Goal: Task Accomplishment & Management: Manage account settings

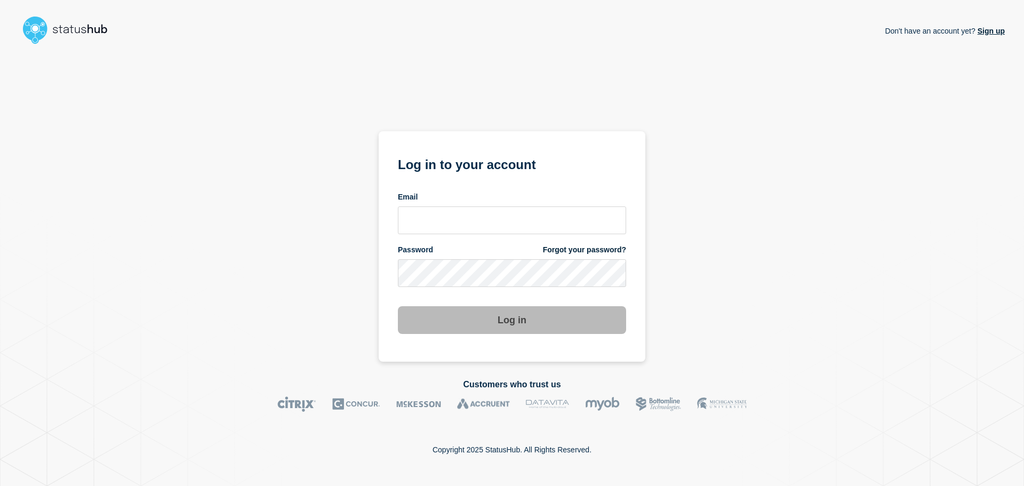
click at [433, 223] on input "email input" at bounding box center [512, 220] width 228 height 28
type input "[PERSON_NAME][EMAIL_ADDRESS][PERSON_NAME][DOMAIN_NAME]"
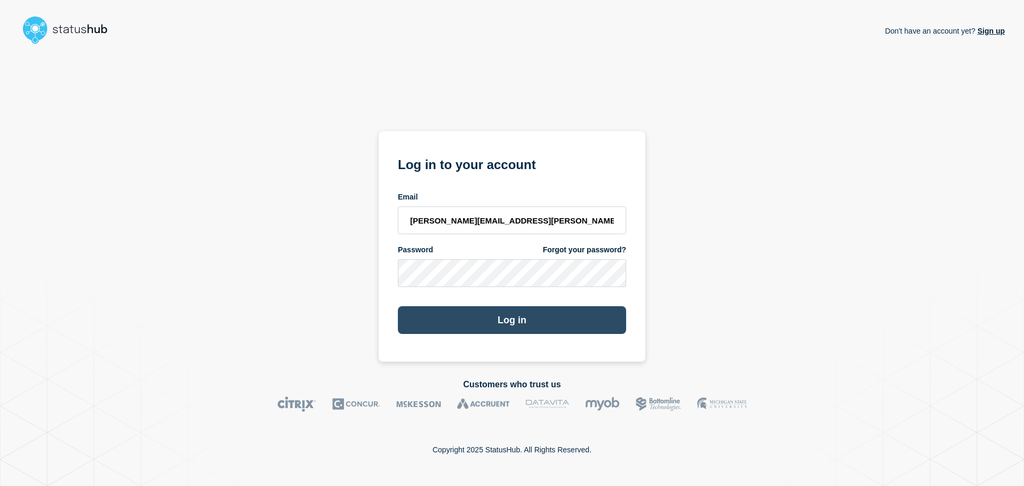
click at [462, 316] on button "Log in" at bounding box center [512, 320] width 228 height 28
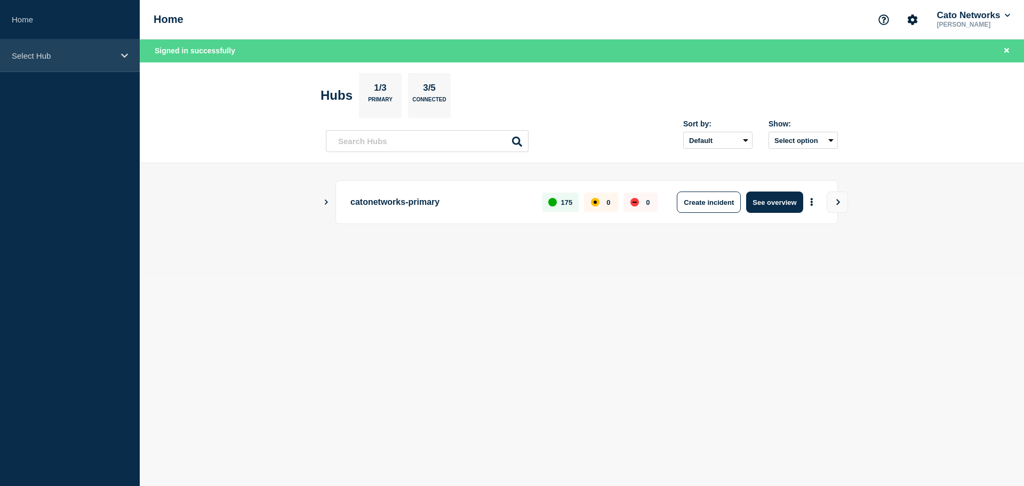
click at [121, 53] on icon at bounding box center [124, 56] width 7 height 8
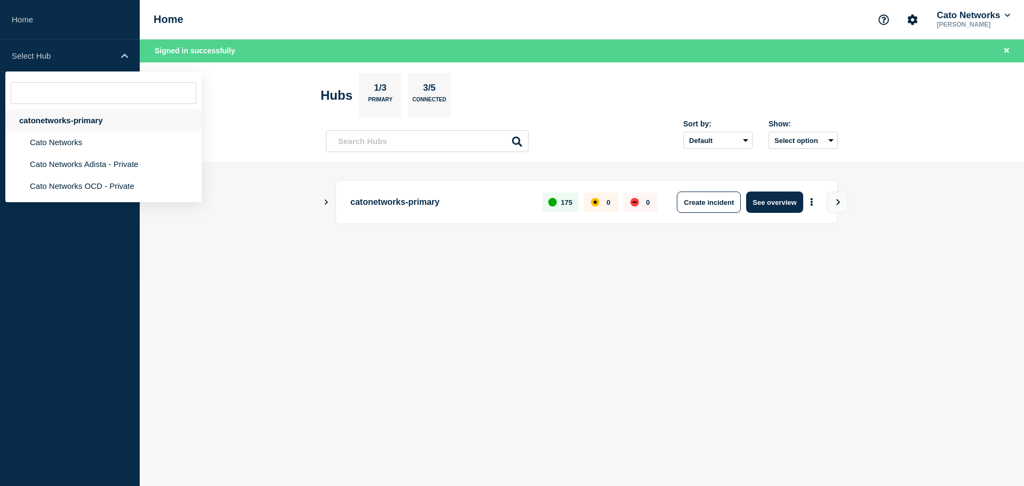
click at [74, 113] on div "catonetworks-primary" at bounding box center [103, 120] width 196 height 22
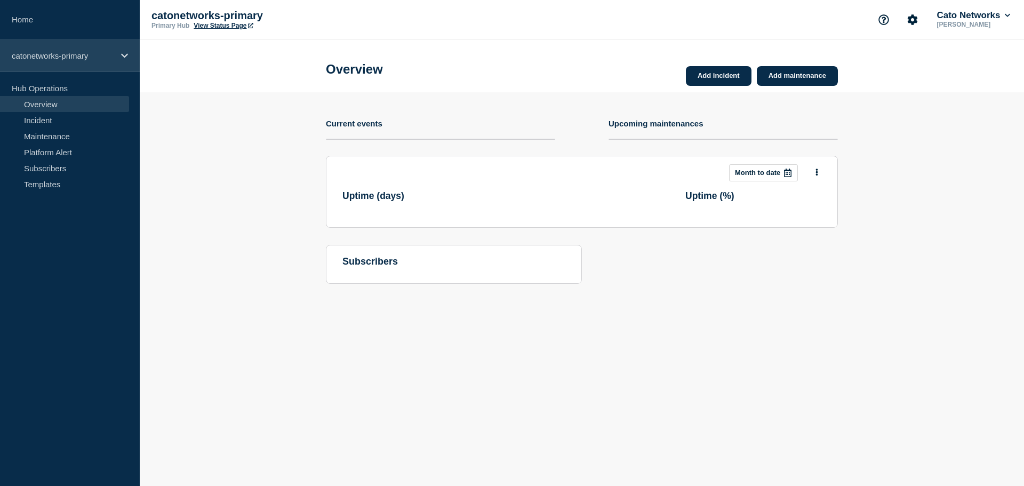
click at [113, 55] on p "catonetworks-primary" at bounding box center [63, 55] width 102 height 9
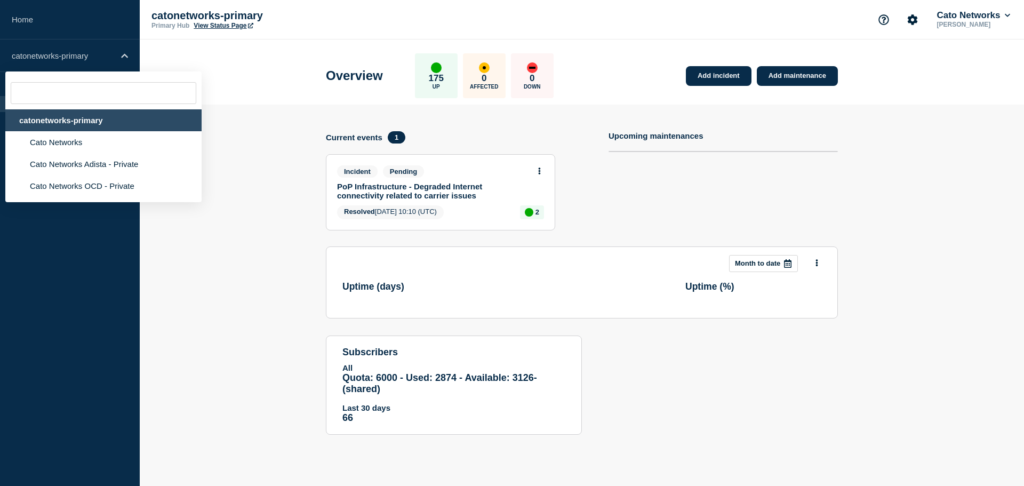
drag, startPoint x: 211, startPoint y: 77, endPoint x: 219, endPoint y: 76, distance: 7.5
click at [212, 77] on header "Overview 175 Up 0 Affected 0 Down Add incident Add maintenance" at bounding box center [582, 71] width 884 height 65
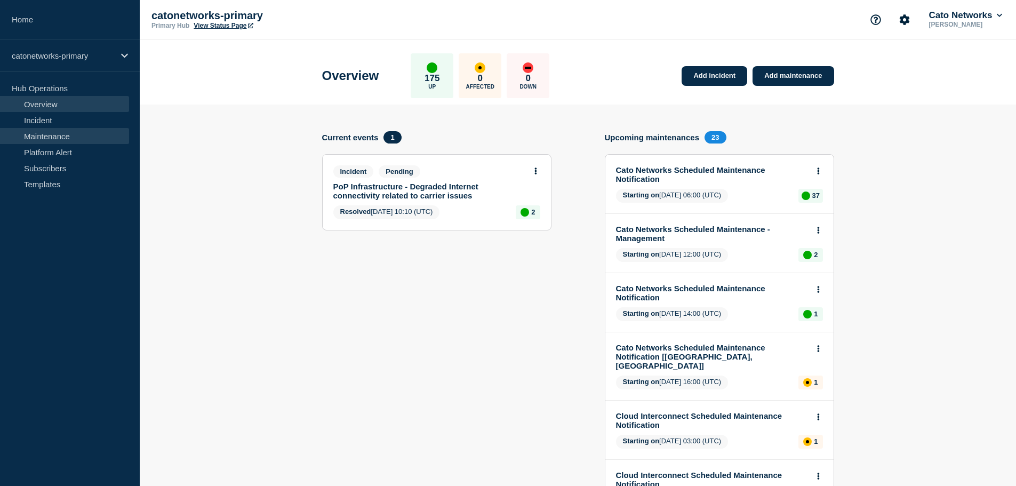
click at [50, 138] on link "Maintenance" at bounding box center [64, 136] width 129 height 16
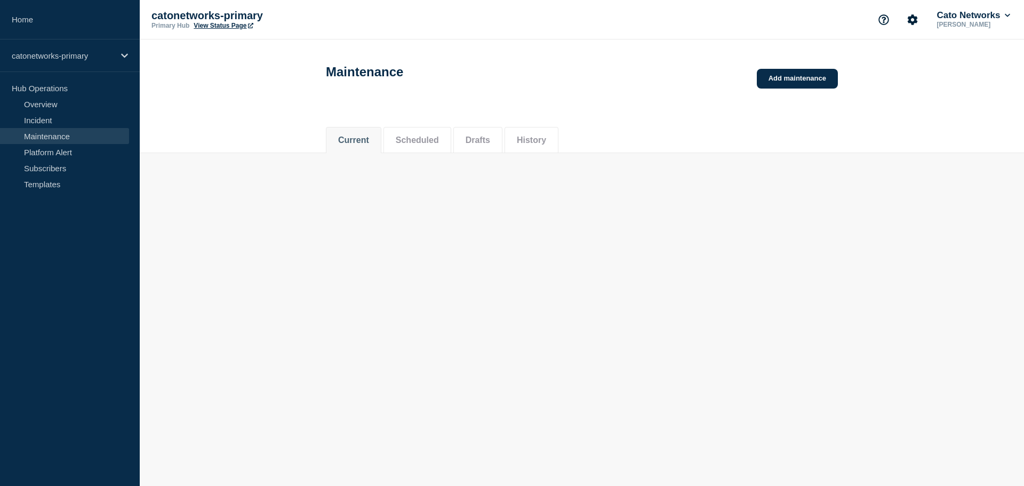
click at [49, 137] on link "Maintenance" at bounding box center [64, 136] width 129 height 16
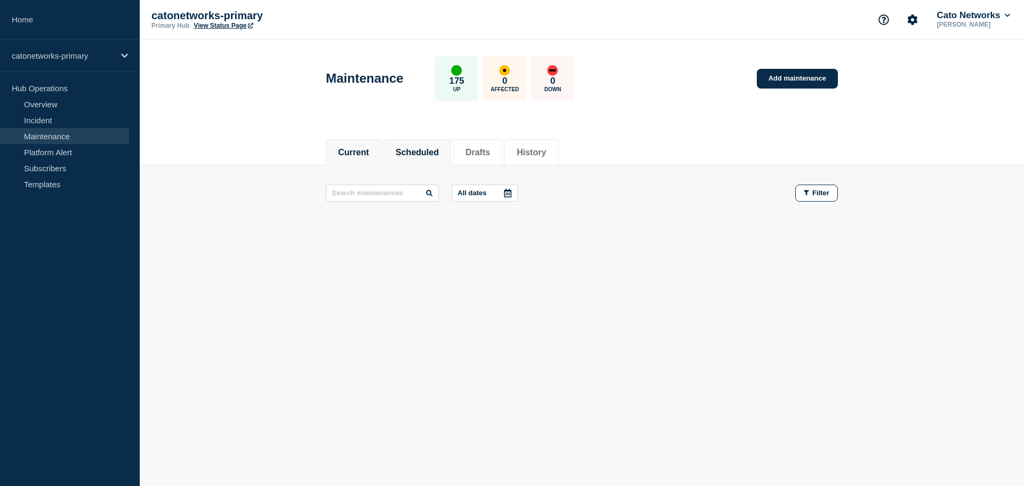
click at [425, 148] on button "Scheduled" at bounding box center [417, 153] width 43 height 10
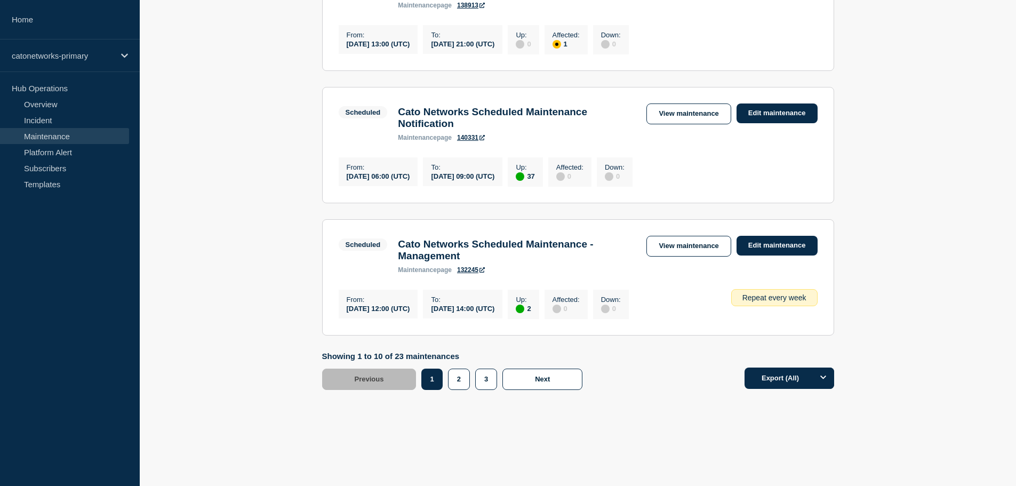
scroll to position [1256, 0]
click at [465, 384] on button "2" at bounding box center [459, 378] width 22 height 21
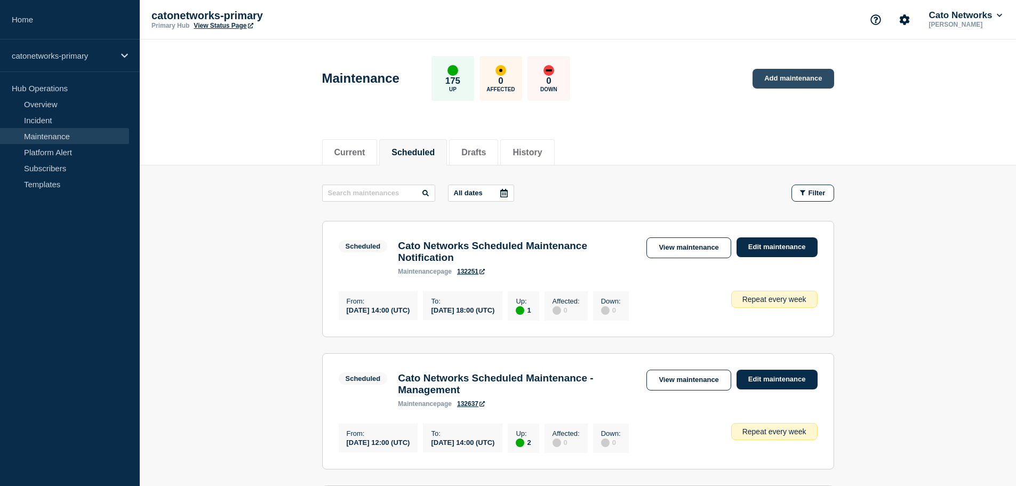
click at [797, 79] on link "Add maintenance" at bounding box center [792, 79] width 81 height 20
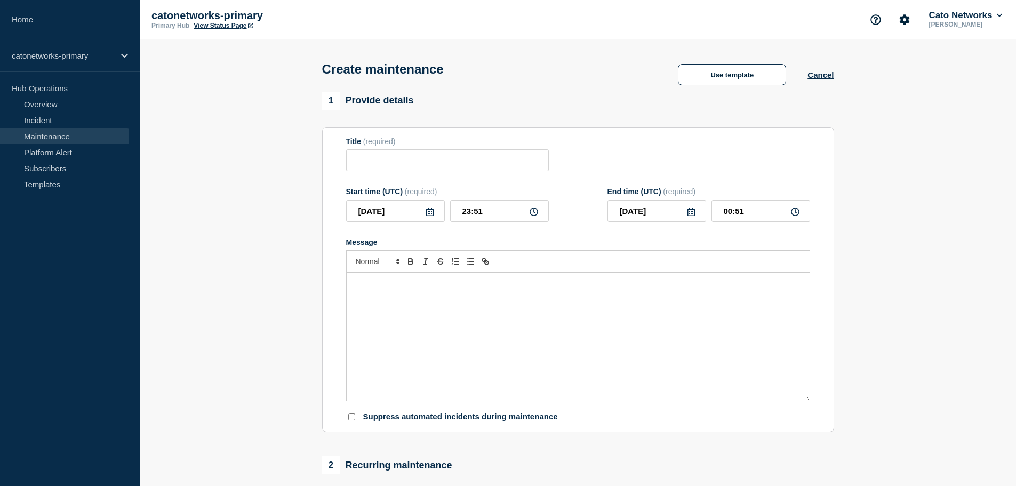
click at [773, 82] on button "Use template" at bounding box center [732, 74] width 108 height 21
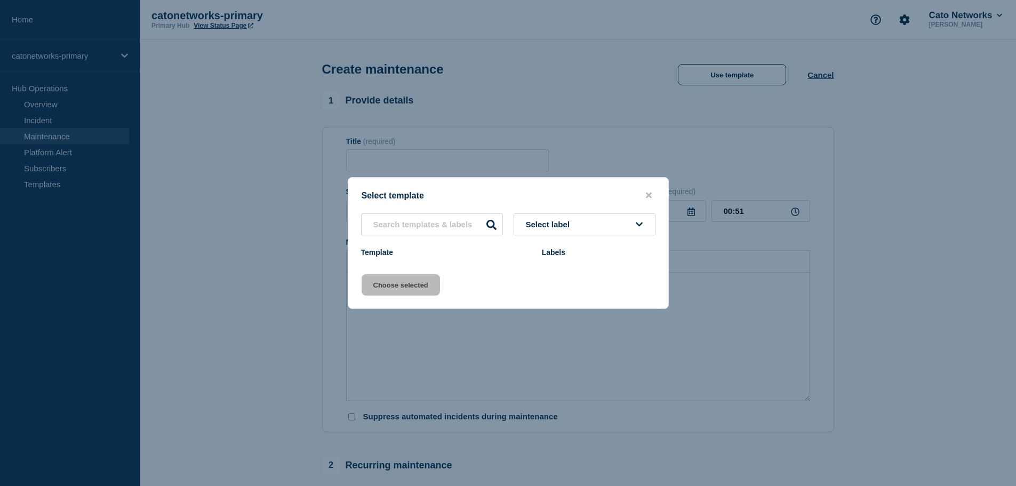
click at [728, 170] on div at bounding box center [508, 243] width 1016 height 486
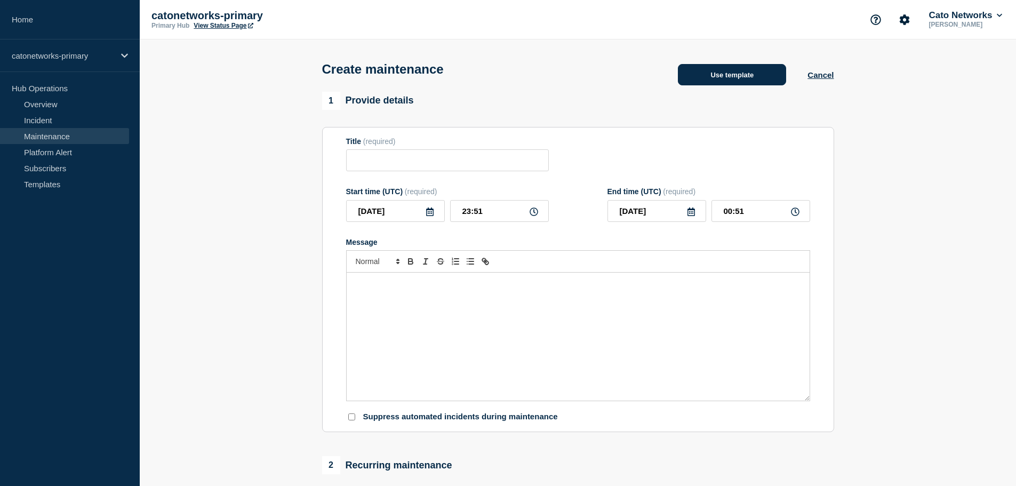
click at [748, 81] on button "Use template" at bounding box center [732, 74] width 108 height 21
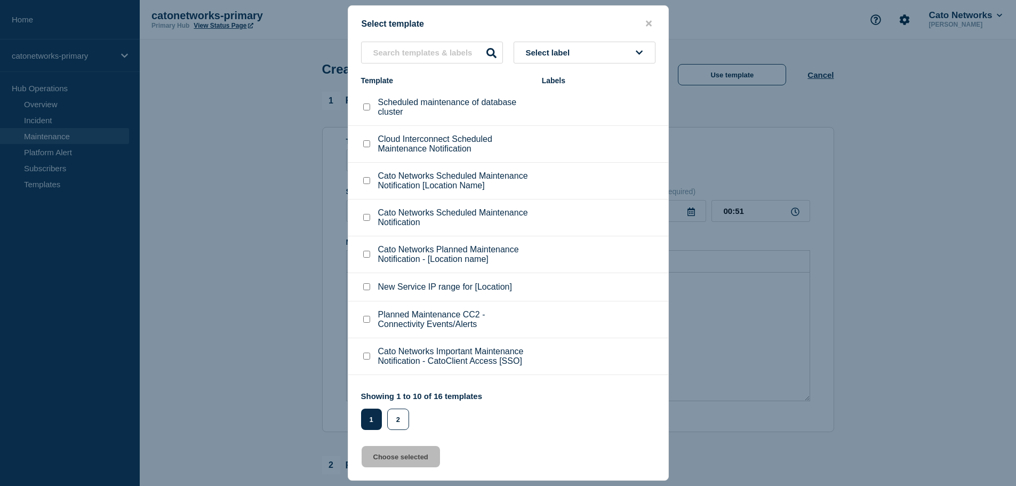
click at [542, 51] on span "Select label" at bounding box center [550, 52] width 49 height 9
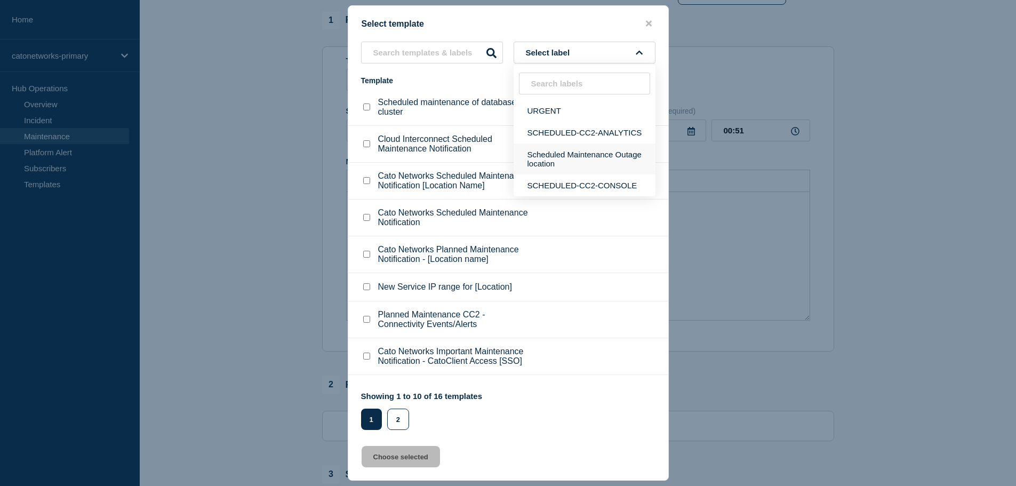
scroll to position [53, 0]
click at [558, 159] on button "Scheduled Maintenance Outage location" at bounding box center [585, 158] width 142 height 31
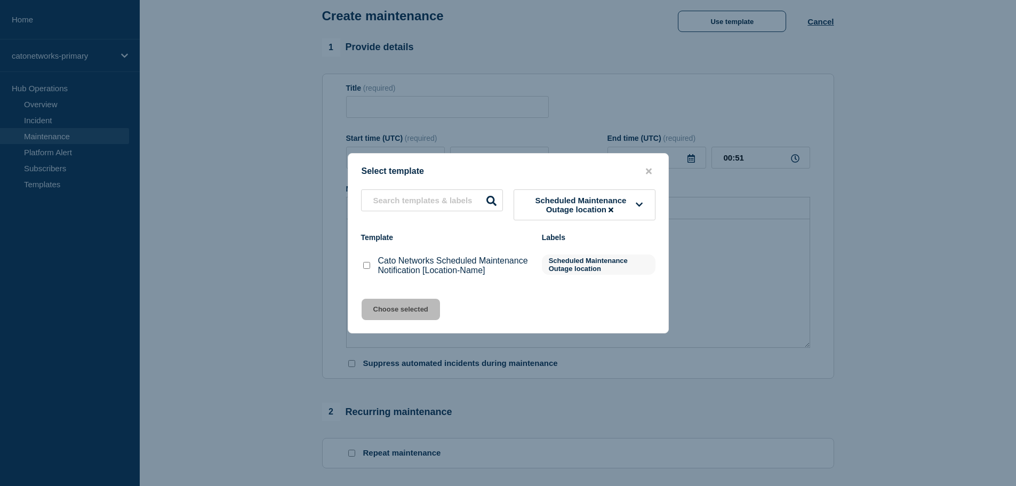
click at [365, 268] on checkbox"] "Cato Networks Scheduled Maintenance Notification [Location-Name] checkbox" at bounding box center [366, 265] width 7 height 7
checkbox checkbox"] "true"
click at [596, 196] on span "Scheduled Maintenance Outage location" at bounding box center [581, 205] width 110 height 18
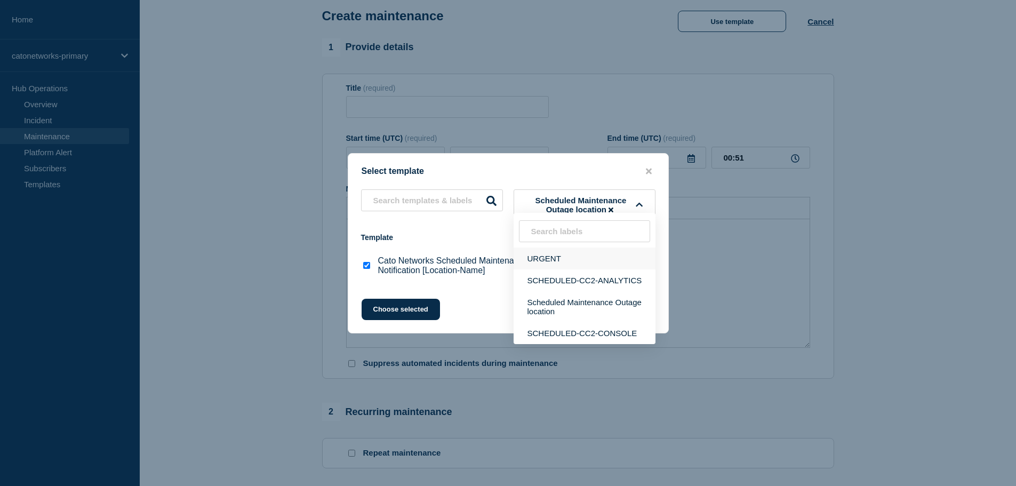
click at [550, 255] on button "URGENT" at bounding box center [585, 258] width 142 height 22
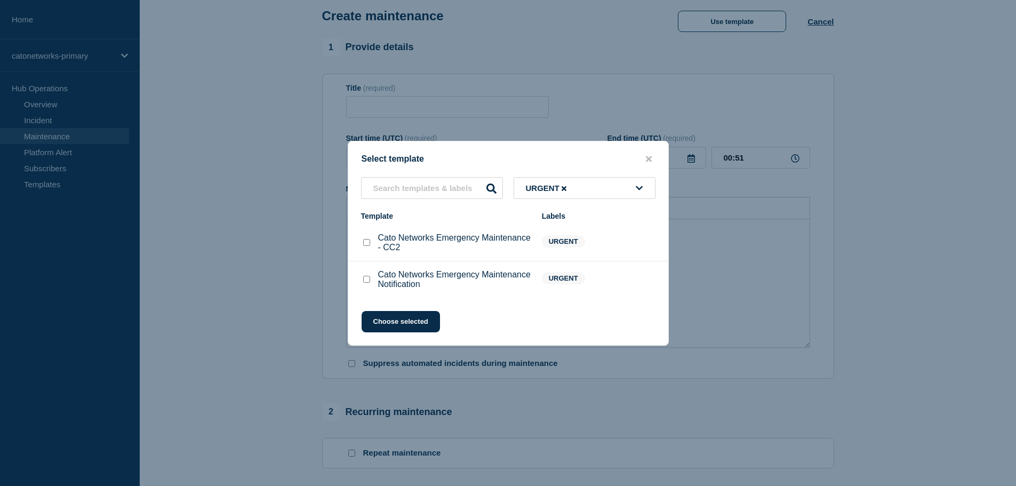
click at [607, 183] on button "URGENT" at bounding box center [585, 188] width 142 height 22
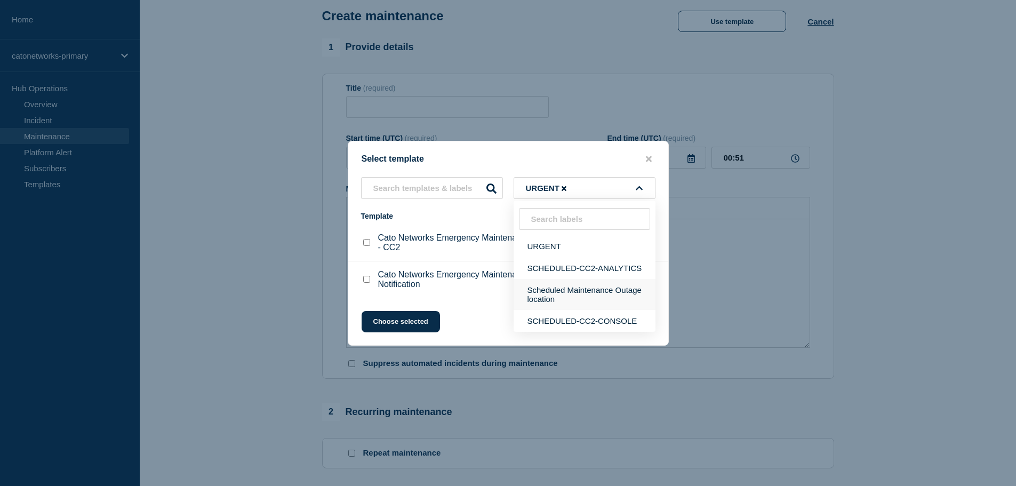
click at [578, 290] on button "Scheduled Maintenance Outage location" at bounding box center [585, 294] width 142 height 31
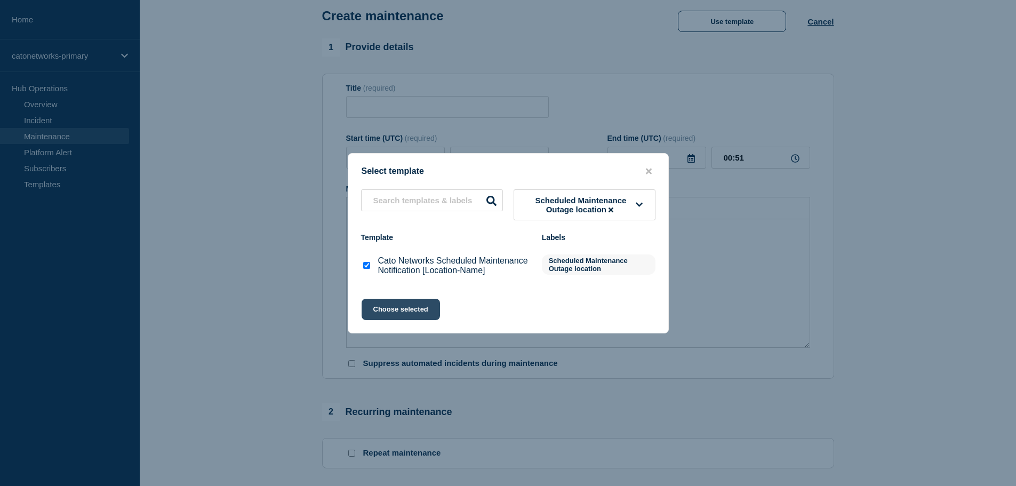
click at [394, 310] on button "Choose selected" at bounding box center [401, 309] width 78 height 21
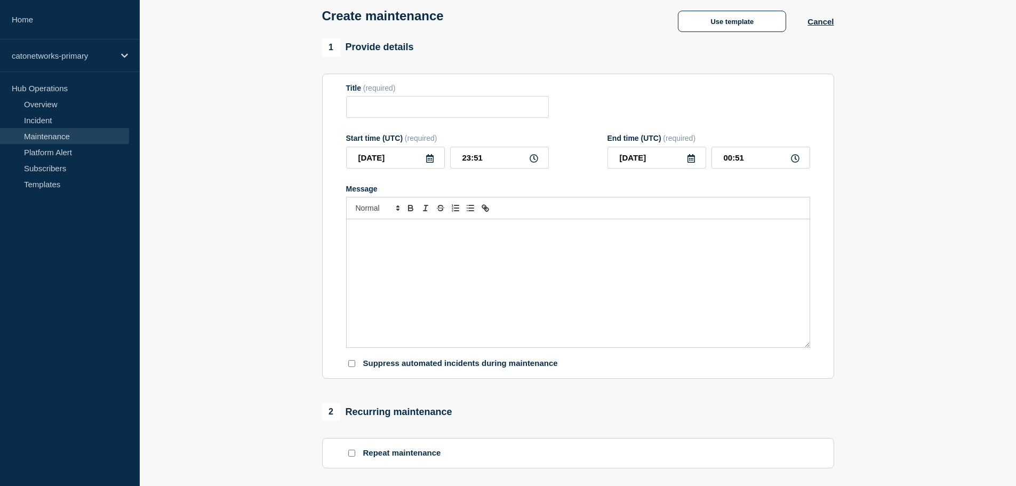
type input "Cato Networks Scheduled Maintenance Notification [Location-Name]"
checkbox input "false"
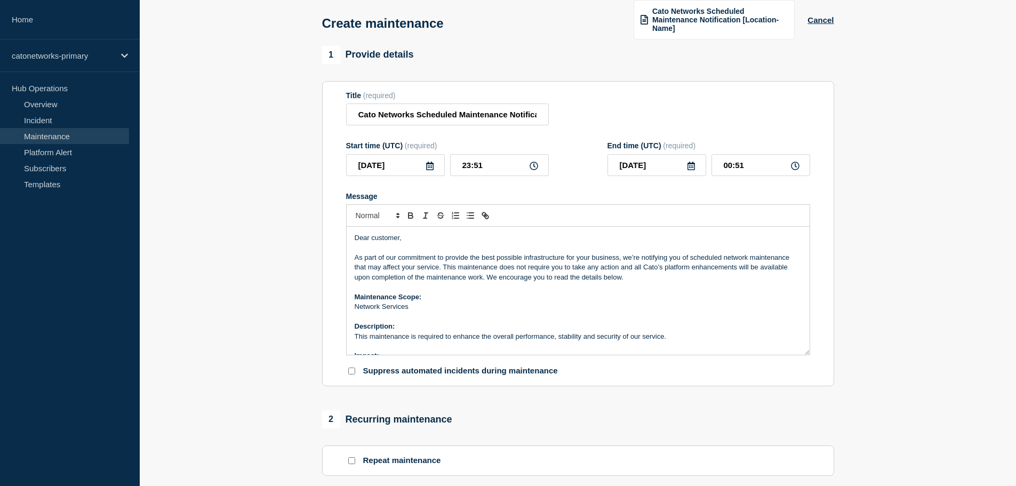
scroll to position [58, 0]
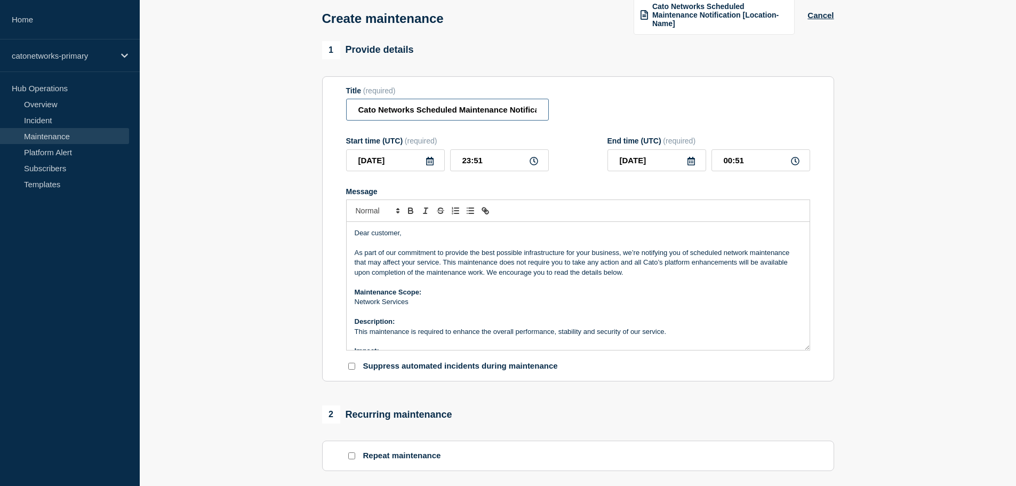
click at [499, 110] on input "Cato Networks Scheduled Maintenance Notification [Location-Name]" at bounding box center [447, 110] width 203 height 22
drag, startPoint x: 479, startPoint y: 109, endPoint x: 600, endPoint y: 106, distance: 120.6
click at [600, 106] on div "Title (required) Cato Networks Scheduled Maintenance Notification [Location-Nam…" at bounding box center [578, 103] width 464 height 35
click at [491, 110] on input "Cato Networks Scheduled Maintenance Notification [Location-Name]" at bounding box center [447, 110] width 203 height 22
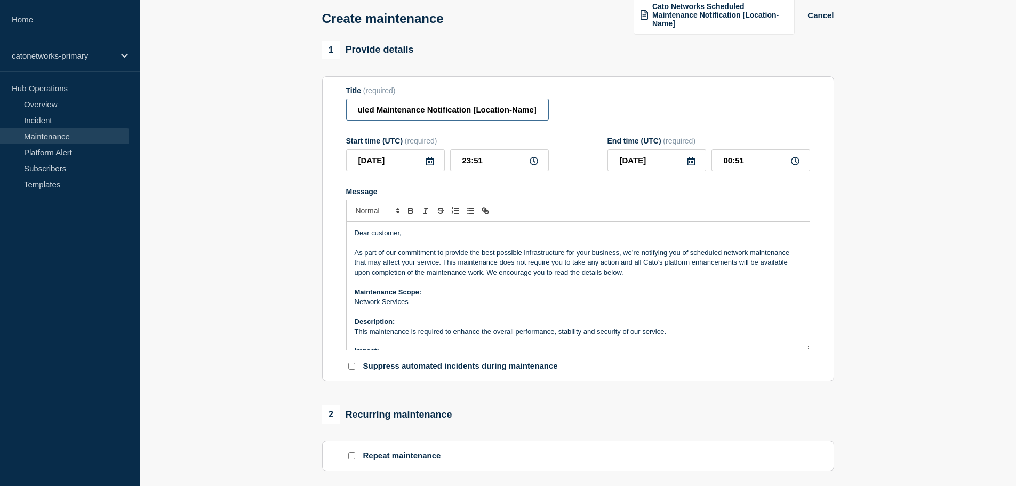
drag, startPoint x: 472, startPoint y: 111, endPoint x: 545, endPoint y: 110, distance: 73.1
click at [545, 110] on input "Cato Networks Scheduled Maintenance Notification [Location-Name]" at bounding box center [447, 110] width 203 height 22
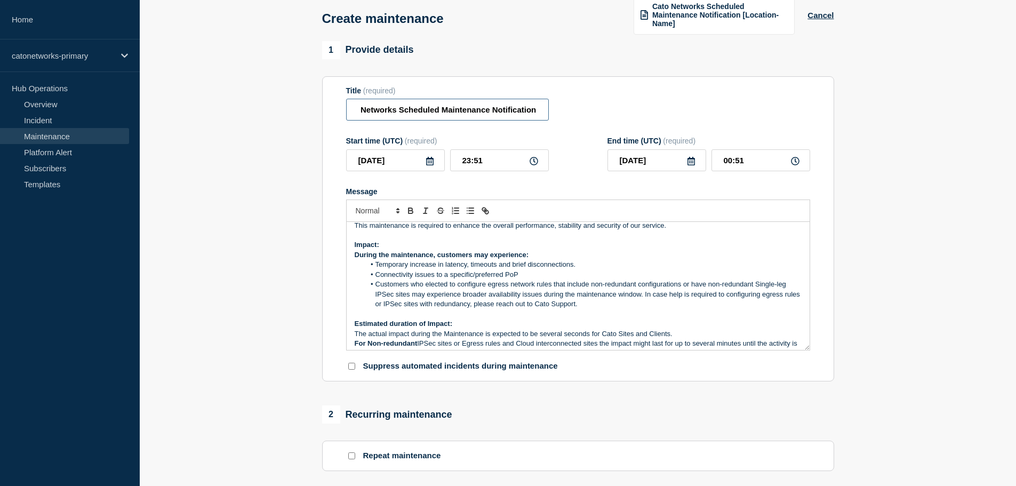
scroll to position [107, 0]
type input "Cato Networks Scheduled Maintenance Notification"
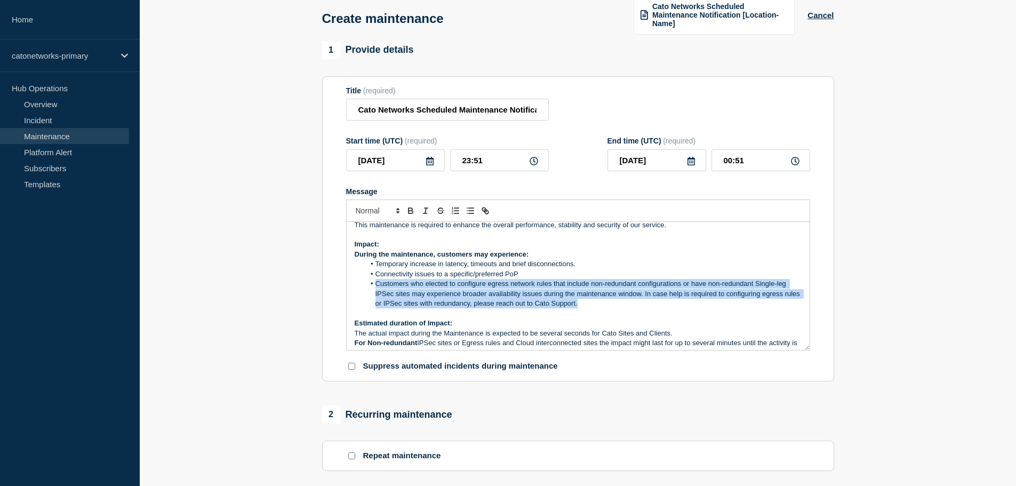
drag, startPoint x: 376, startPoint y: 283, endPoint x: 598, endPoint y: 307, distance: 223.6
click at [598, 307] on li "Customers who elected to configure egress network rules that include non-redund…" at bounding box center [583, 293] width 437 height 29
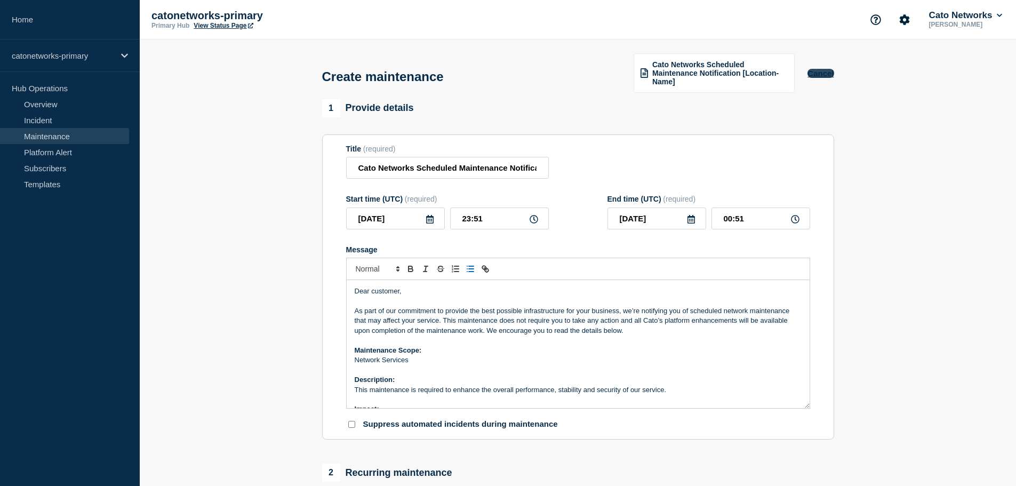
click at [821, 76] on button "Cancel" at bounding box center [820, 73] width 26 height 9
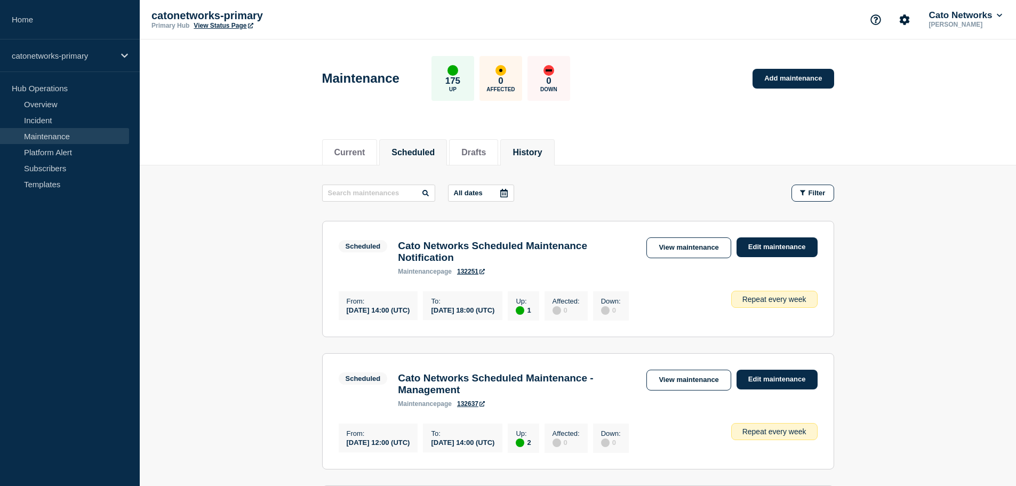
click at [528, 150] on button "History" at bounding box center [526, 153] width 29 height 10
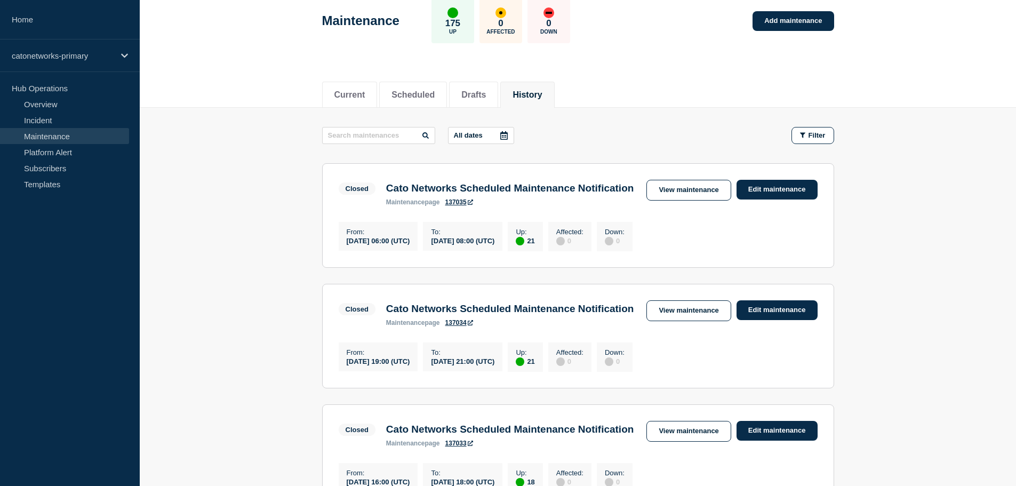
scroll to position [53, 0]
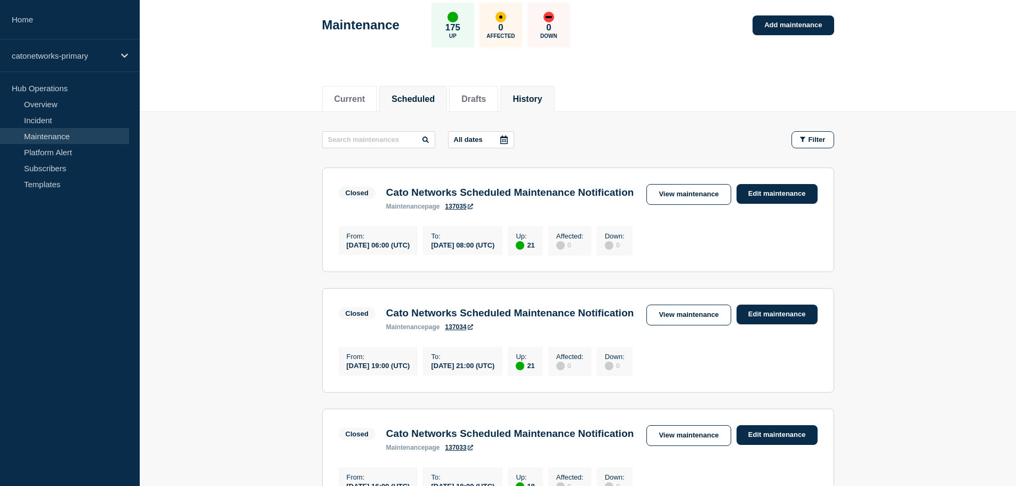
click at [435, 101] on button "Scheduled" at bounding box center [412, 99] width 43 height 10
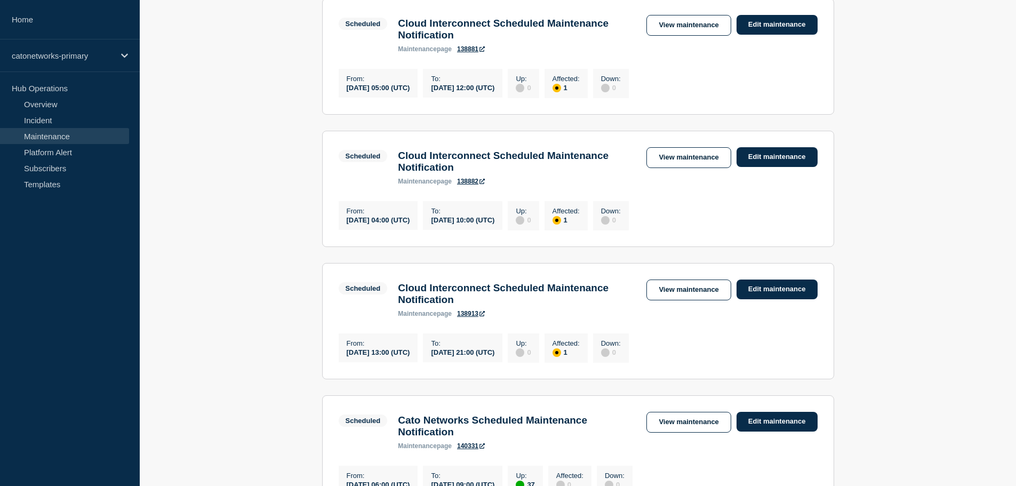
scroll to position [907, 0]
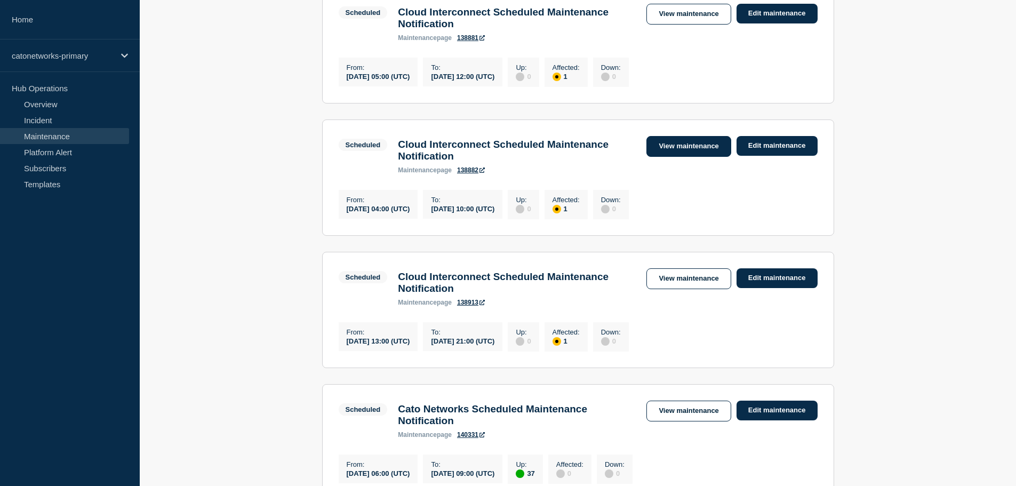
click at [670, 157] on link "View maintenance" at bounding box center [688, 146] width 84 height 21
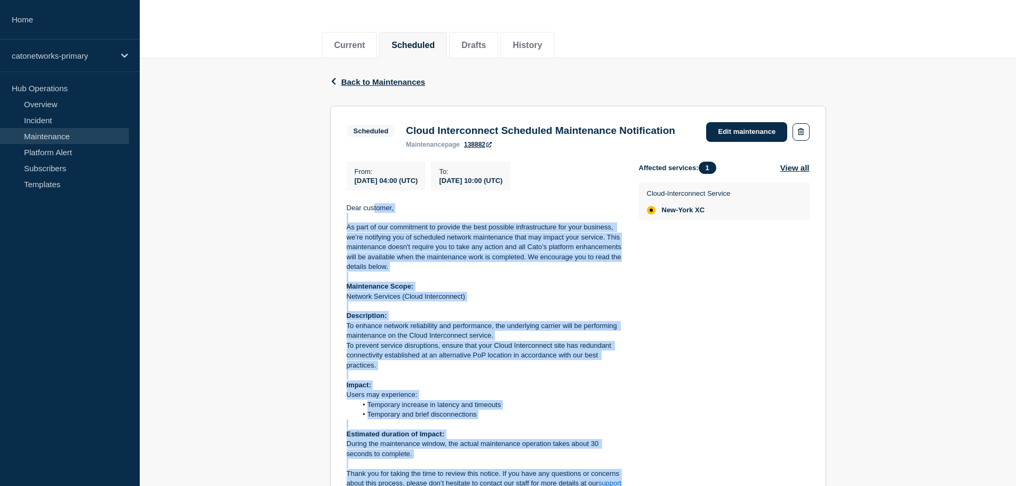
scroll to position [107, 0]
drag, startPoint x: 421, startPoint y: 372, endPoint x: 348, endPoint y: 226, distance: 163.6
click at [348, 226] on div "Dear customer, As part of our commitment to provide the best possible infrastru…" at bounding box center [484, 361] width 275 height 315
copy div "Lore ipsumdol, Si amet co adi elitseddoe te incidid utl etdo magnaali enimadmin…"
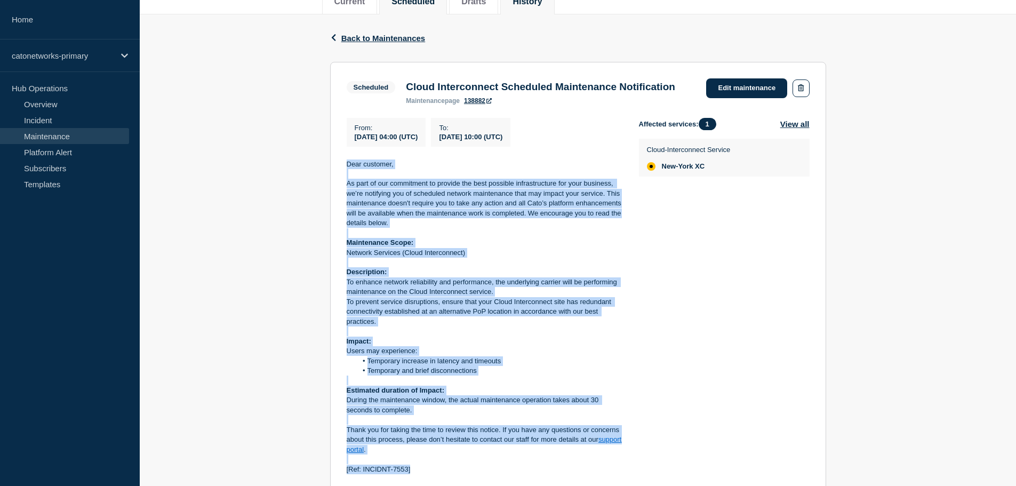
scroll to position [0, 0]
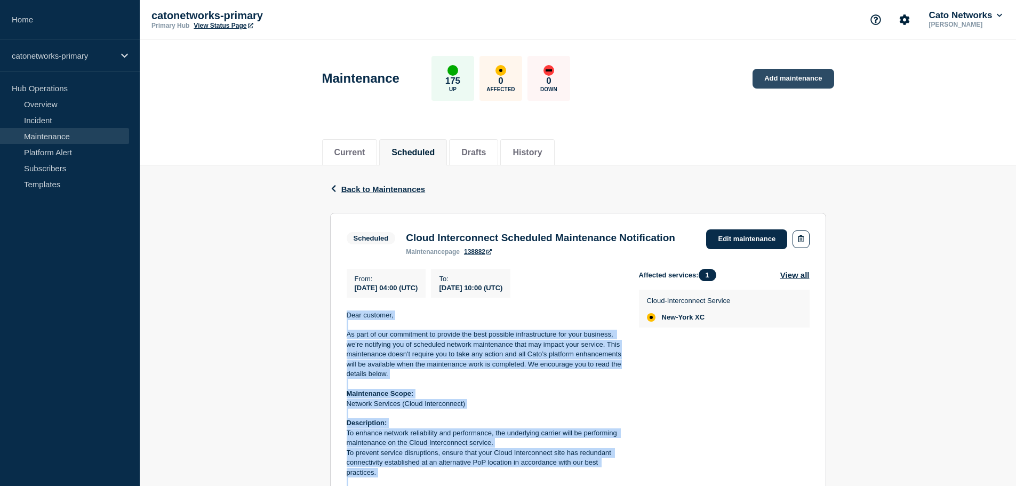
click at [780, 80] on link "Add maintenance" at bounding box center [792, 79] width 81 height 20
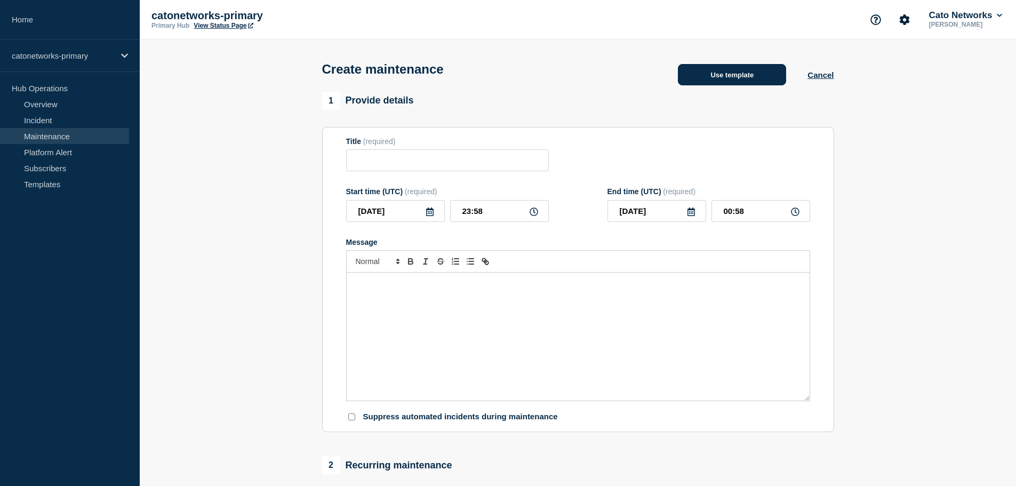
click at [747, 74] on button "Use template" at bounding box center [732, 74] width 108 height 21
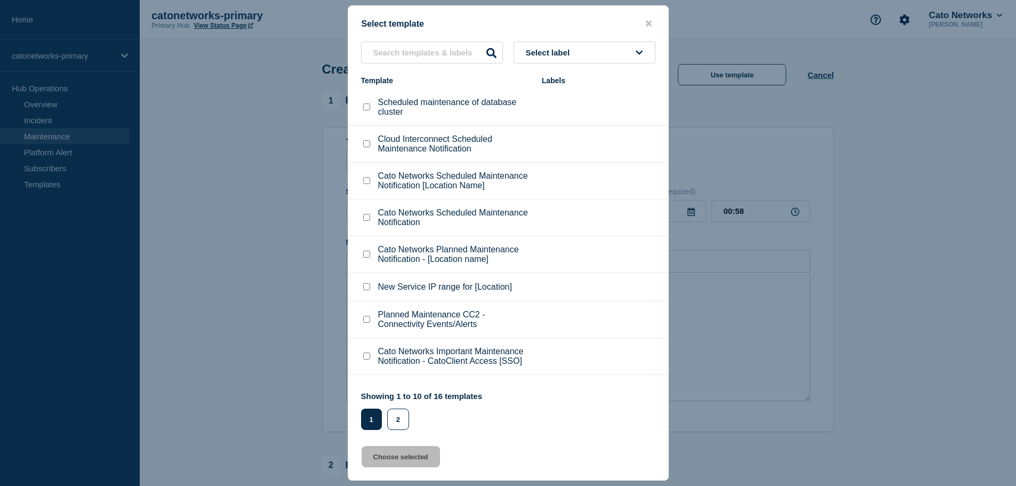
click at [557, 59] on button "Select label" at bounding box center [585, 53] width 142 height 22
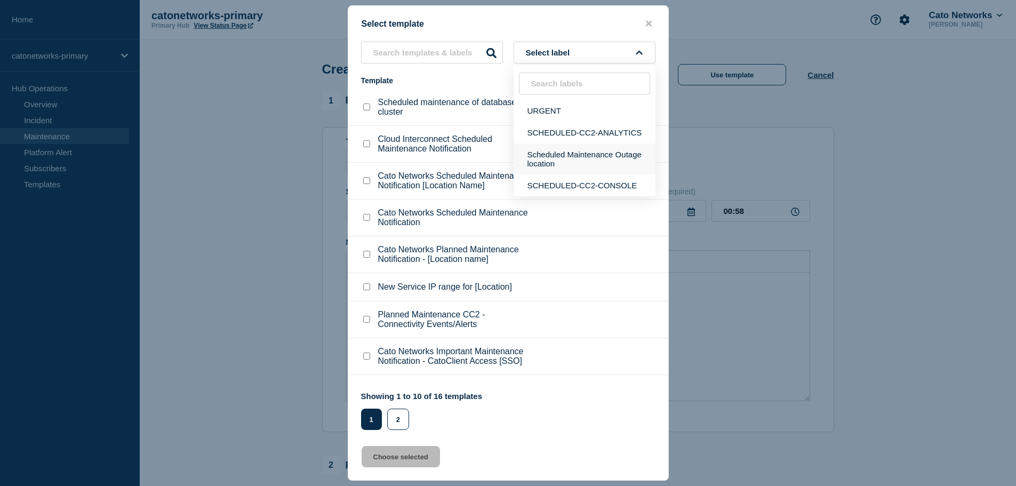
click at [550, 155] on button "Scheduled Maintenance Outage location" at bounding box center [585, 158] width 142 height 31
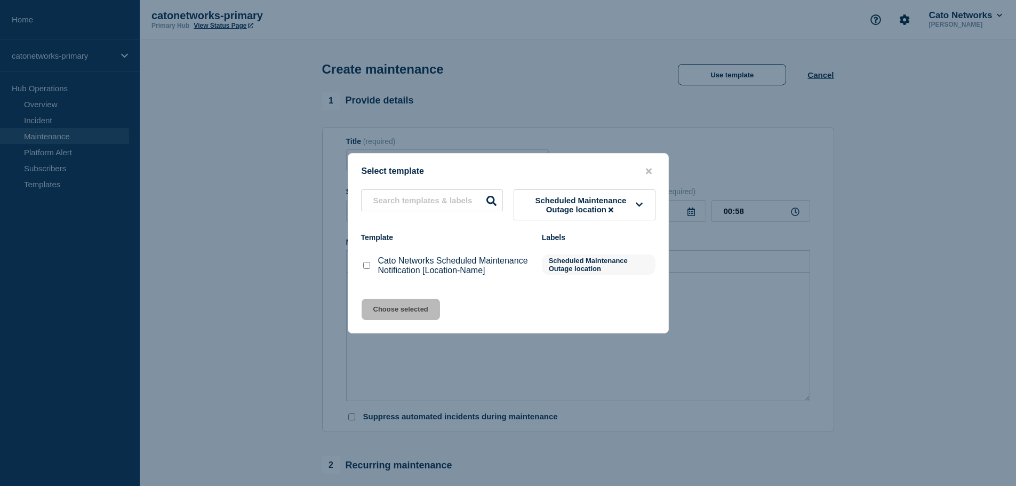
click at [396, 268] on p "Cato Networks Scheduled Maintenance Notification [Location-Name]" at bounding box center [454, 265] width 153 height 19
click at [367, 264] on checkbox"] "Cato Networks Scheduled Maintenance Notification [Location-Name] checkbox" at bounding box center [366, 265] width 7 height 7
checkbox checkbox"] "true"
click at [383, 310] on button "Choose selected" at bounding box center [401, 309] width 78 height 21
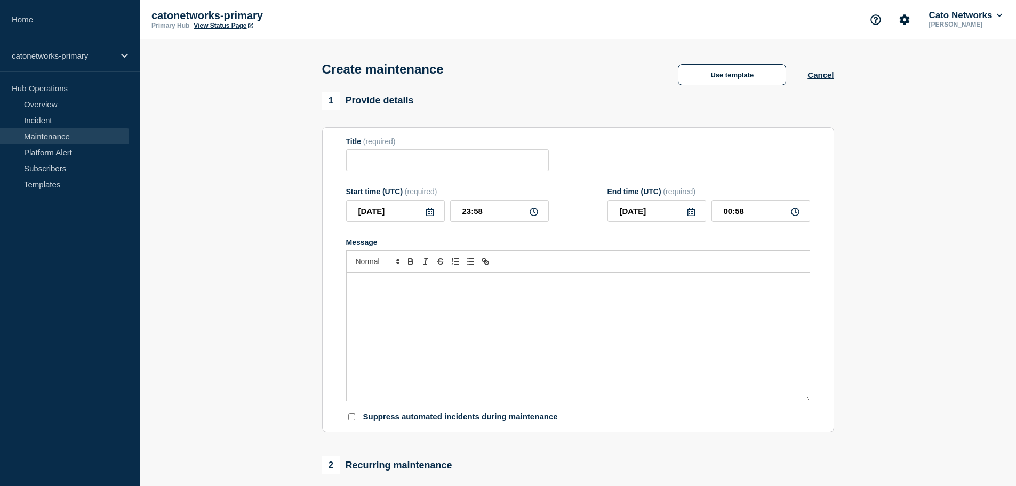
type input "Cato Networks Scheduled Maintenance Notification [Location-Name]"
checkbox input "false"
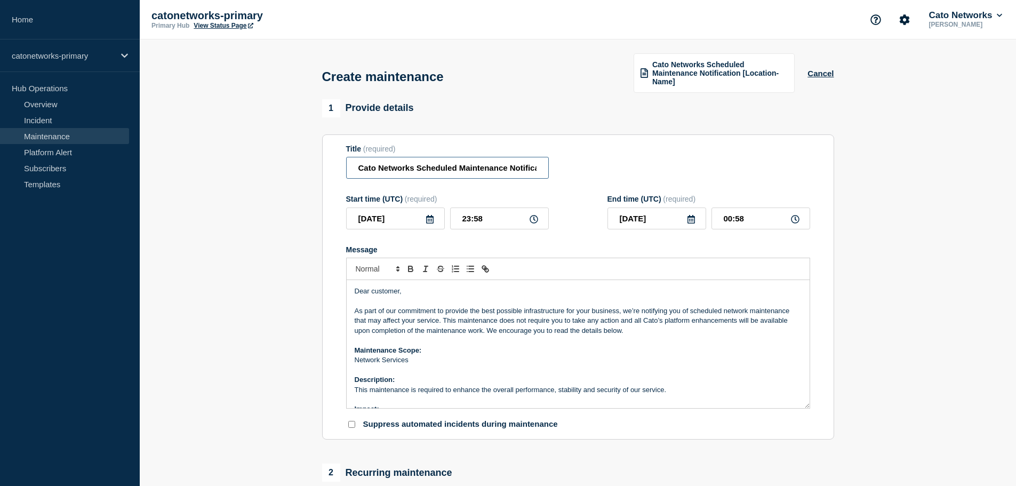
click at [494, 177] on input "Cato Networks Scheduled Maintenance Notification [Location-Name]" at bounding box center [447, 168] width 203 height 22
drag, startPoint x: 507, startPoint y: 173, endPoint x: 585, endPoint y: 164, distance: 78.4
click at [585, 164] on div "Title (required) Cato Networks Scheduled Maintenance Notification [Location-Nam…" at bounding box center [578, 162] width 464 height 35
click at [474, 166] on input "Cato Networks Scheduled Maintenance Notification [Location-Name]" at bounding box center [447, 168] width 203 height 22
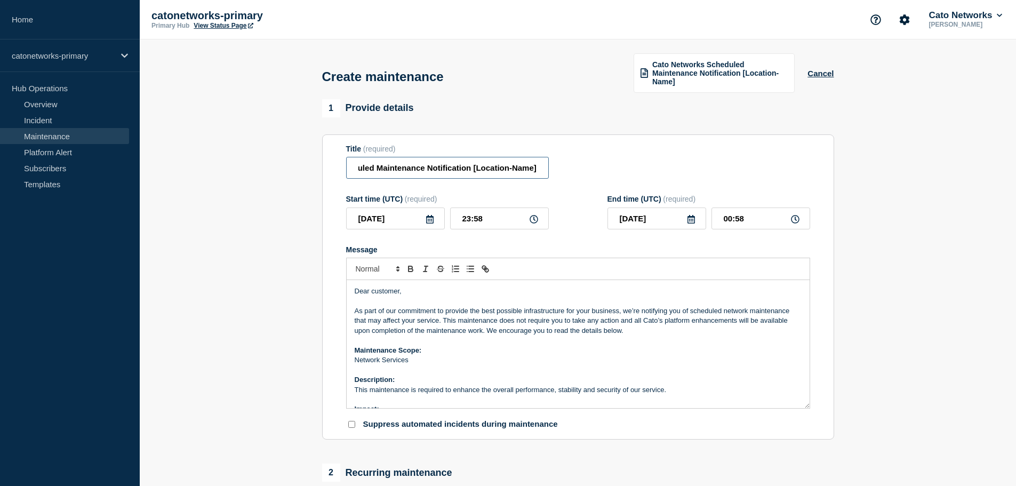
drag, startPoint x: 473, startPoint y: 166, endPoint x: 553, endPoint y: 164, distance: 80.0
click at [553, 164] on div "Title (required) Cato Networks Scheduled Maintenance Notification [Location-Nam…" at bounding box center [578, 162] width 464 height 35
type input "Cato Networks Scheduled Maintenance Notification"
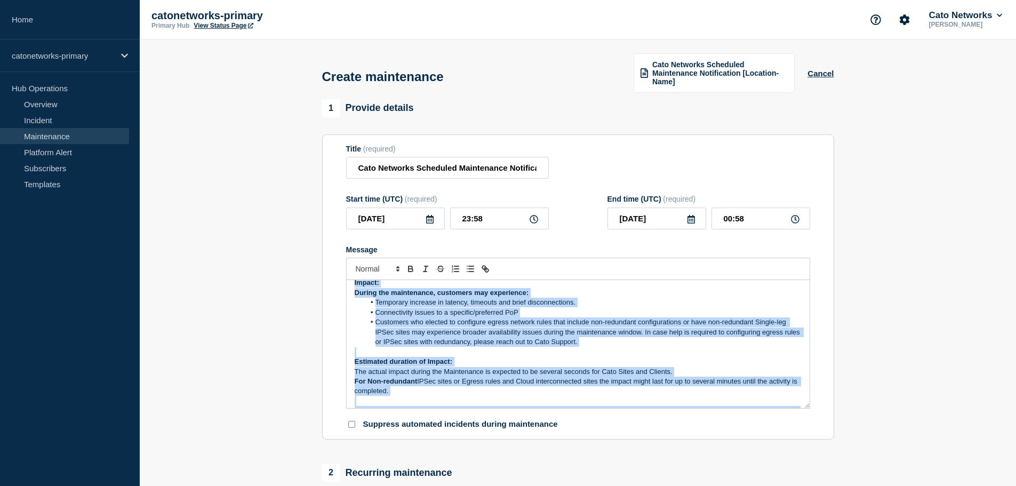
scroll to position [150, 0]
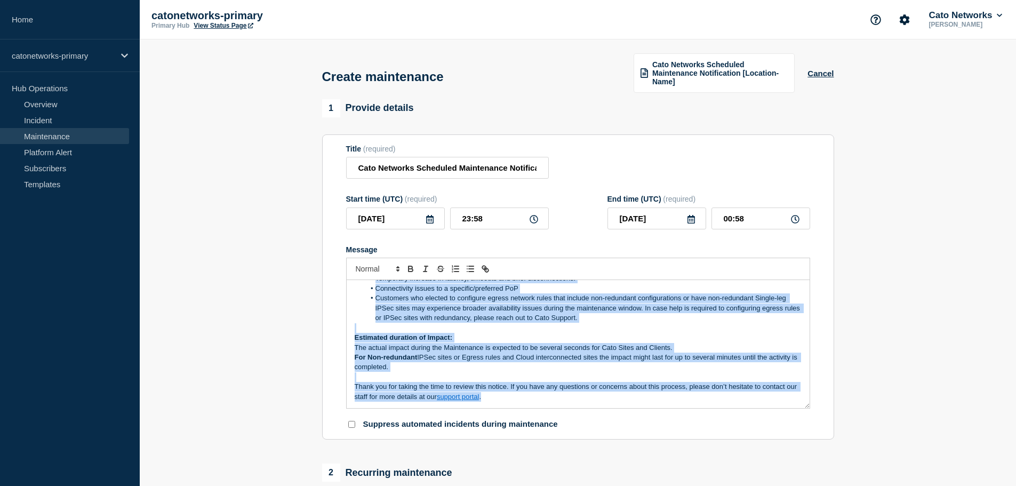
drag, startPoint x: 354, startPoint y: 291, endPoint x: 508, endPoint y: 408, distance: 193.7
click at [508, 408] on form "Title (required) Cato Networks Scheduled Maintenance Notification Start time (U…" at bounding box center [578, 287] width 464 height 285
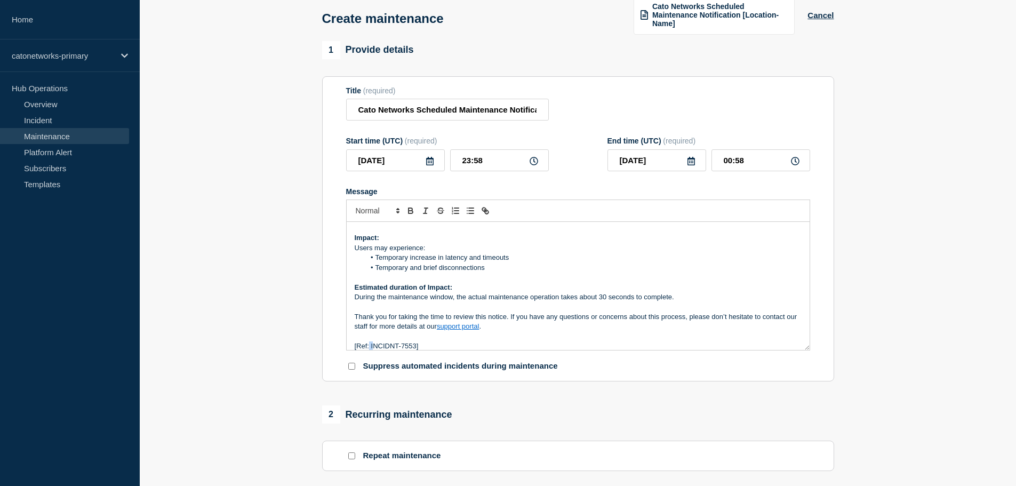
scroll to position [141, 0]
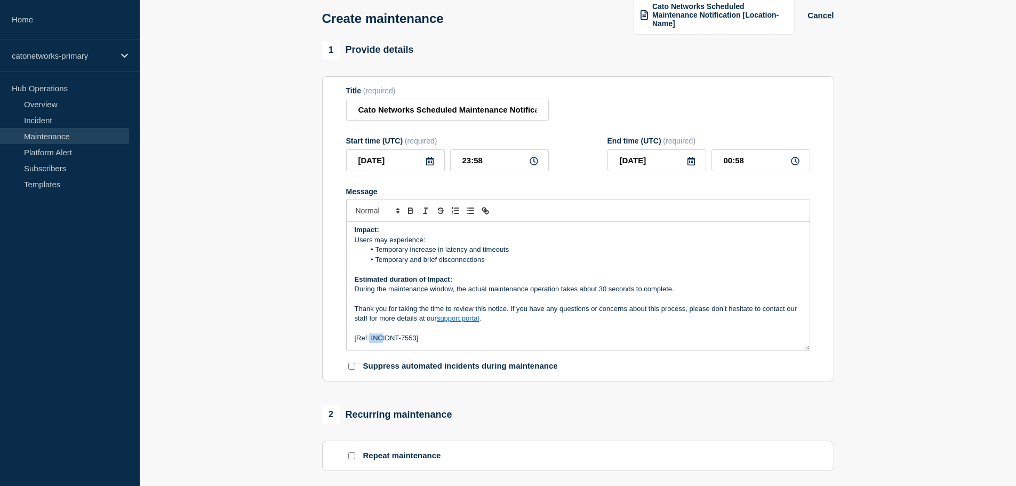
drag, startPoint x: 370, startPoint y: 344, endPoint x: 381, endPoint y: 344, distance: 11.2
click at [381, 344] on div "Dear customer, As part of our commitment to provide the best possible infrastru…" at bounding box center [578, 286] width 463 height 128
click at [378, 340] on p "[Ref: INCIDNT-7553]" at bounding box center [578, 338] width 447 height 10
click at [370, 339] on p "[Ref: INCIDNT-7553]" at bounding box center [578, 338] width 447 height 10
drag, startPoint x: 371, startPoint y: 338, endPoint x: 416, endPoint y: 335, distance: 44.9
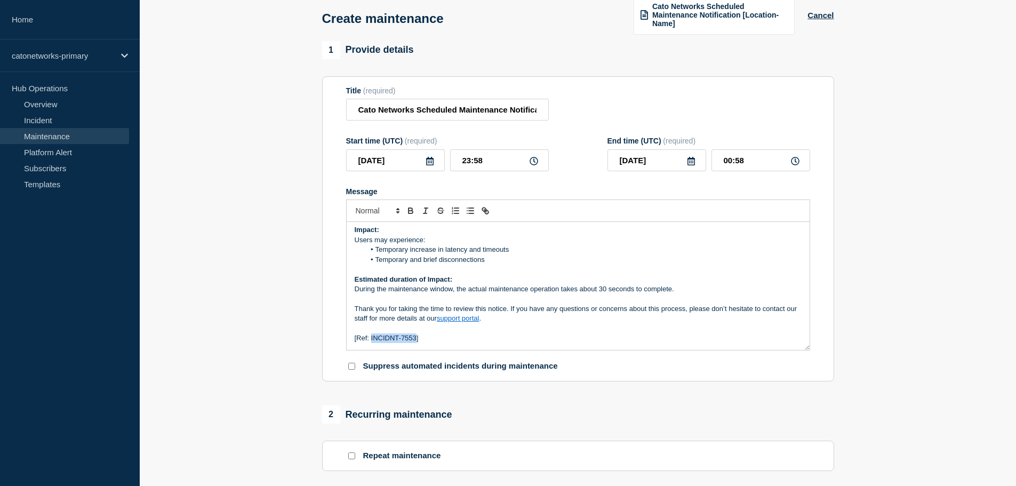
click at [416, 335] on p "[Ref: INCIDNT-7553]" at bounding box center [578, 338] width 447 height 10
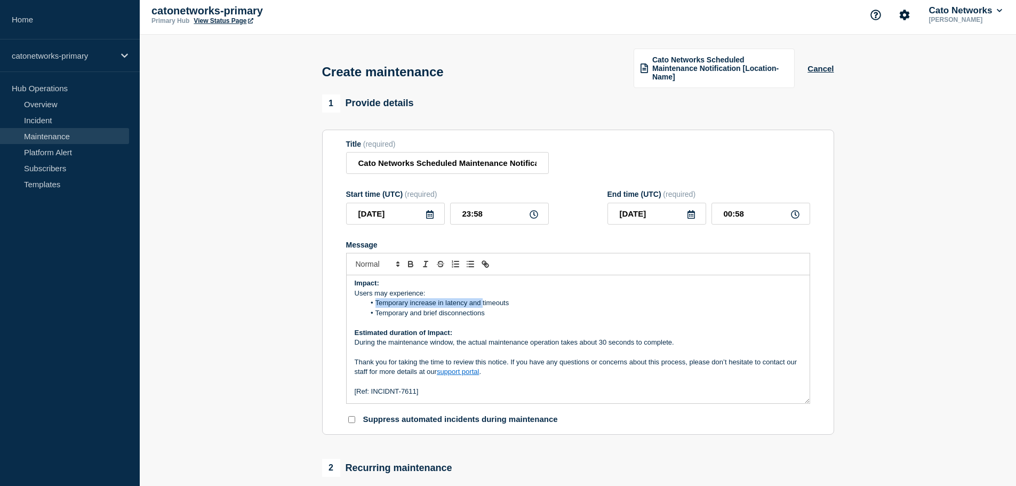
drag, startPoint x: 376, startPoint y: 302, endPoint x: 483, endPoint y: 306, distance: 107.2
click at [483, 306] on li "Temporary increase in latency and timeouts" at bounding box center [583, 303] width 437 height 10
click at [418, 306] on li "Temporary increase in latency and timeouts" at bounding box center [583, 303] width 437 height 10
drag, startPoint x: 411, startPoint y: 303, endPoint x: 375, endPoint y: 307, distance: 35.4
click at [375, 307] on li "Temporary increase in latency and timeouts" at bounding box center [583, 303] width 437 height 10
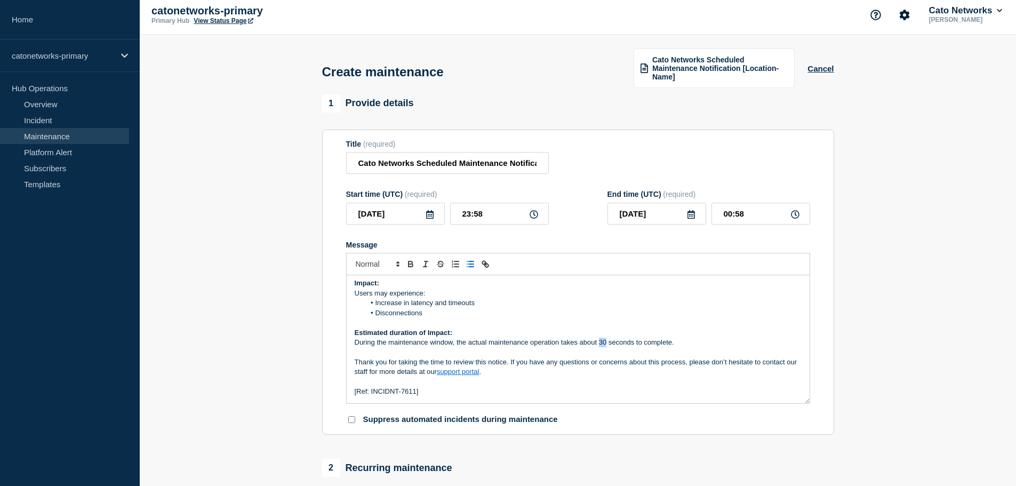
drag, startPoint x: 600, startPoint y: 343, endPoint x: 606, endPoint y: 341, distance: 6.1
click at [606, 341] on p "During the maintenance window, the actual maintenance operation takes about 30 …" at bounding box center [578, 343] width 447 height 10
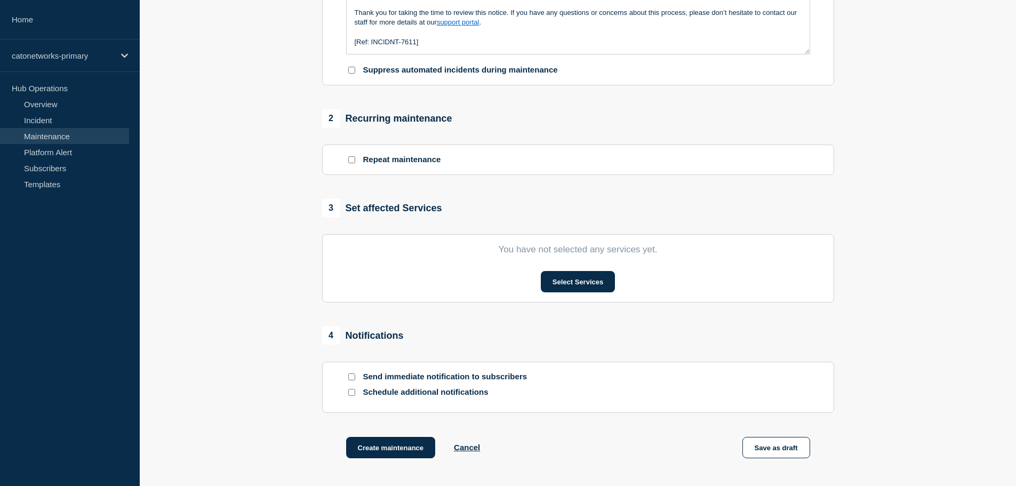
scroll to position [378, 0]
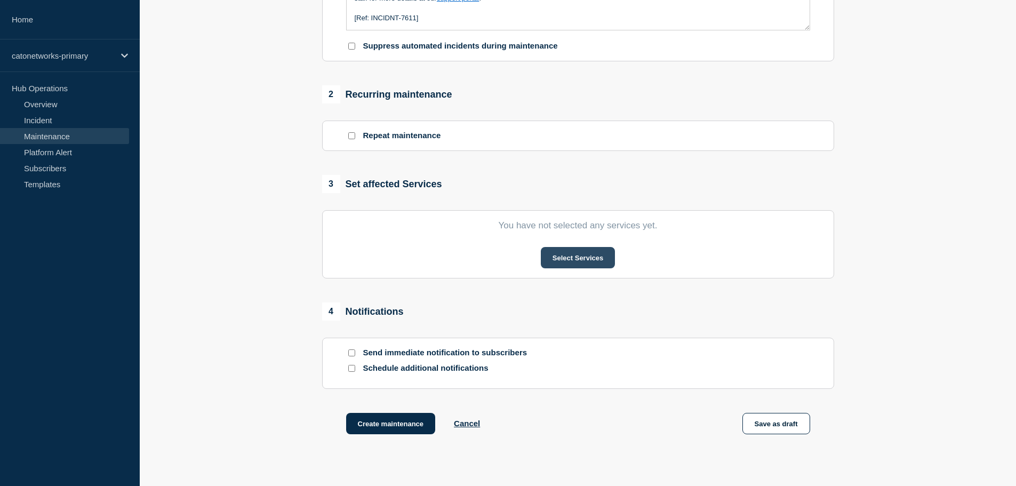
click at [562, 256] on button "Select Services" at bounding box center [578, 257] width 74 height 21
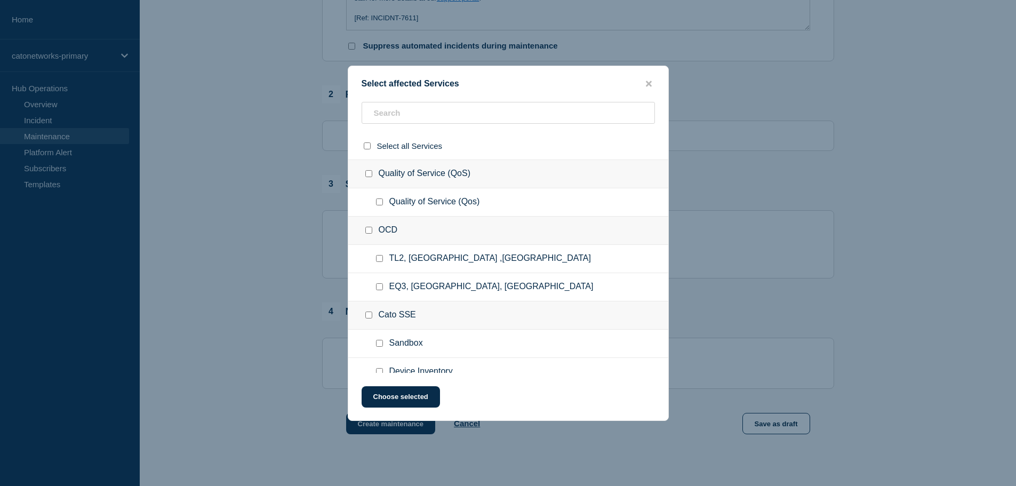
click at [390, 224] on div "OCD" at bounding box center [508, 230] width 320 height 28
click at [404, 116] on input "text" at bounding box center [508, 113] width 293 height 22
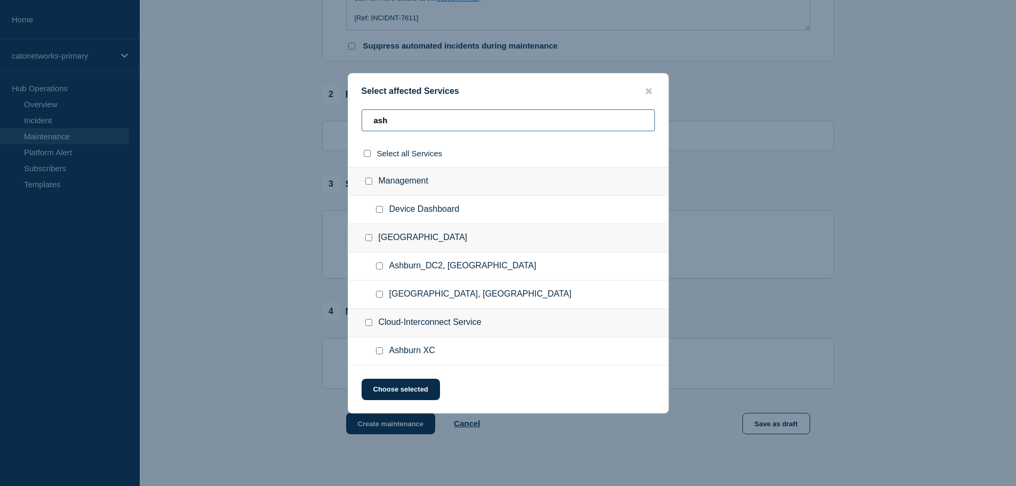
type input "ash"
click at [379, 353] on input "Ashburn XC checkbox" at bounding box center [379, 350] width 7 height 7
checkbox input "true"
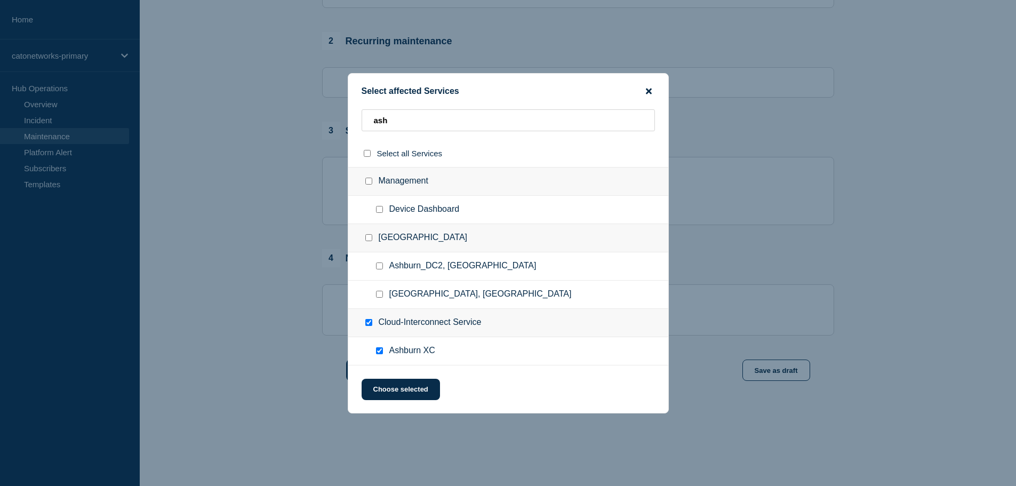
click at [648, 92] on icon "close button" at bounding box center [649, 91] width 6 height 6
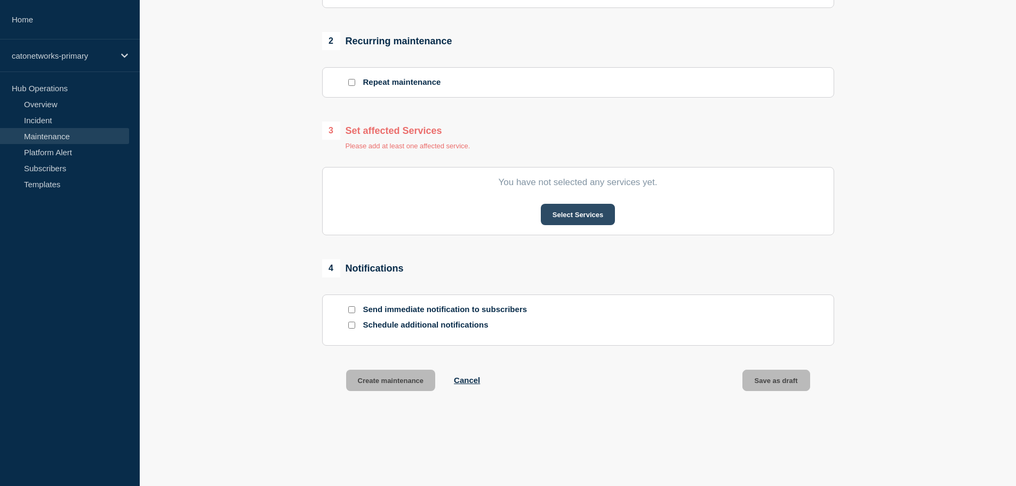
click at [546, 210] on button "Select Services" at bounding box center [578, 214] width 74 height 21
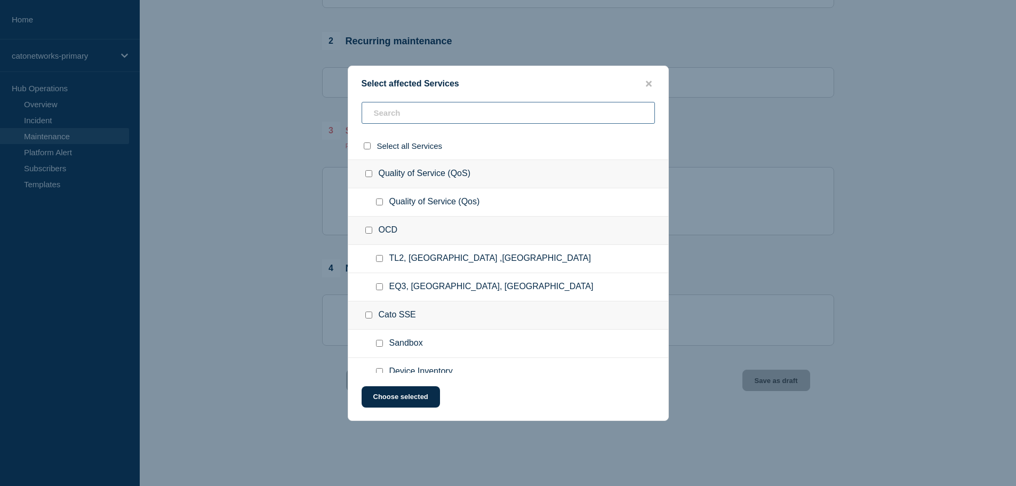
click at [401, 111] on input "text" at bounding box center [508, 113] width 293 height 22
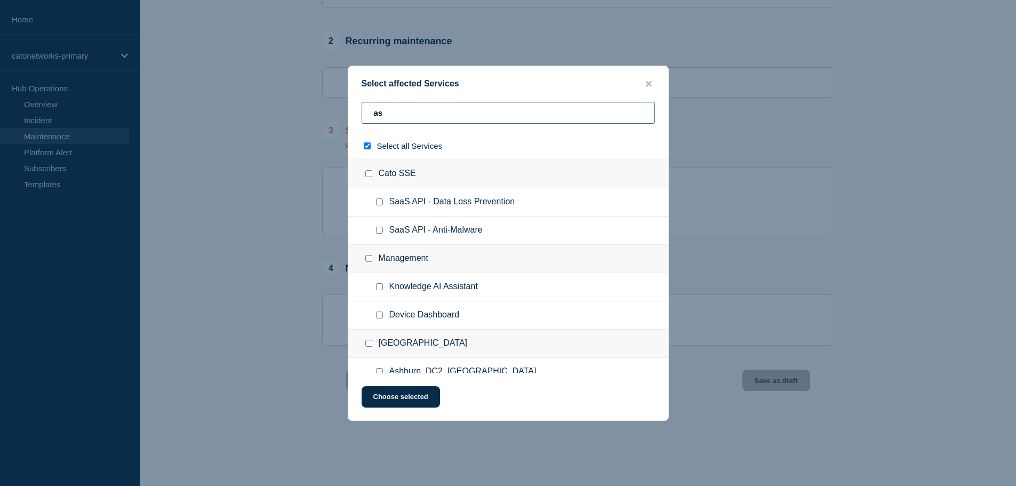
type input "asg"
checkbox input "true"
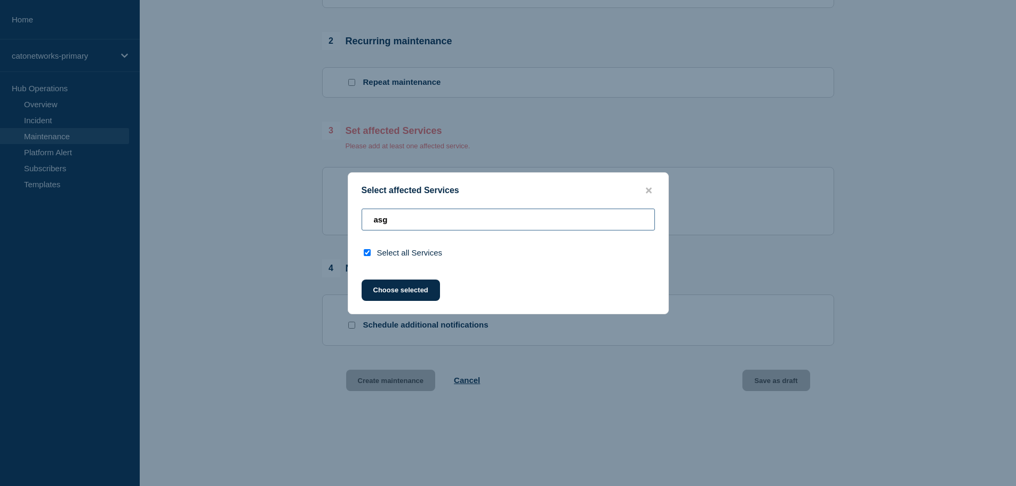
type input "as"
checkbox input "false"
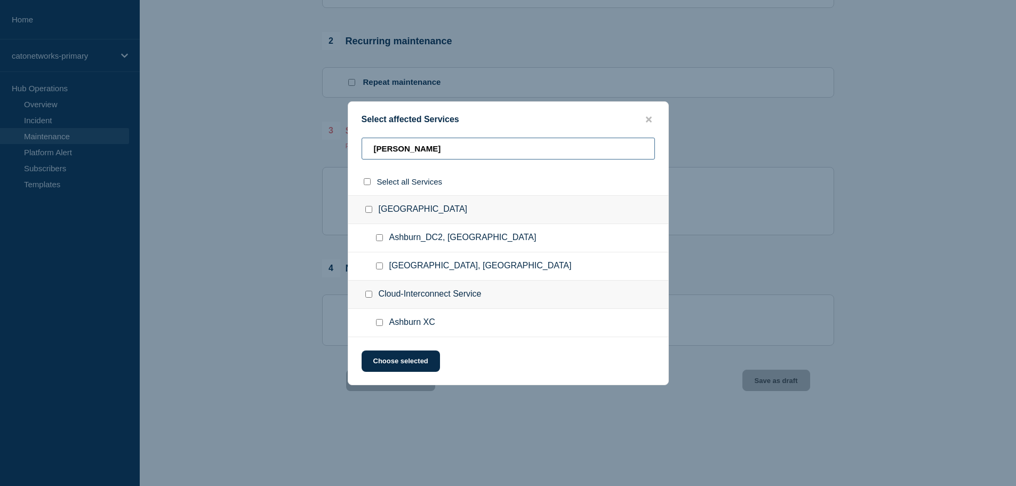
type input "ashbu"
click at [381, 324] on input "Ashburn XC checkbox" at bounding box center [379, 322] width 7 height 7
checkbox input "true"
click at [397, 355] on button "Choose selected" at bounding box center [401, 360] width 78 height 21
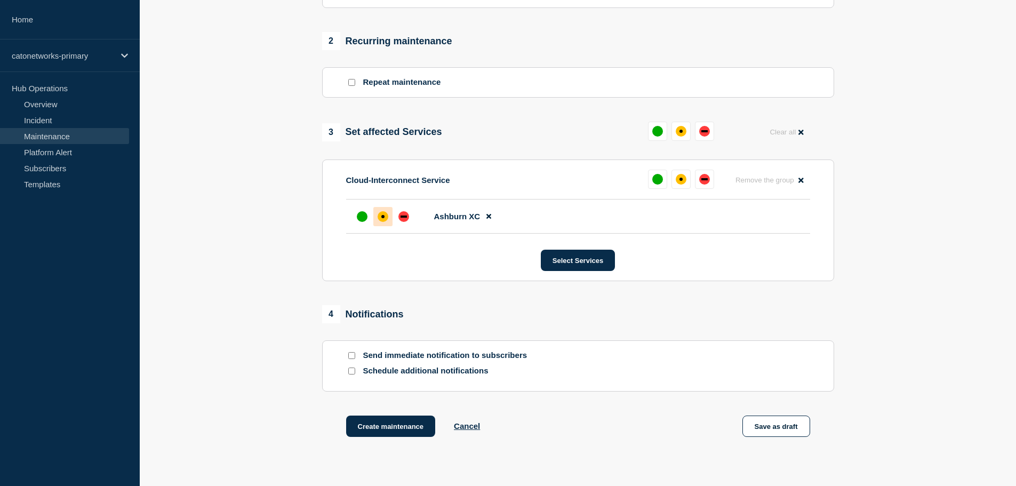
click at [384, 215] on div "affected" at bounding box center [383, 216] width 11 height 11
click at [560, 257] on button "Select Services" at bounding box center [578, 260] width 74 height 21
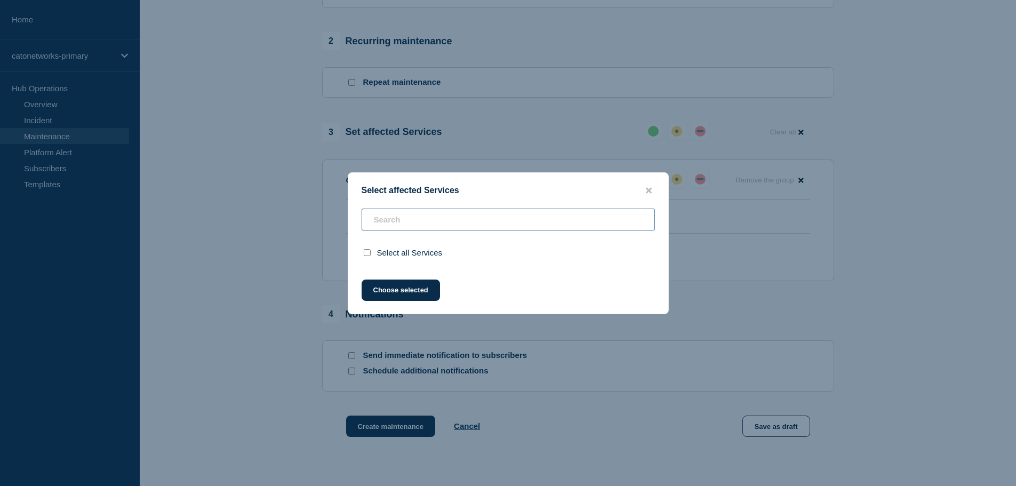
click at [399, 226] on div "Select all Services" at bounding box center [508, 238] width 320 height 58
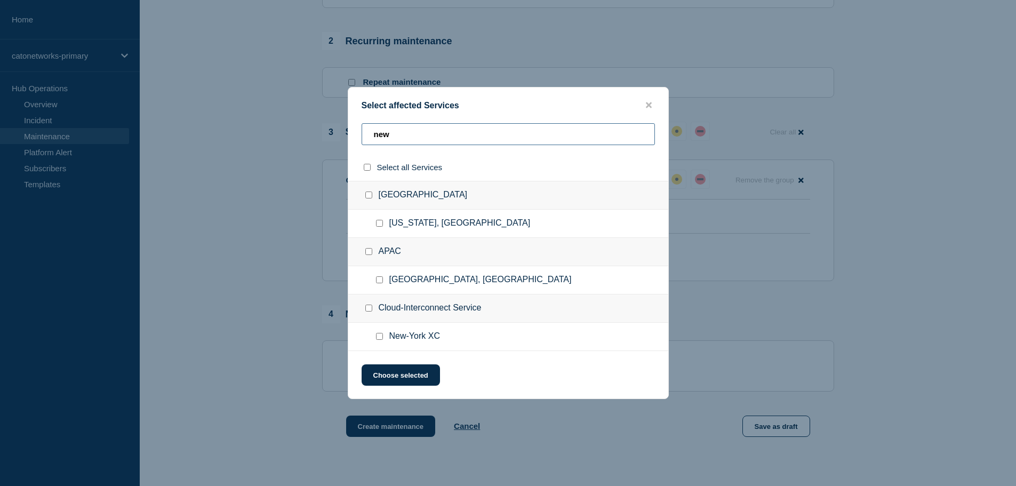
type input "new"
click at [380, 338] on input "New-York XC checkbox" at bounding box center [379, 336] width 7 height 7
checkbox input "true"
click at [416, 374] on button "Choose selected" at bounding box center [401, 374] width 78 height 21
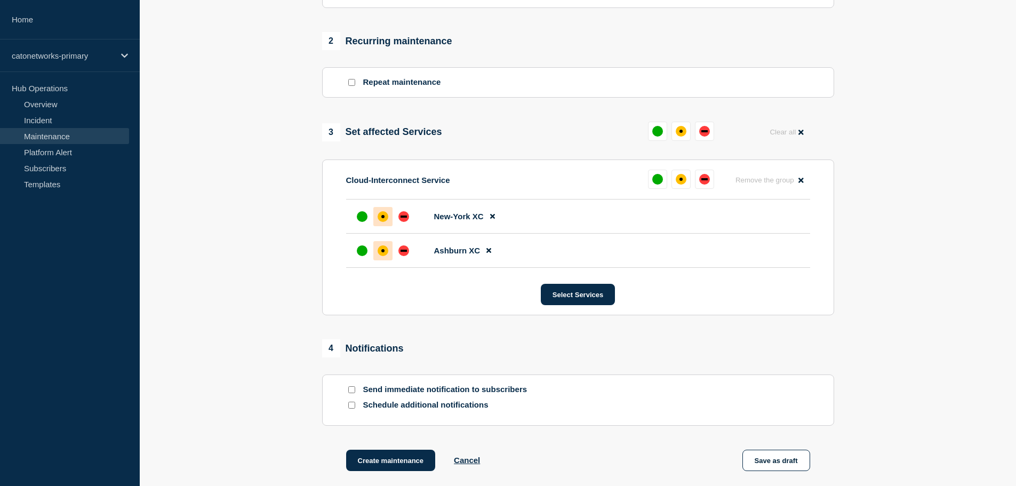
click at [382, 219] on div "affected" at bounding box center [383, 216] width 11 height 11
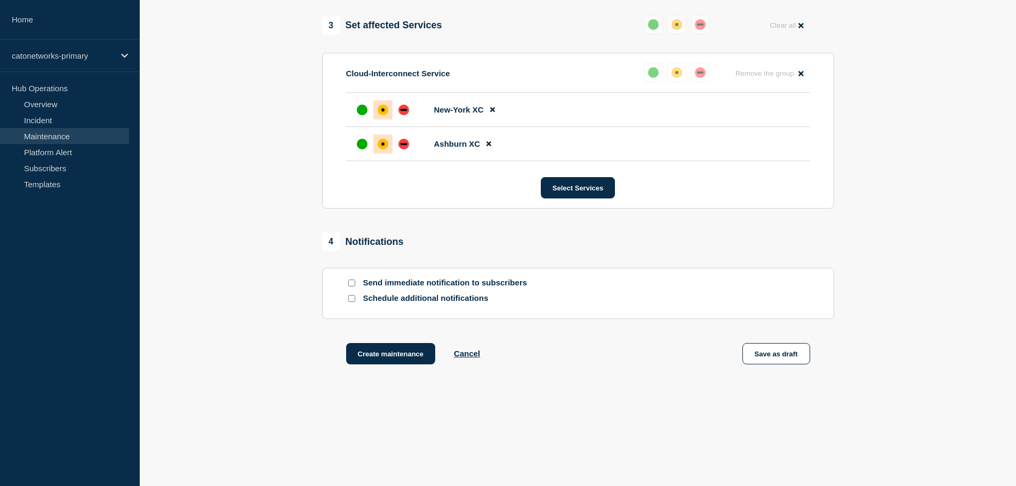
scroll to position [539, 0]
click at [351, 296] on input "Schedule additional notifications" at bounding box center [351, 297] width 7 height 7
checkbox input "true"
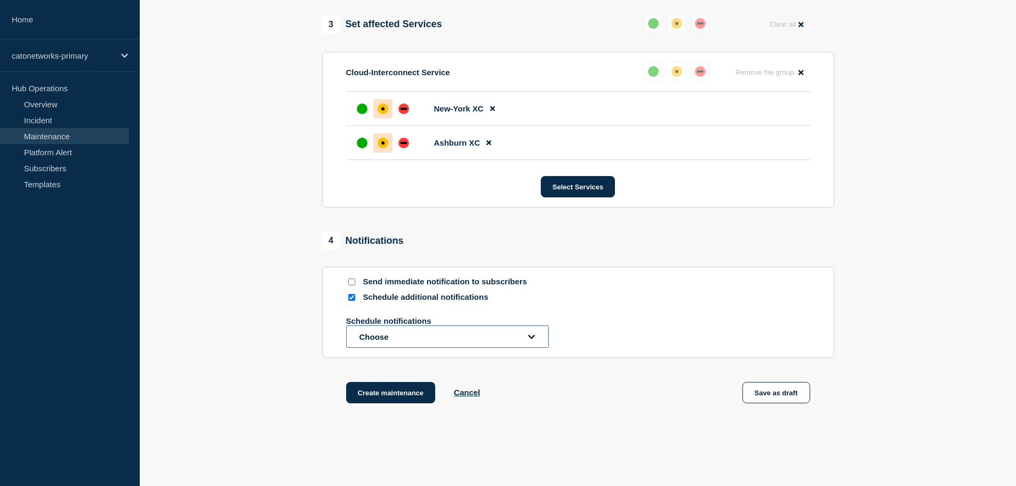
click at [405, 343] on button "Choose" at bounding box center [447, 336] width 203 height 22
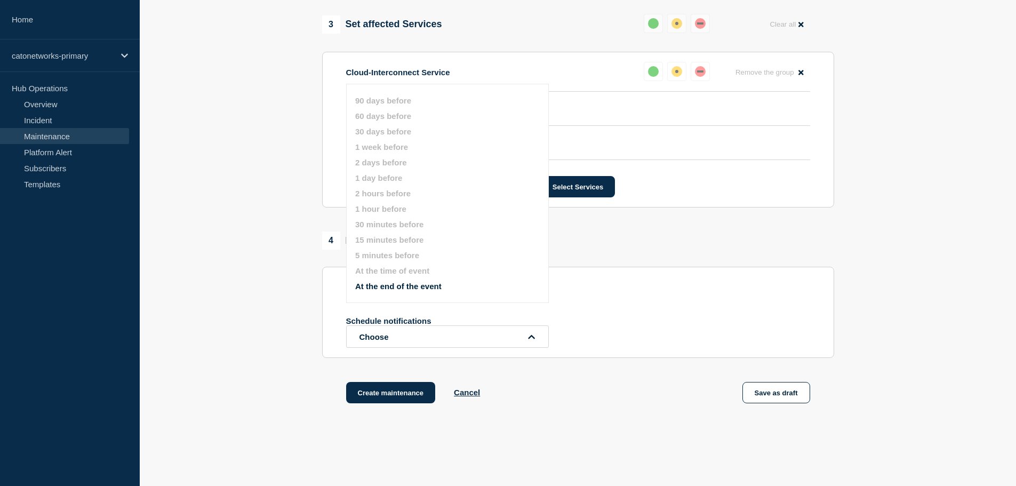
click at [382, 148] on button "1 week before" at bounding box center [381, 146] width 53 height 9
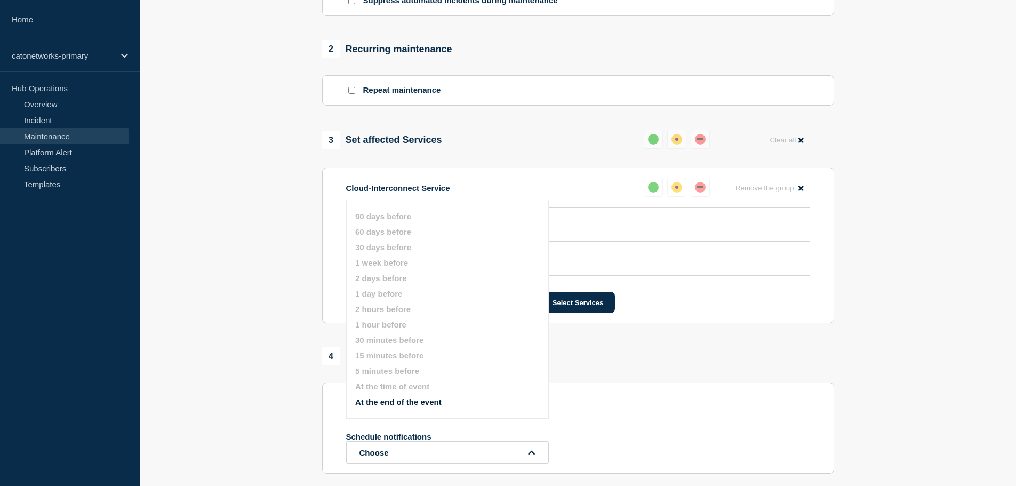
scroll to position [419, 0]
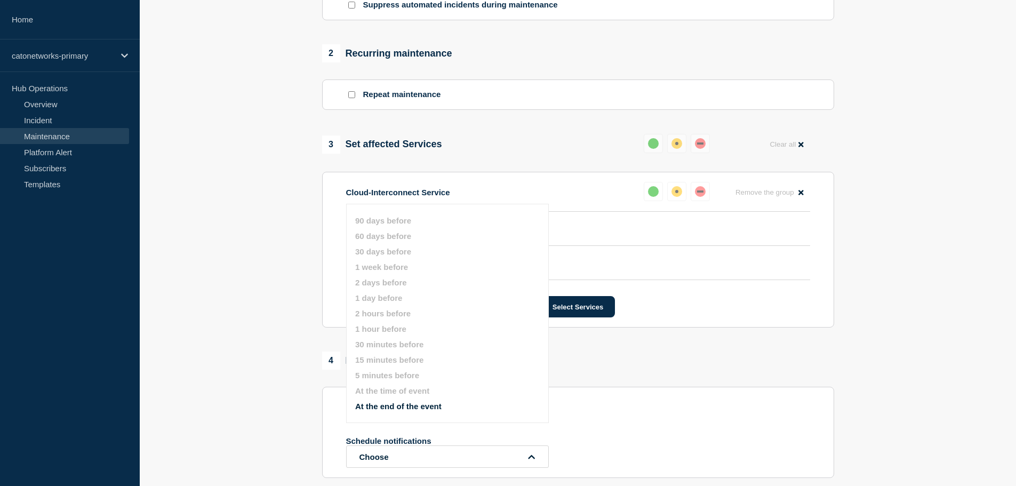
click at [299, 272] on section "1 Provide details Title (required) Cato Networks Scheduled Maintenance Notifica…" at bounding box center [578, 115] width 876 height 870
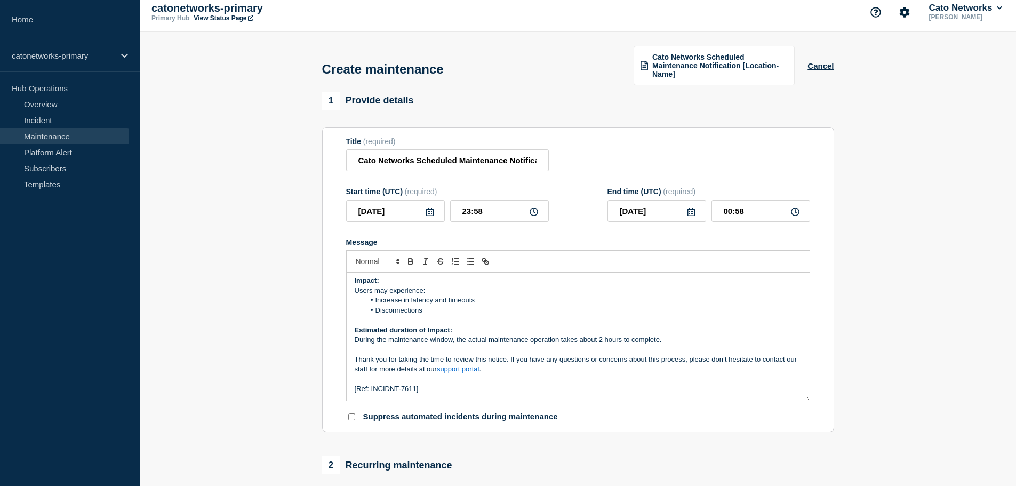
scroll to position [0, 0]
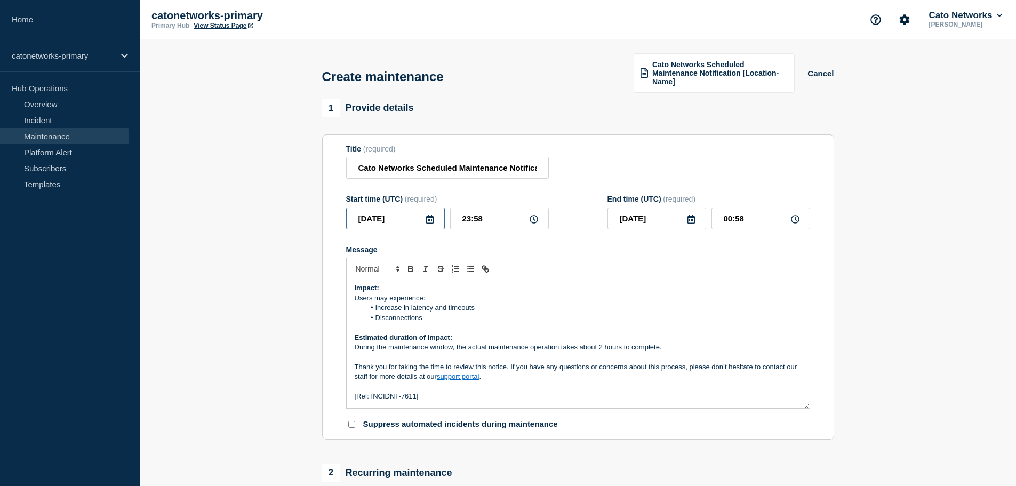
click at [404, 219] on input "2025-09-18" at bounding box center [395, 218] width 99 height 22
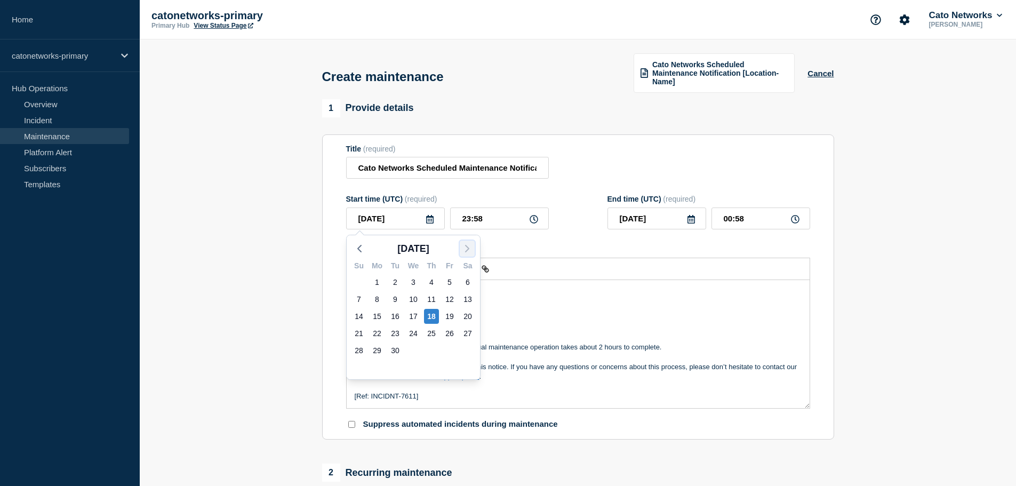
click at [468, 251] on icon "button" at bounding box center [467, 248] width 13 height 13
click at [463, 303] on div "11" at bounding box center [467, 299] width 15 height 15
type input "2025-10-11"
type input "2025-10-12"
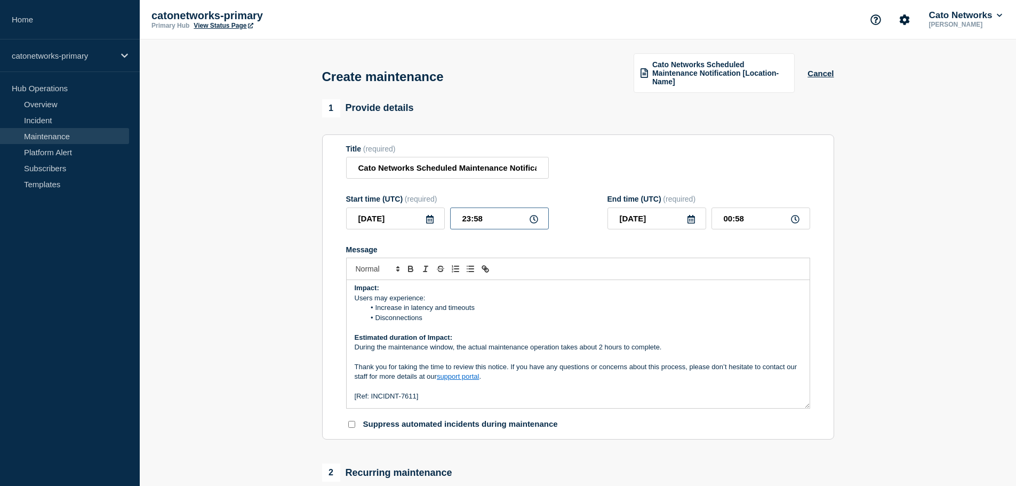
drag, startPoint x: 469, startPoint y: 221, endPoint x: 458, endPoint y: 218, distance: 11.6
click at [458, 218] on input "23:58" at bounding box center [499, 218] width 99 height 22
drag, startPoint x: 461, startPoint y: 216, endPoint x: 471, endPoint y: 219, distance: 9.8
click at [471, 219] on input "23:58" at bounding box center [499, 218] width 99 height 22
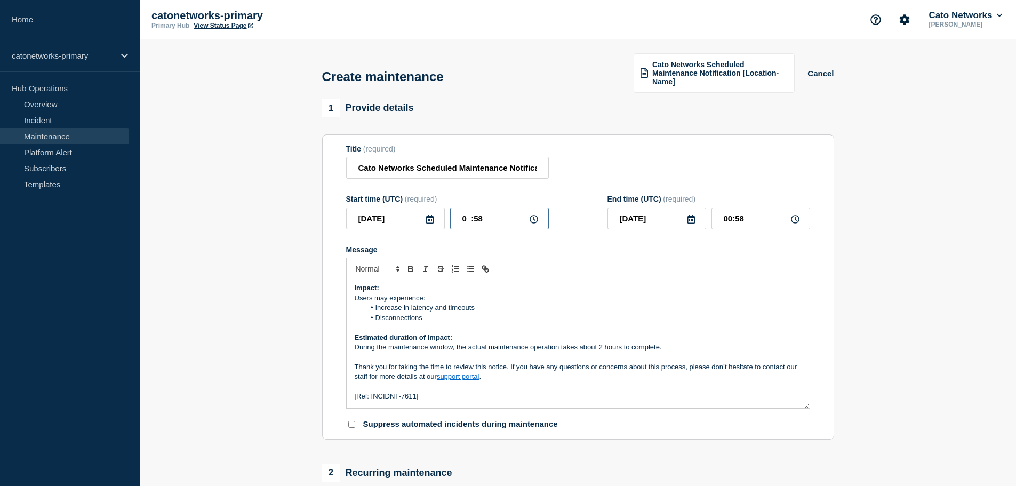
type input "02:58"
type input "2025-10-11"
type input "03:58"
type input "02:00"
click at [745, 221] on input "03:00" at bounding box center [760, 218] width 99 height 22
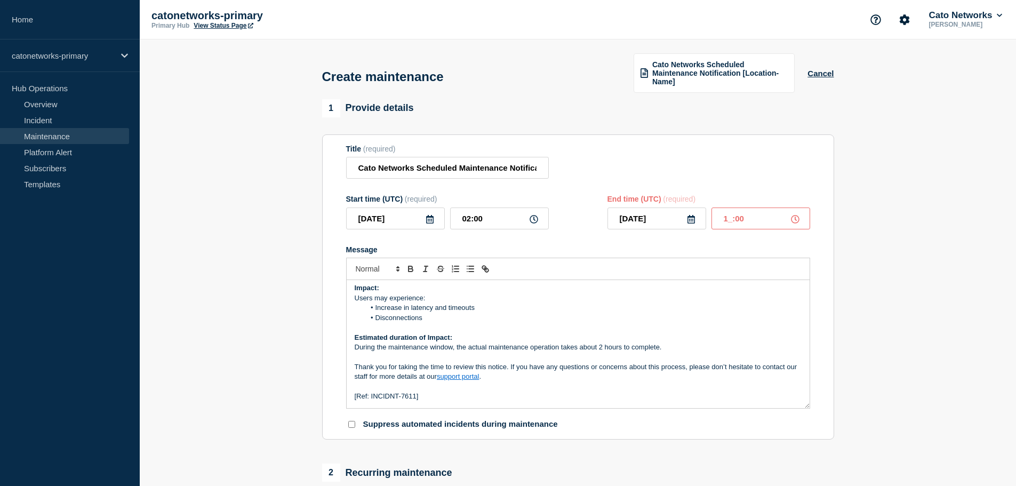
type input "10:00"
click at [570, 237] on form "Title (required) Cato Networks Scheduled Maintenance Notification Start time (U…" at bounding box center [578, 287] width 464 height 285
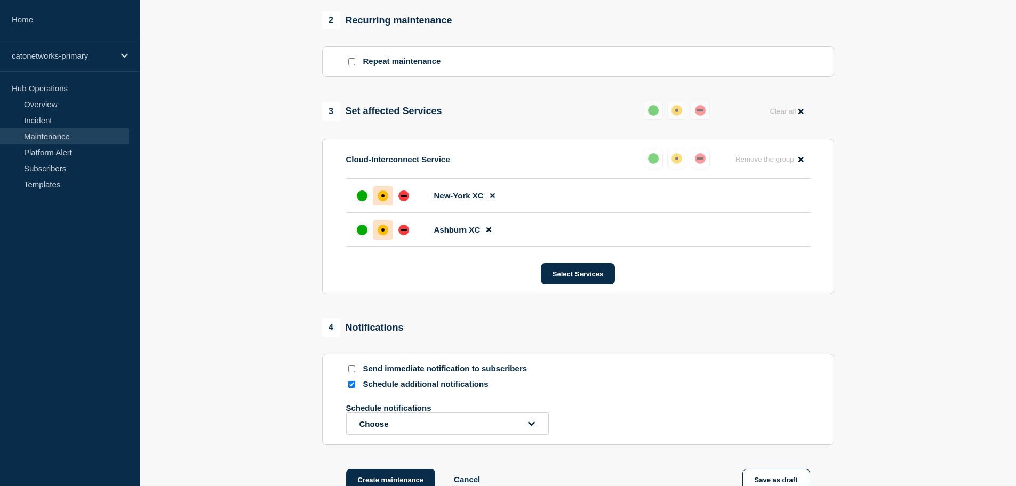
scroll to position [533, 0]
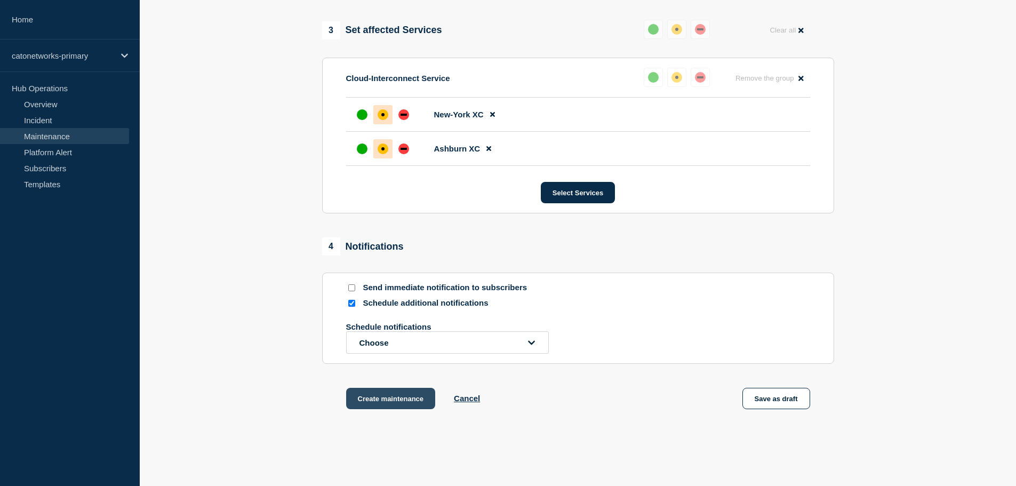
click at [382, 397] on button "Create maintenance" at bounding box center [391, 398] width 90 height 21
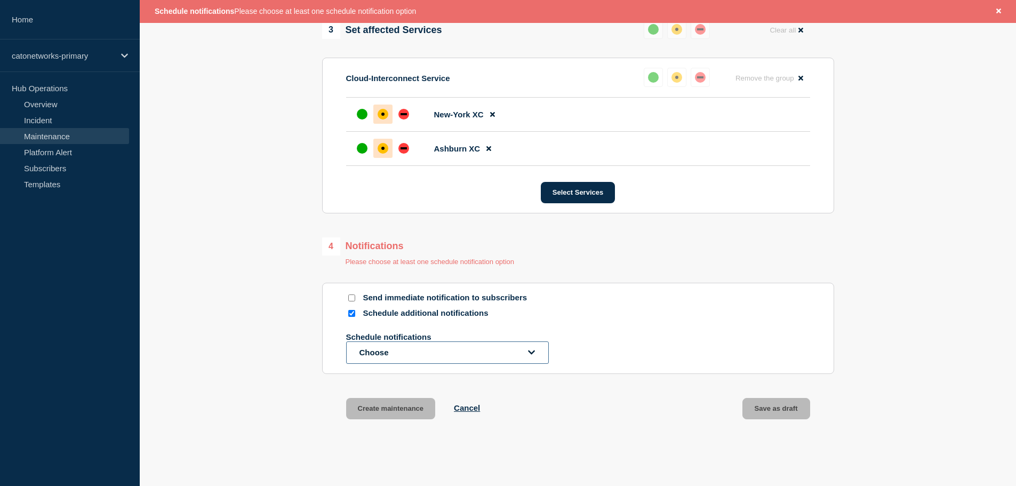
click at [384, 356] on button "Choose" at bounding box center [447, 352] width 203 height 22
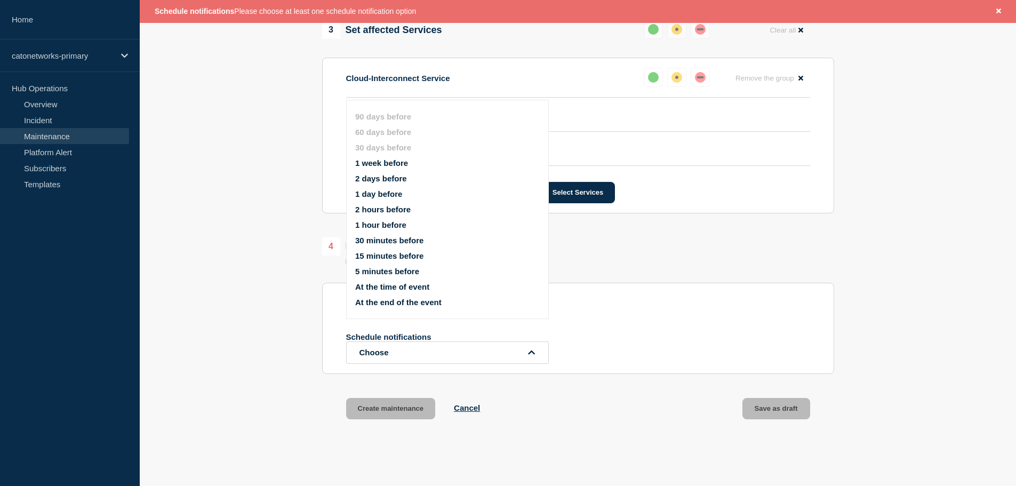
click at [381, 164] on button "1 week before" at bounding box center [381, 162] width 53 height 9
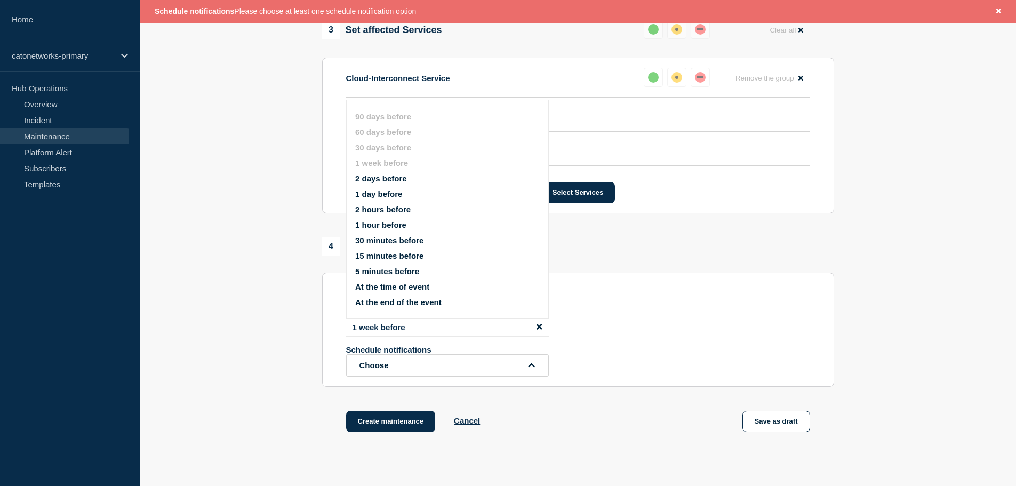
click at [285, 339] on section "1 Provide details Title (required) Cato Networks Scheduled Maintenance Notifica…" at bounding box center [578, 11] width 876 height 893
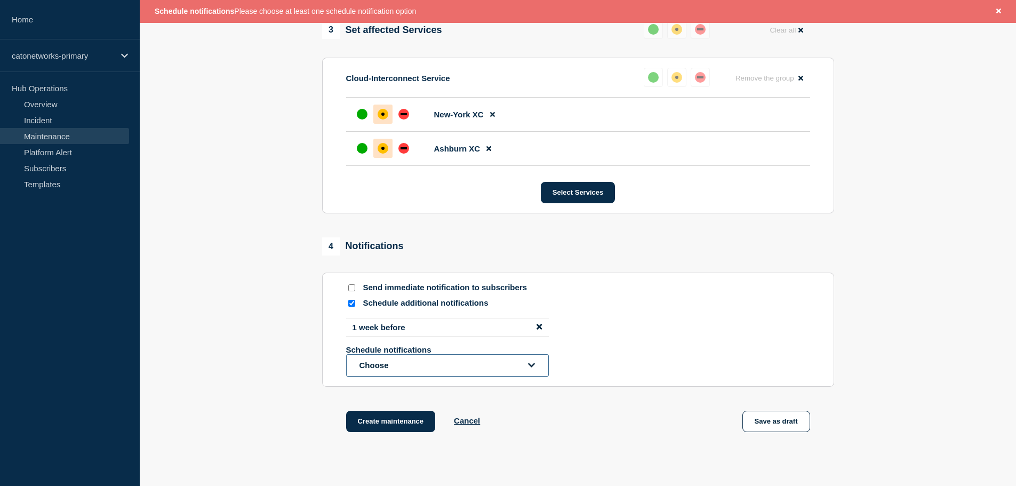
click at [378, 362] on button "Choose" at bounding box center [447, 365] width 203 height 22
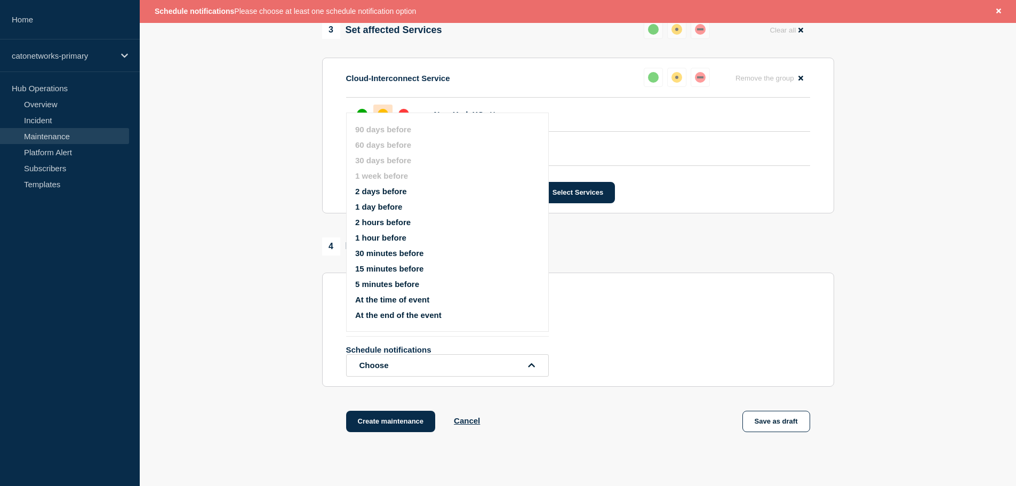
click at [371, 191] on button "2 days before" at bounding box center [381, 191] width 52 height 9
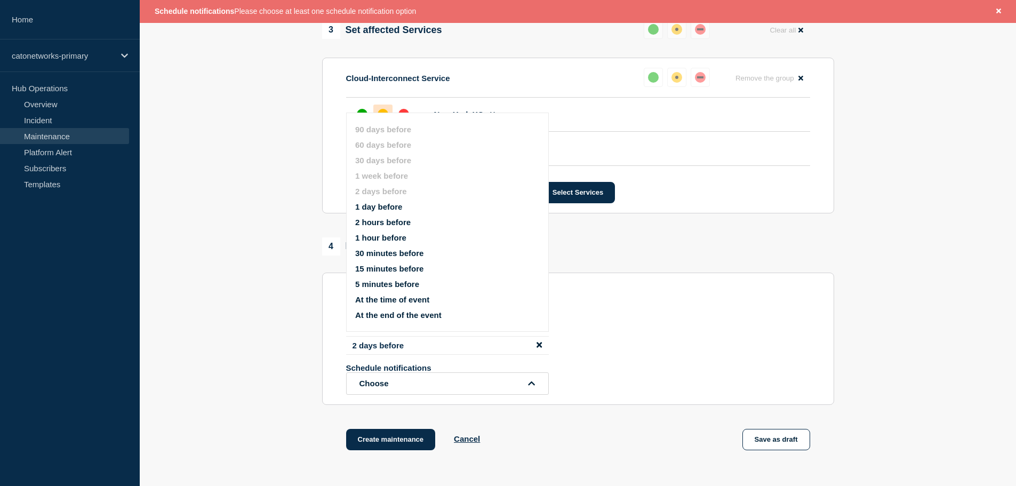
click at [334, 369] on section "Send immediate notification to subscribers Schedule additional notifications 1 …" at bounding box center [578, 338] width 512 height 132
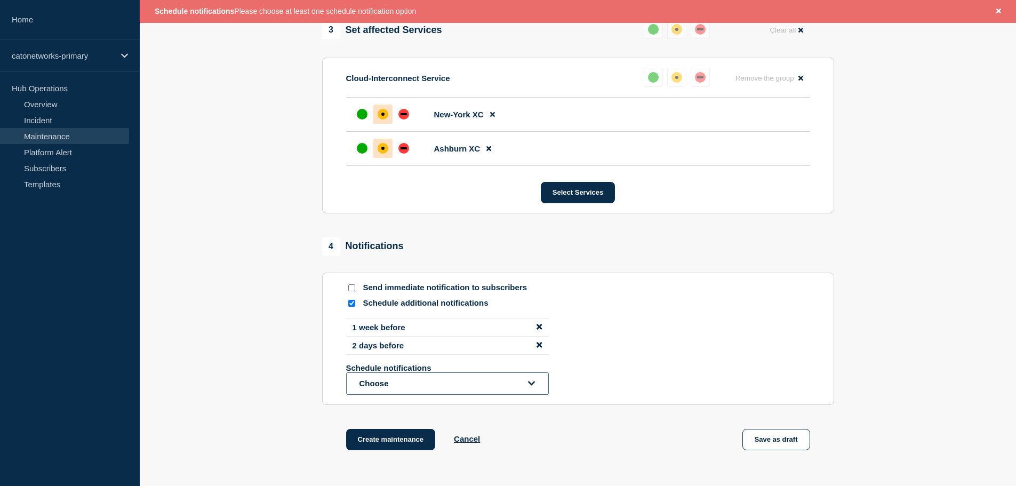
click at [380, 380] on button "Choose" at bounding box center [447, 383] width 203 height 22
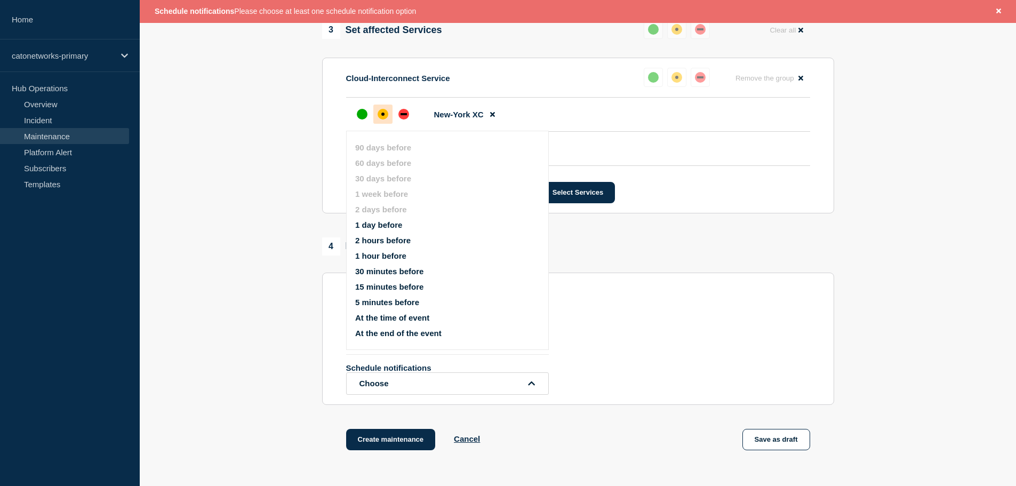
click at [367, 303] on button "5 minutes before" at bounding box center [387, 302] width 64 height 9
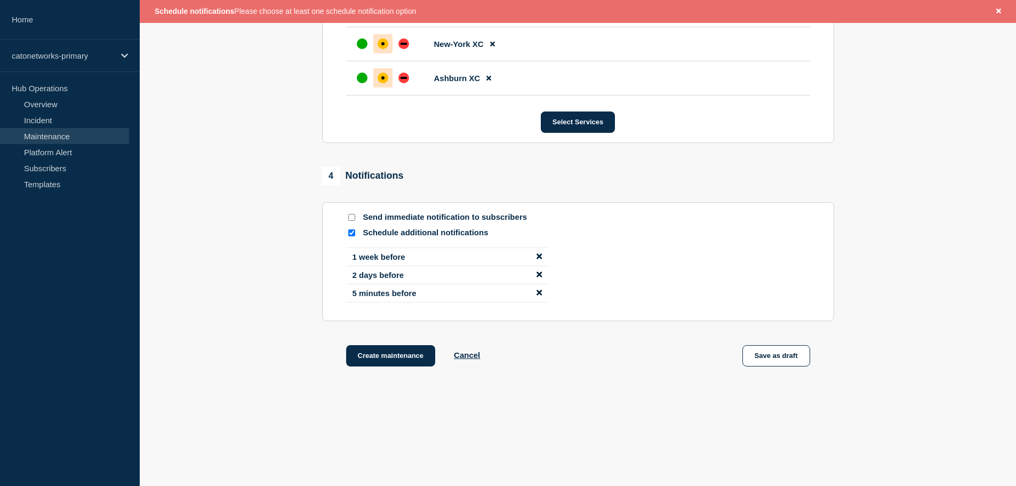
scroll to position [630, 0]
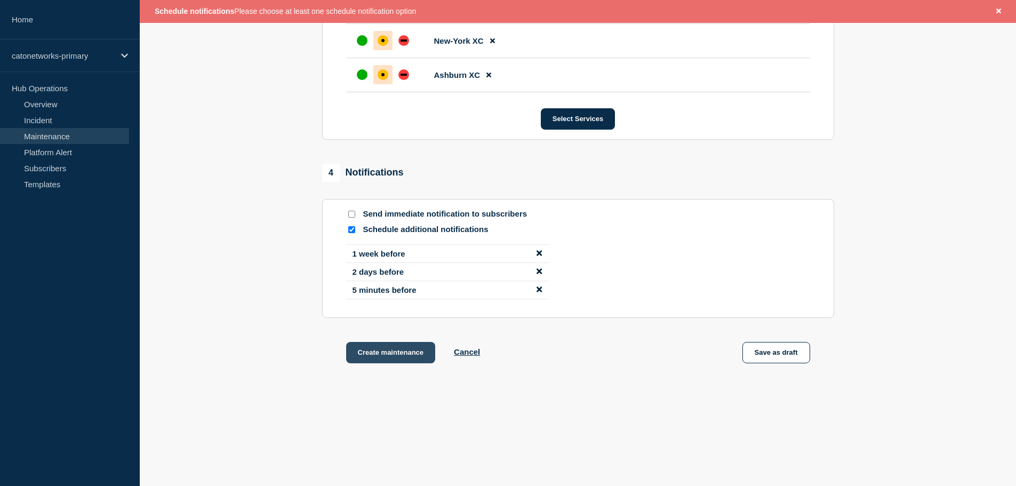
click at [391, 351] on button "Create maintenance" at bounding box center [391, 352] width 90 height 21
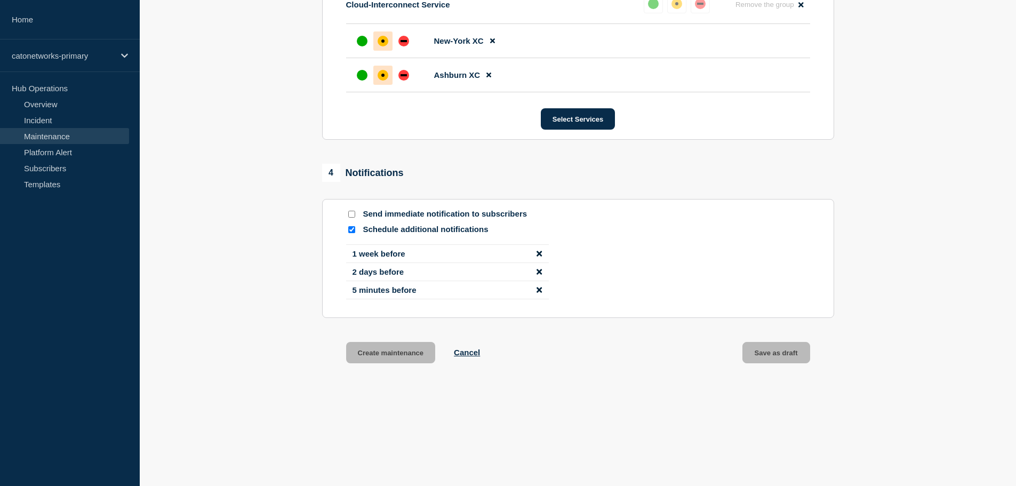
scroll to position [607, 0]
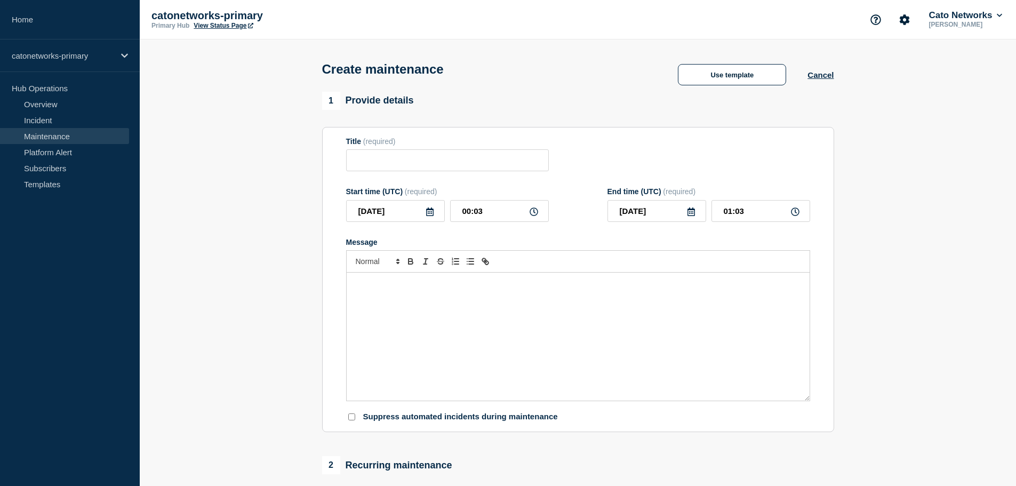
click at [58, 135] on link "Maintenance" at bounding box center [64, 136] width 129 height 16
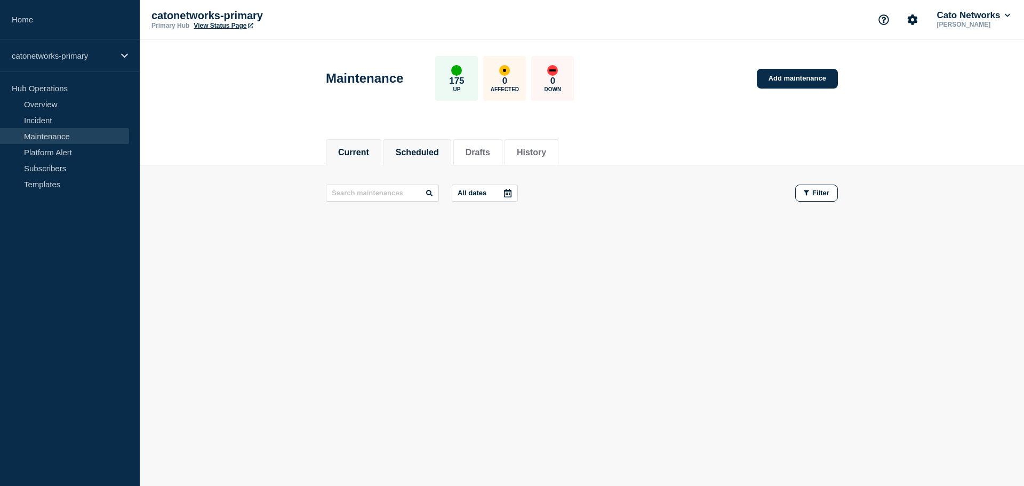
click at [414, 154] on button "Scheduled" at bounding box center [417, 153] width 43 height 10
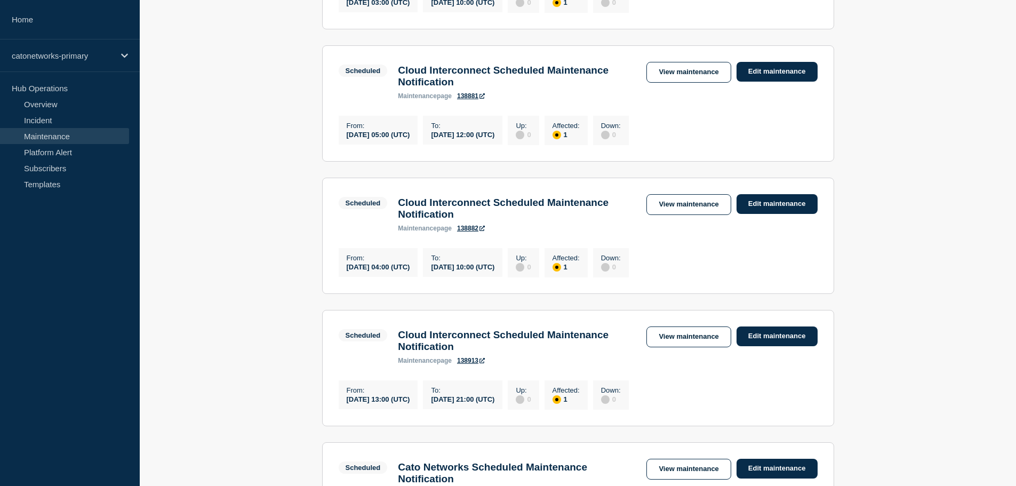
scroll to position [853, 0]
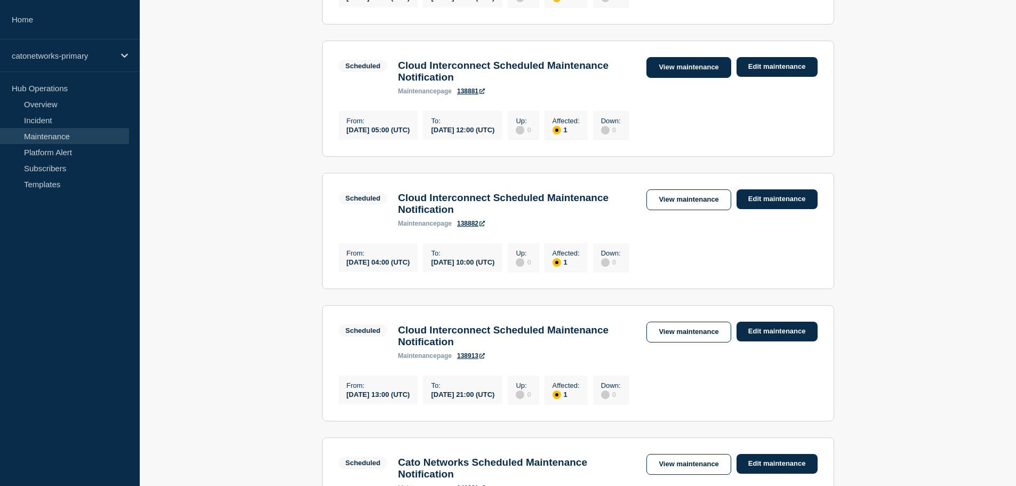
click at [657, 78] on link "View maintenance" at bounding box center [688, 67] width 84 height 21
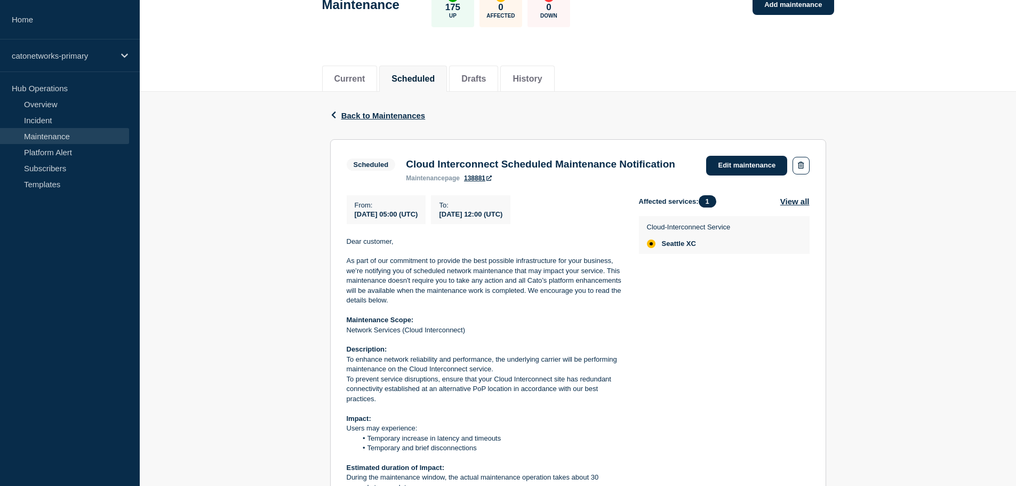
scroll to position [70, 0]
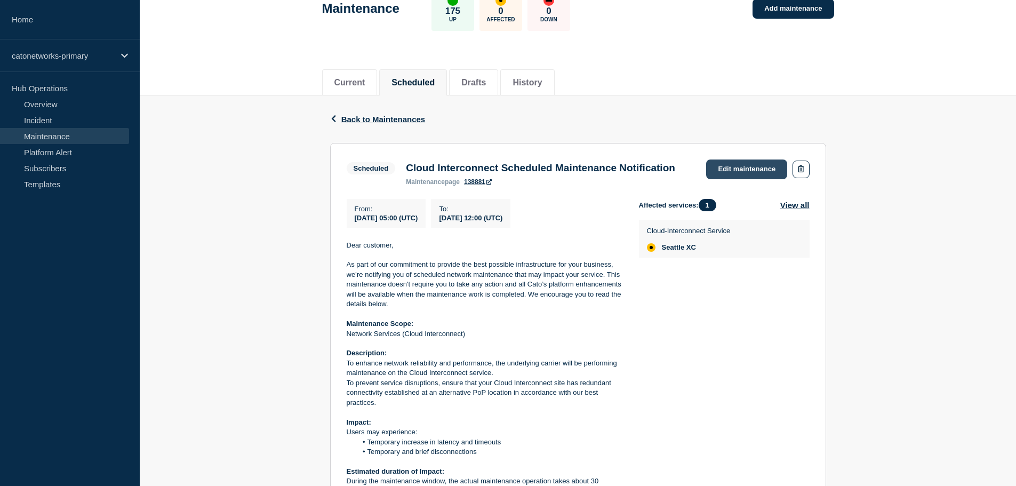
click at [755, 166] on link "Edit maintenance" at bounding box center [746, 169] width 81 height 20
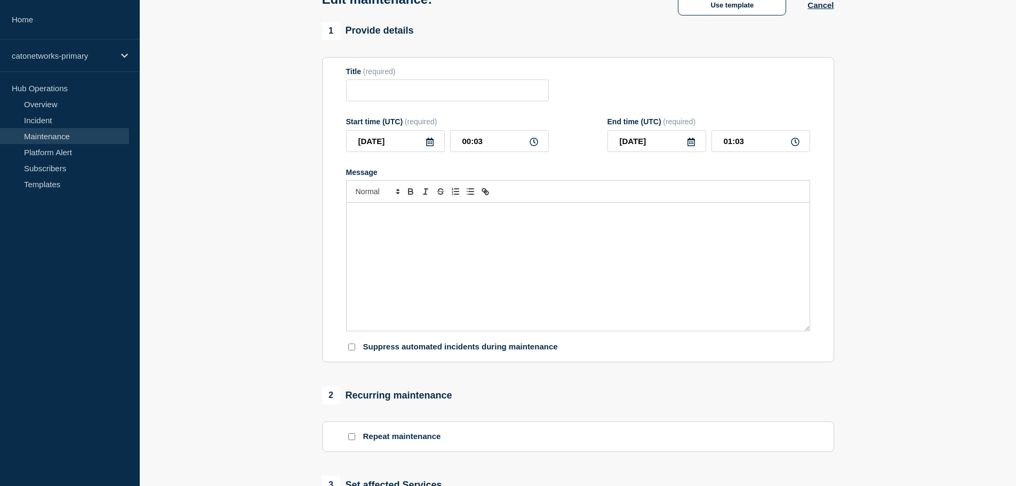
type input "Cloud Interconnect Scheduled Maintenance Notification"
type input "2025-09-23"
type input "05:00"
type input "[DATE]"
type input "12:00"
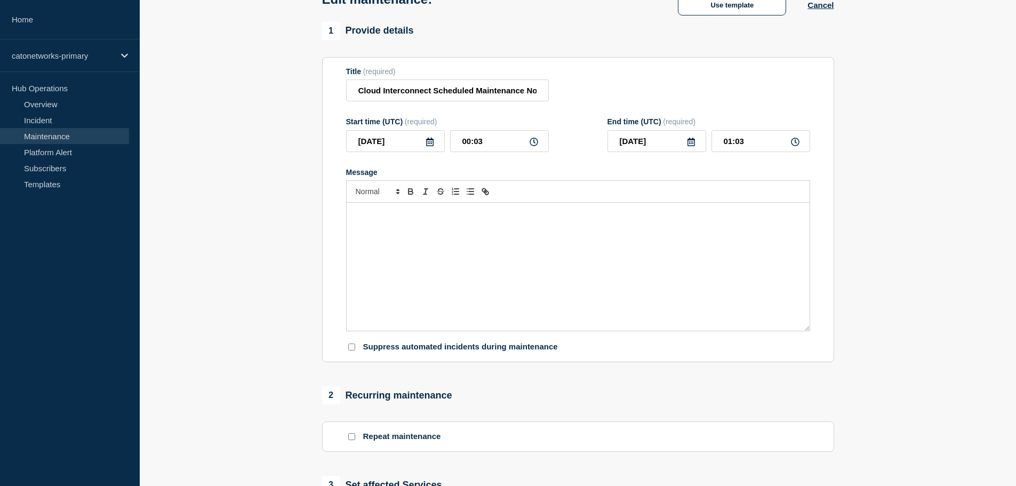
checkbox input "false"
checkbox input "true"
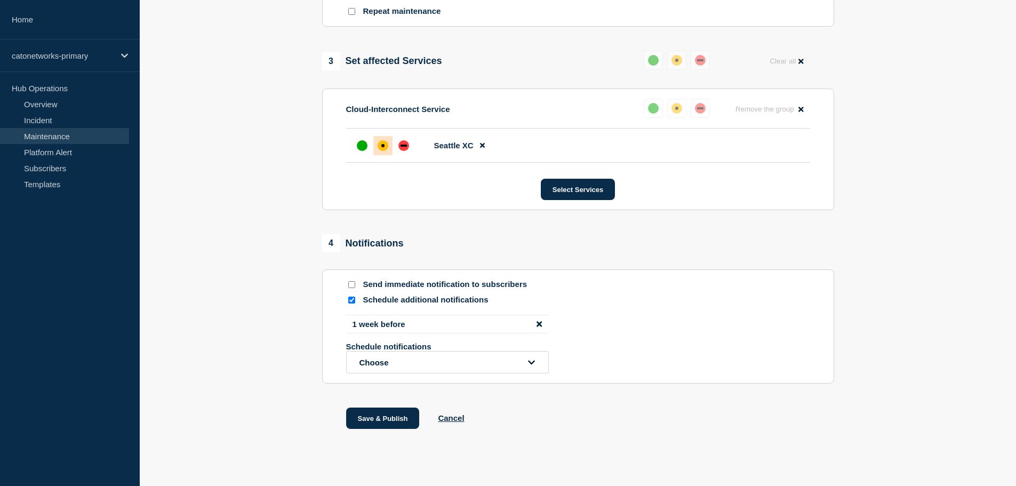
scroll to position [527, 0]
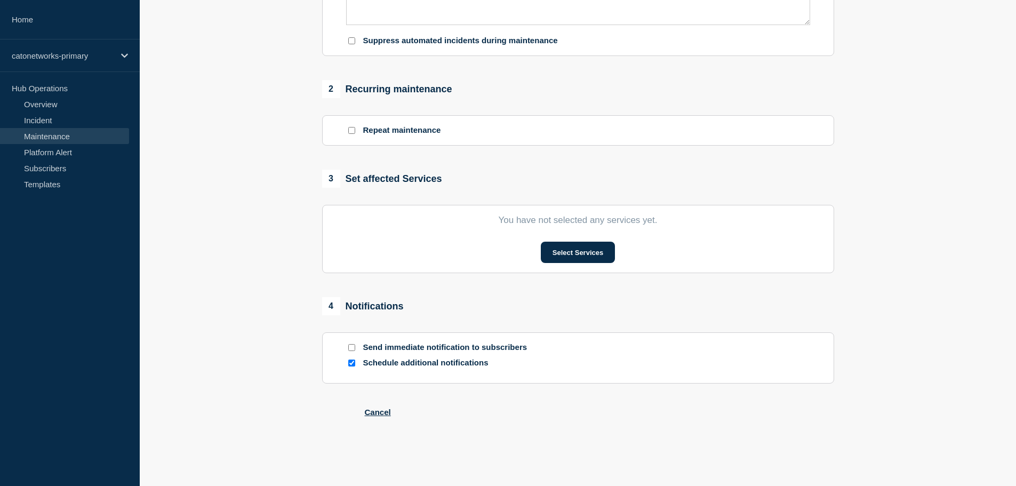
type input "Cloud Interconnect Scheduled Maintenance Notification"
type input "[DATE]"
type input "05:00"
type input "[DATE]"
type input "12:00"
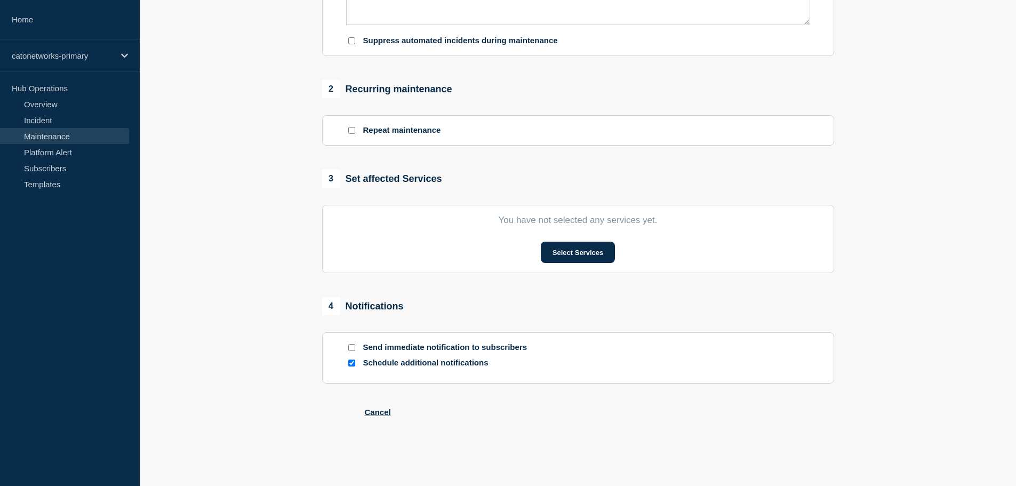
checkbox input "false"
checkbox input "true"
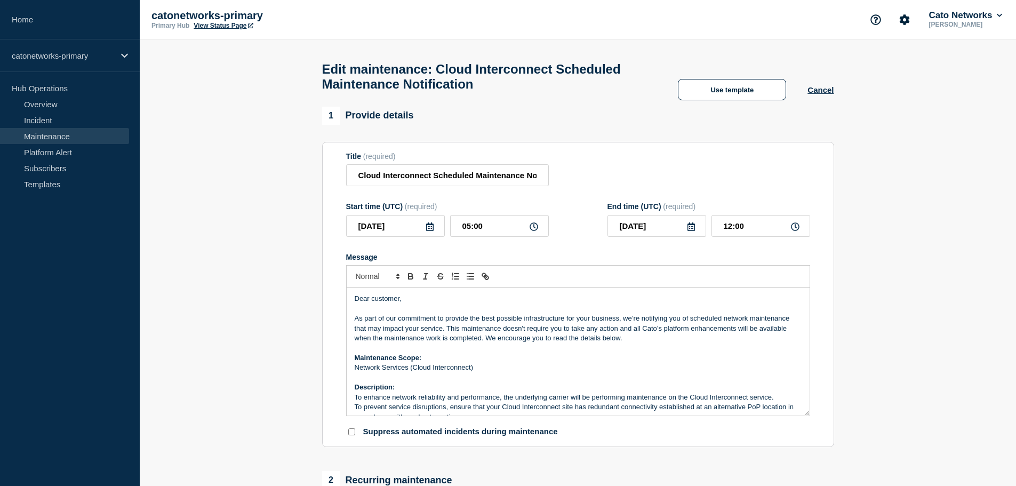
click at [71, 132] on link "Maintenance" at bounding box center [64, 136] width 129 height 16
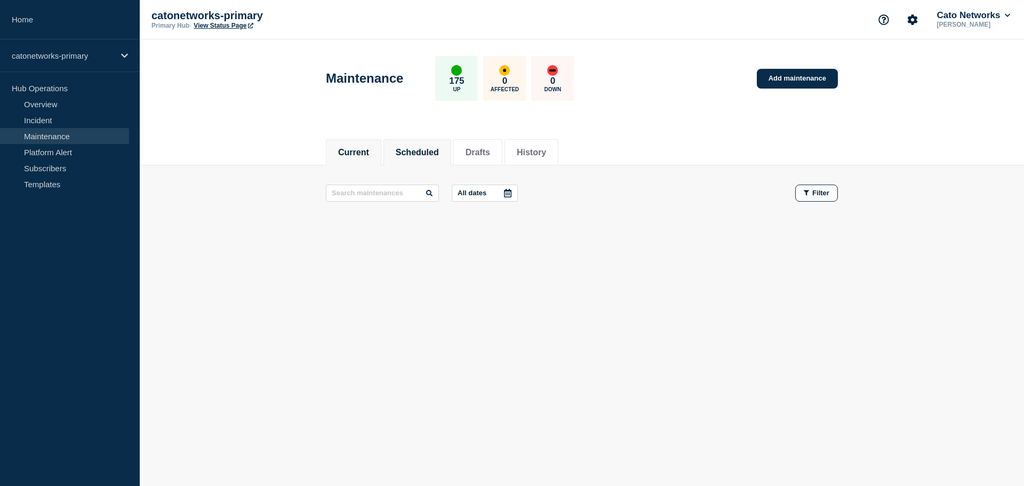
click at [427, 149] on button "Scheduled" at bounding box center [417, 153] width 43 height 10
click at [435, 153] on button "Scheduled" at bounding box center [417, 153] width 43 height 10
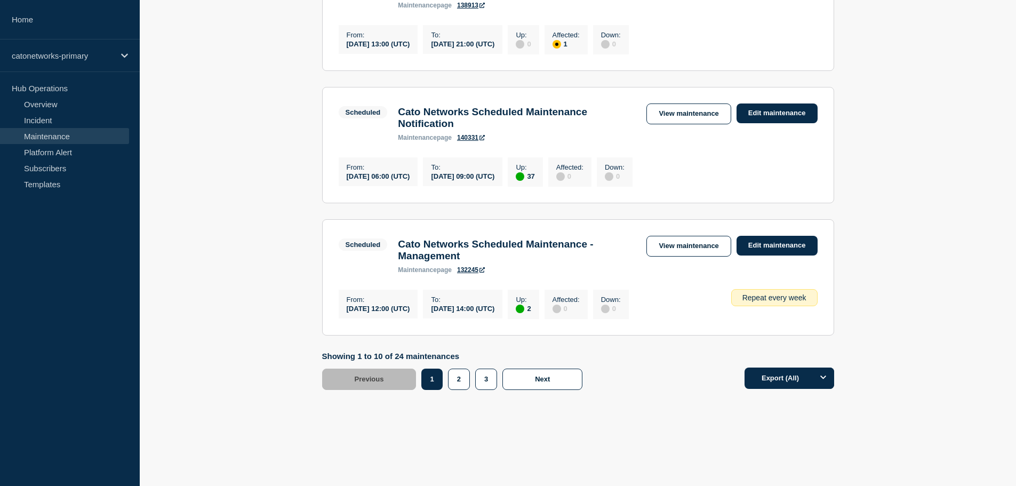
scroll to position [1256, 0]
click at [462, 382] on button "2" at bounding box center [459, 378] width 22 height 21
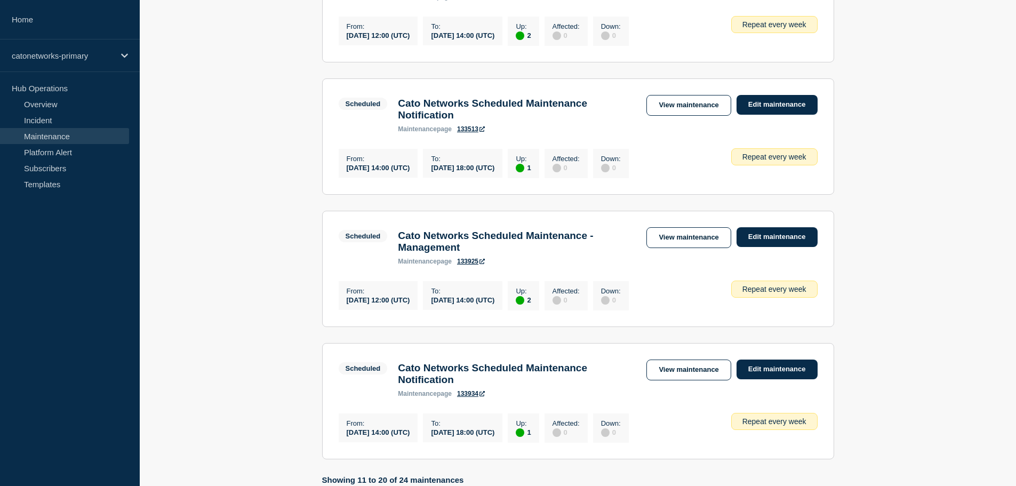
scroll to position [1256, 0]
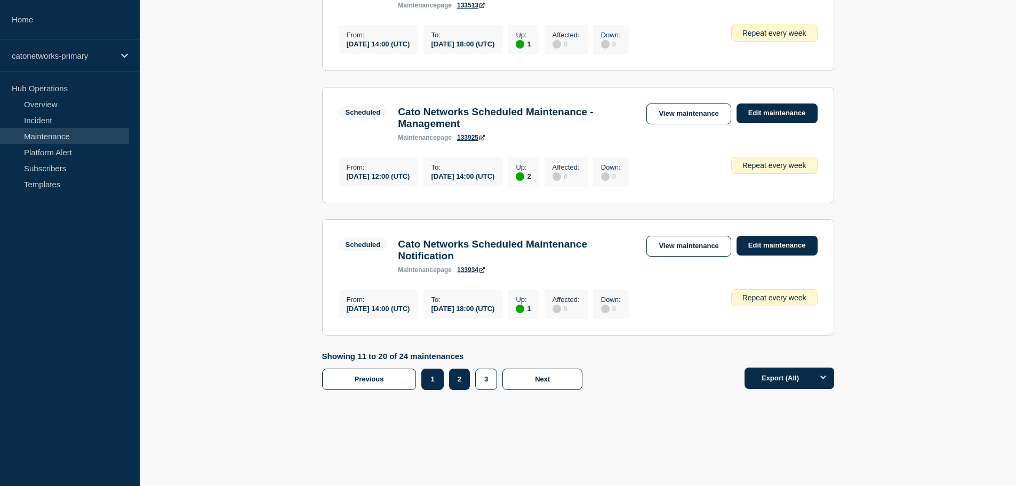
click at [427, 383] on button "1" at bounding box center [432, 378] width 22 height 21
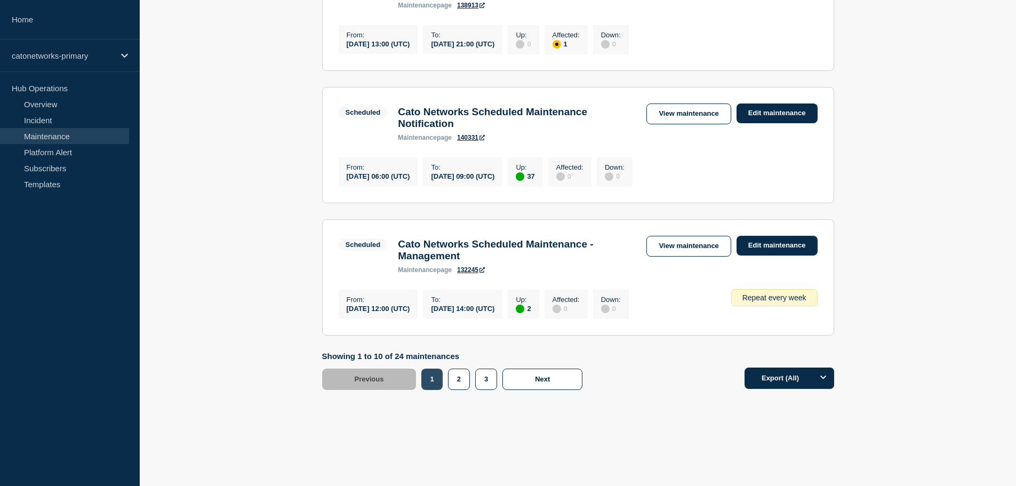
click at [432, 380] on button "1" at bounding box center [431, 378] width 21 height 21
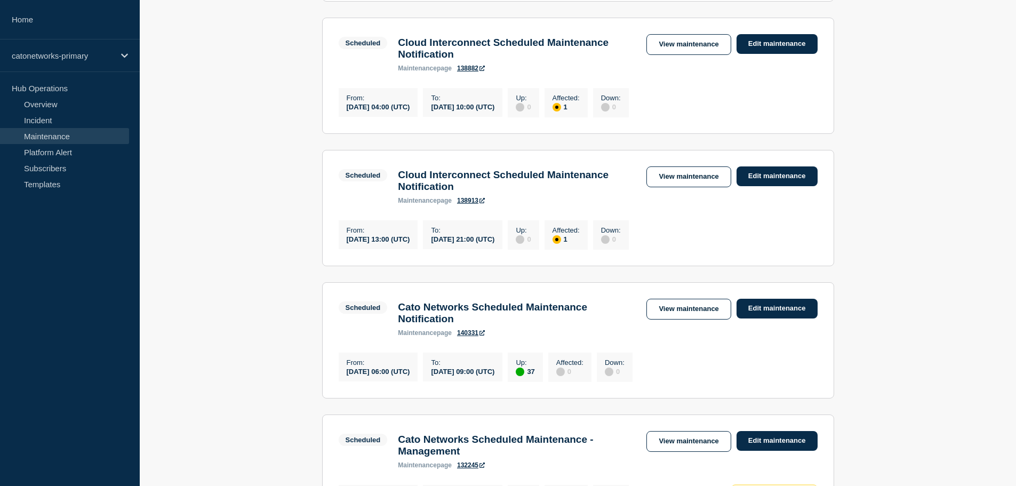
scroll to position [989, 0]
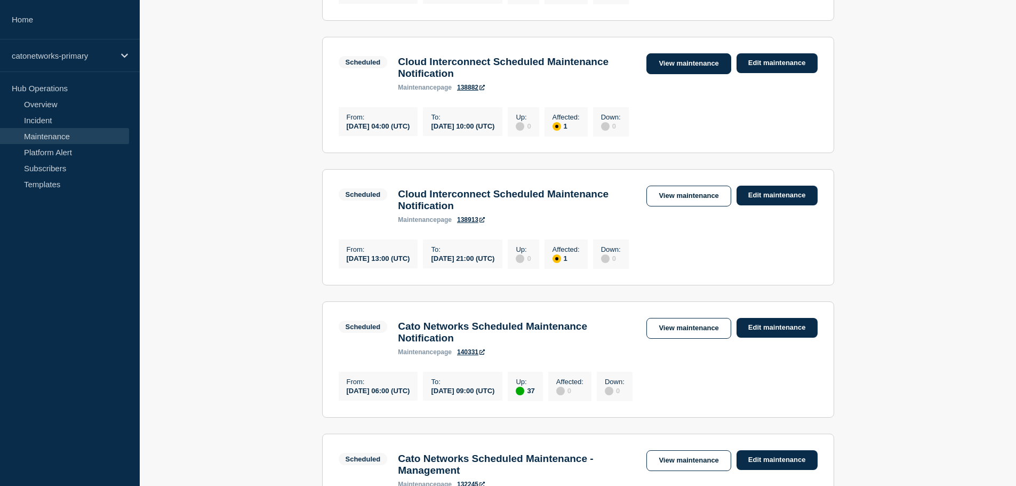
click at [688, 74] on link "View maintenance" at bounding box center [688, 63] width 84 height 21
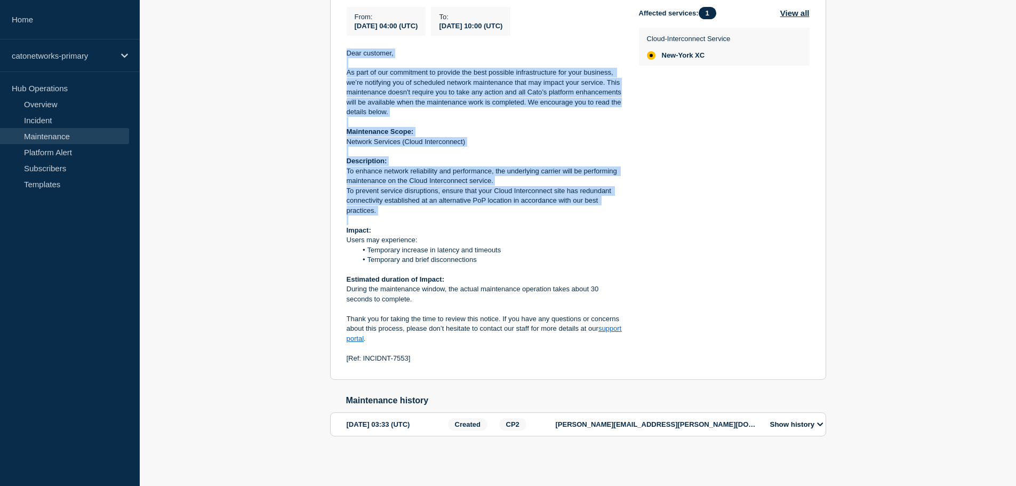
scroll to position [283, 0]
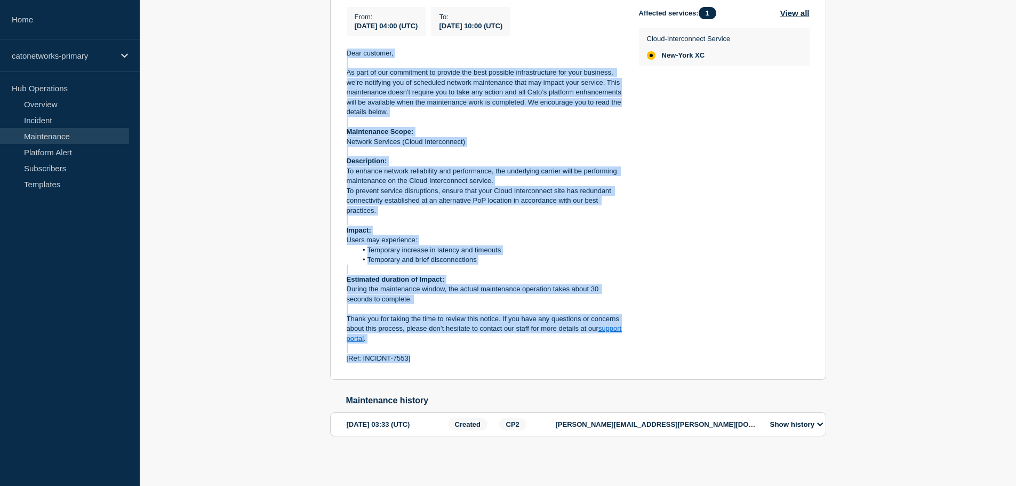
drag, startPoint x: 347, startPoint y: 173, endPoint x: 434, endPoint y: 359, distance: 205.4
click at [434, 359] on div "Dear customer, As part of our commitment to provide the best possible infrastru…" at bounding box center [484, 206] width 275 height 315
copy div "Lore ipsumdol, Si amet co adi elitseddoe te incidid utl etdo magnaali enimadmin…"
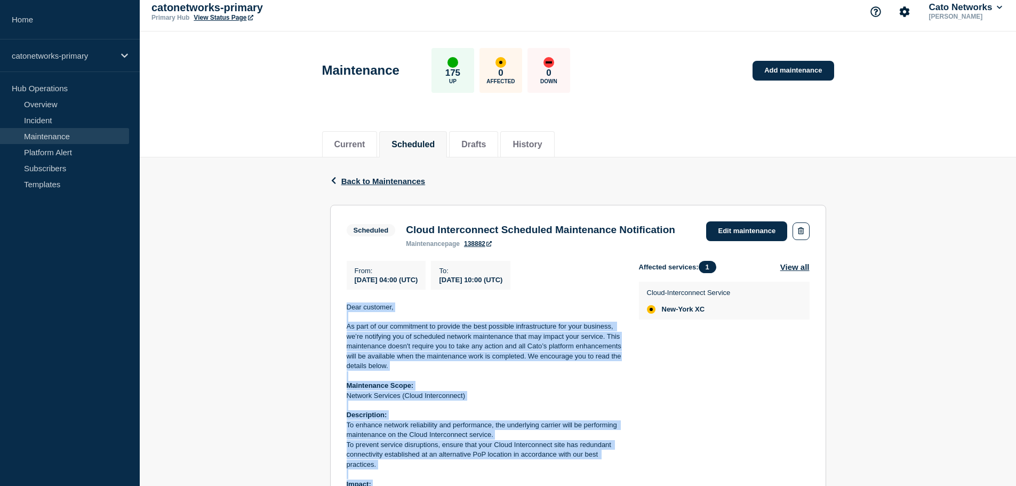
scroll to position [0, 0]
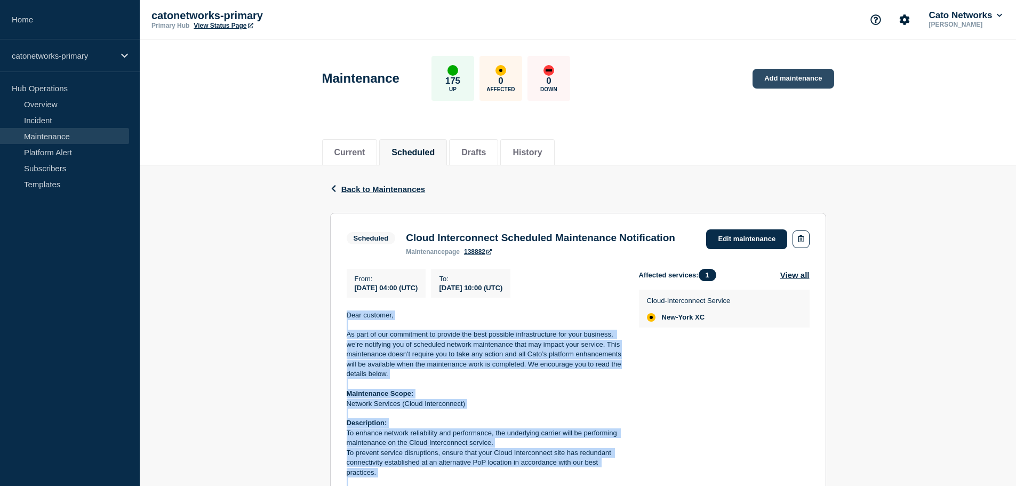
click at [793, 74] on link "Add maintenance" at bounding box center [792, 79] width 81 height 20
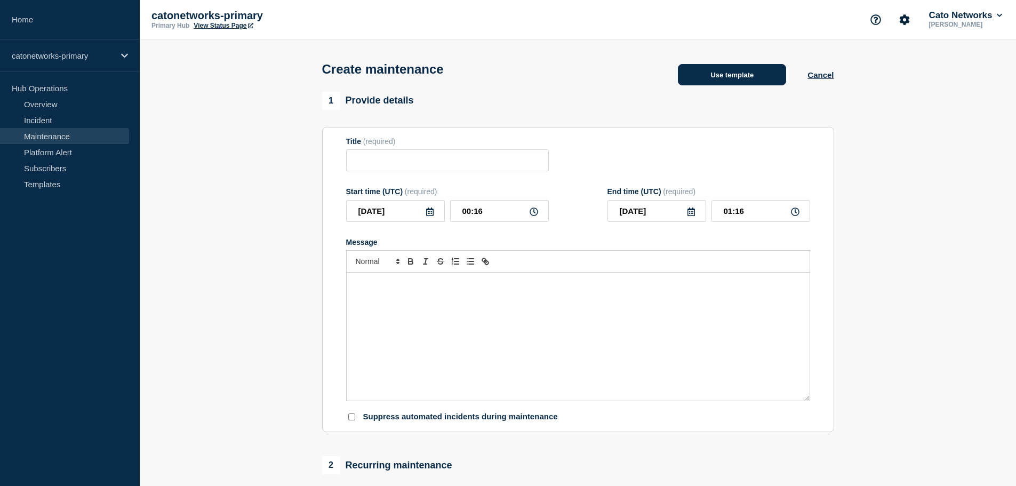
click at [708, 76] on button "Use template" at bounding box center [732, 74] width 108 height 21
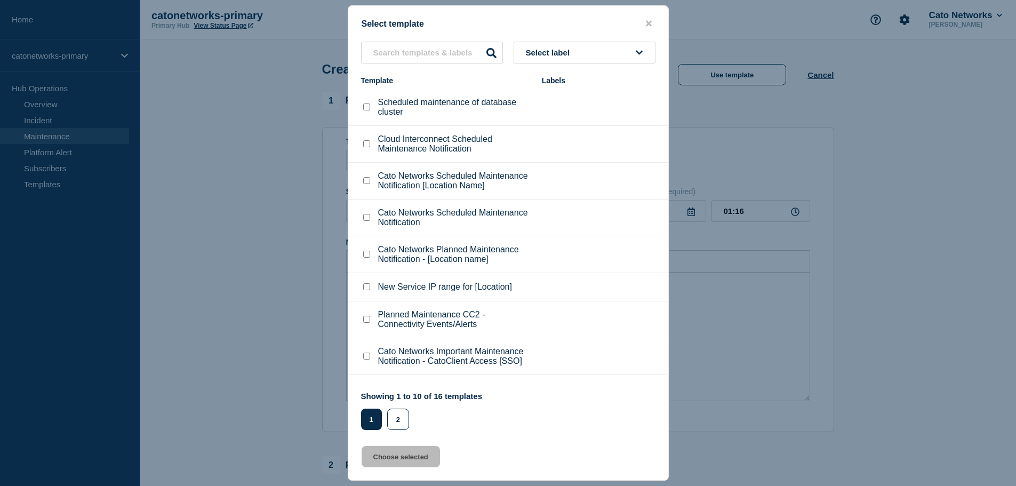
click at [546, 55] on span "Select label" at bounding box center [550, 52] width 49 height 9
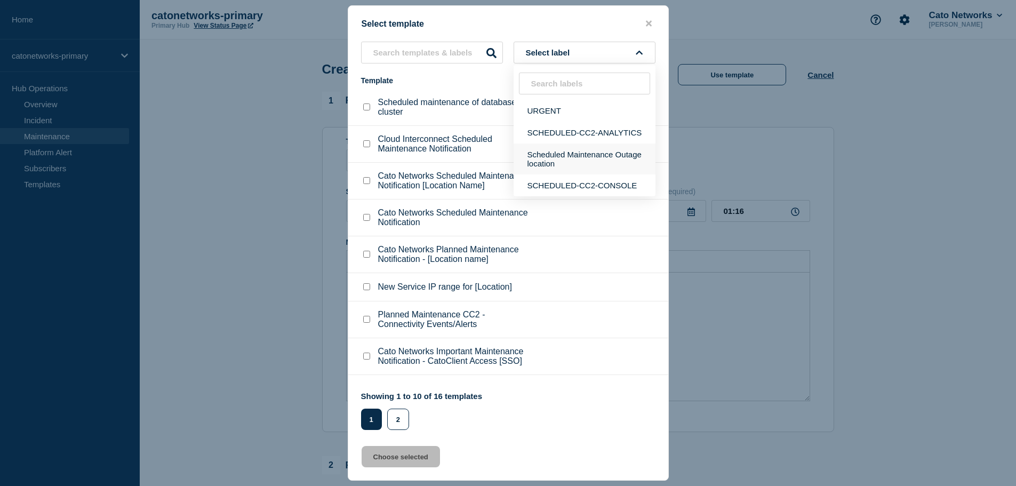
click at [566, 158] on button "Scheduled Maintenance Outage location" at bounding box center [585, 158] width 142 height 31
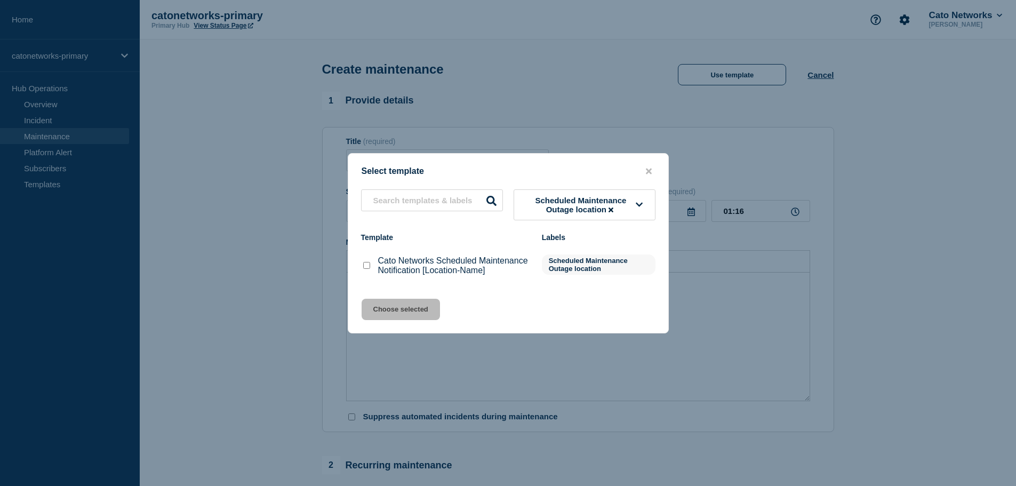
click at [402, 271] on p "Cato Networks Scheduled Maintenance Notification [Location-Name]" at bounding box center [454, 265] width 153 height 19
click at [375, 268] on div "Cato Networks Scheduled Maintenance Notification [Location-Name]" at bounding box center [446, 265] width 170 height 19
click at [364, 269] on checkbox"] "Cato Networks Scheduled Maintenance Notification [Location-Name] checkbox" at bounding box center [366, 265] width 7 height 7
checkbox checkbox"] "true"
click at [392, 306] on button "Choose selected" at bounding box center [401, 309] width 78 height 21
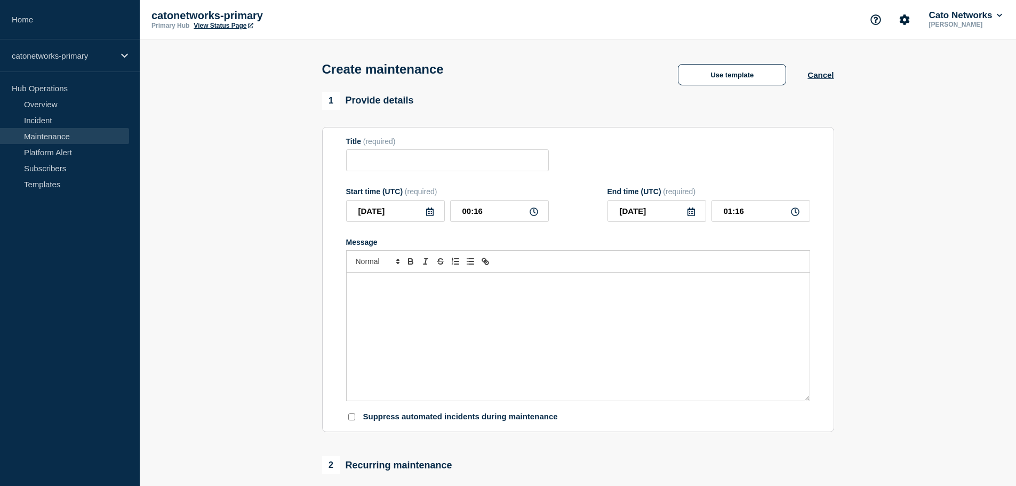
type input "Cato Networks Scheduled Maintenance Notification [Location-Name]"
checkbox input "false"
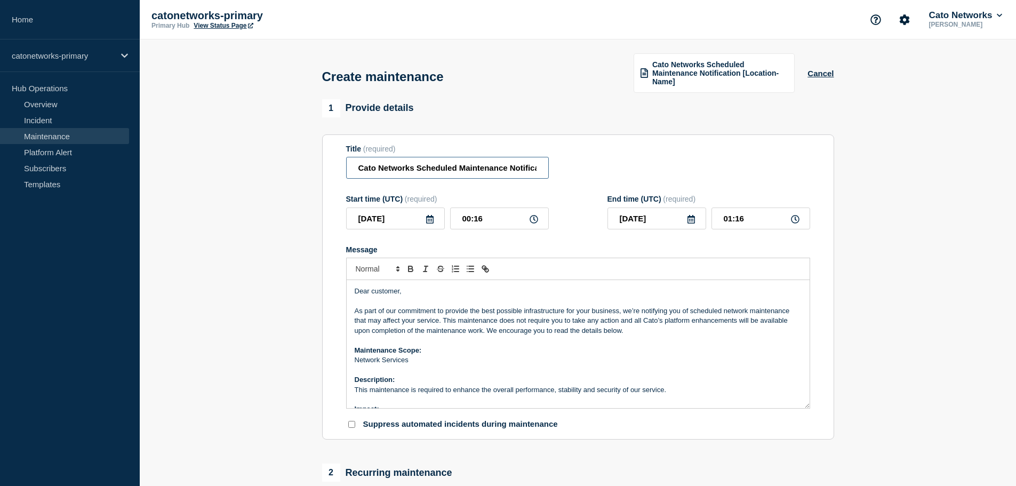
click at [498, 175] on input "Cato Networks Scheduled Maintenance Notification [Location-Name]" at bounding box center [447, 168] width 203 height 22
drag, startPoint x: 508, startPoint y: 169, endPoint x: 622, endPoint y: 161, distance: 114.4
click at [622, 161] on div "Title (required) Cato Networks Scheduled Maintenance Notification [Location-Nam…" at bounding box center [578, 162] width 464 height 35
click at [508, 166] on input "Cato Networks Scheduled Maintenance Notification [Location-Name]" at bounding box center [447, 168] width 203 height 22
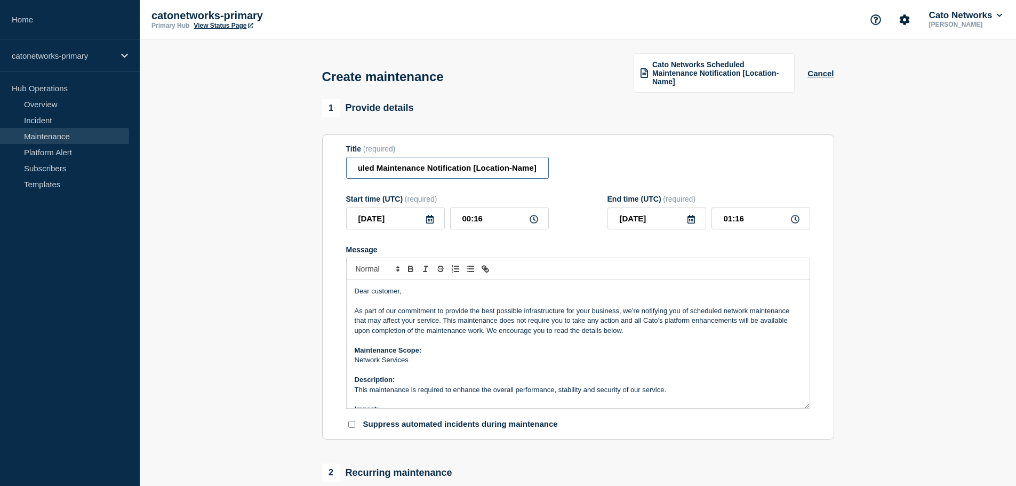
drag, startPoint x: 474, startPoint y: 169, endPoint x: 559, endPoint y: 168, distance: 84.8
click at [559, 168] on div "Title (required) Cato Networks Scheduled Maintenance Notification [Location-Nam…" at bounding box center [578, 162] width 464 height 35
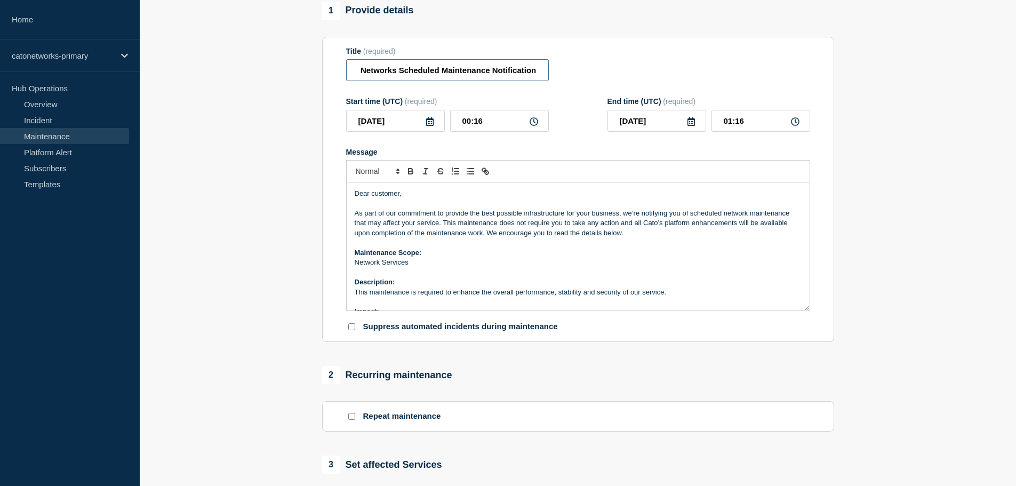
scroll to position [107, 0]
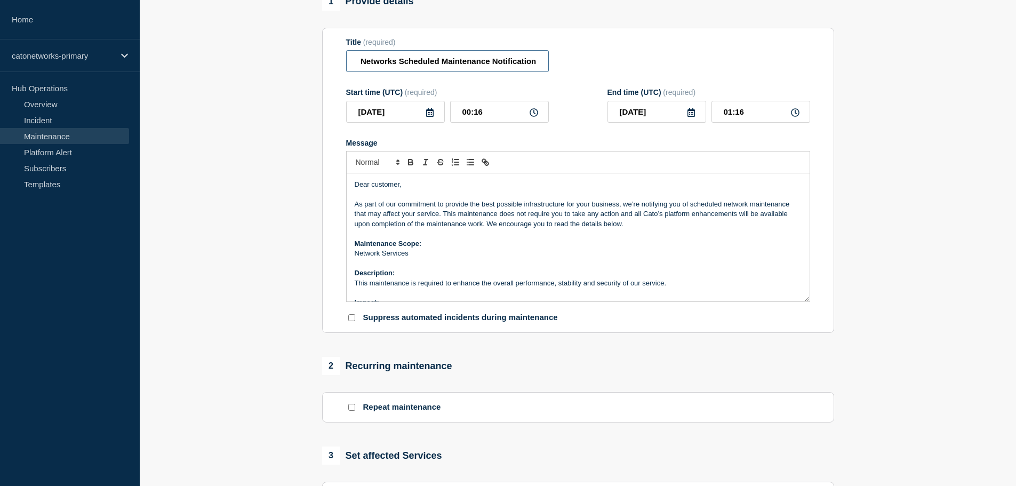
type input "Cato Networks Scheduled Maintenance Notification"
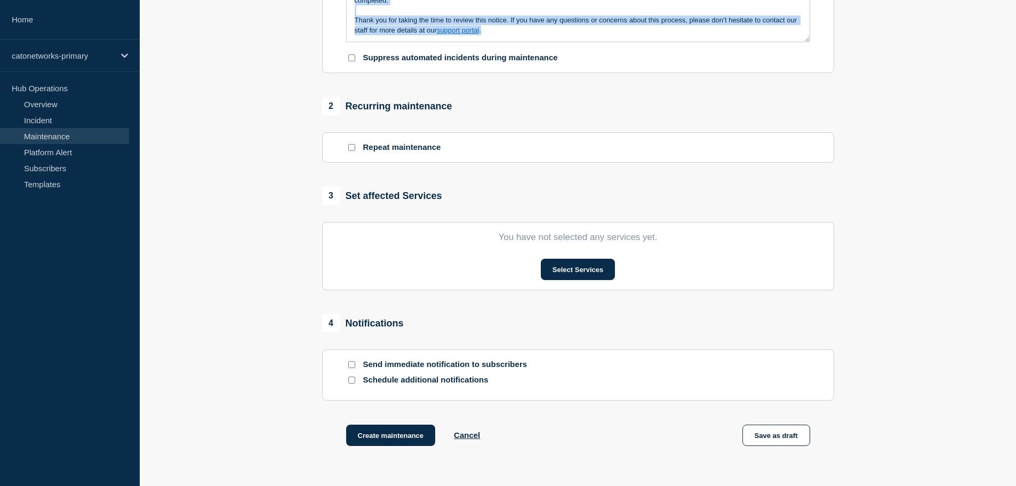
scroll to position [267, 0]
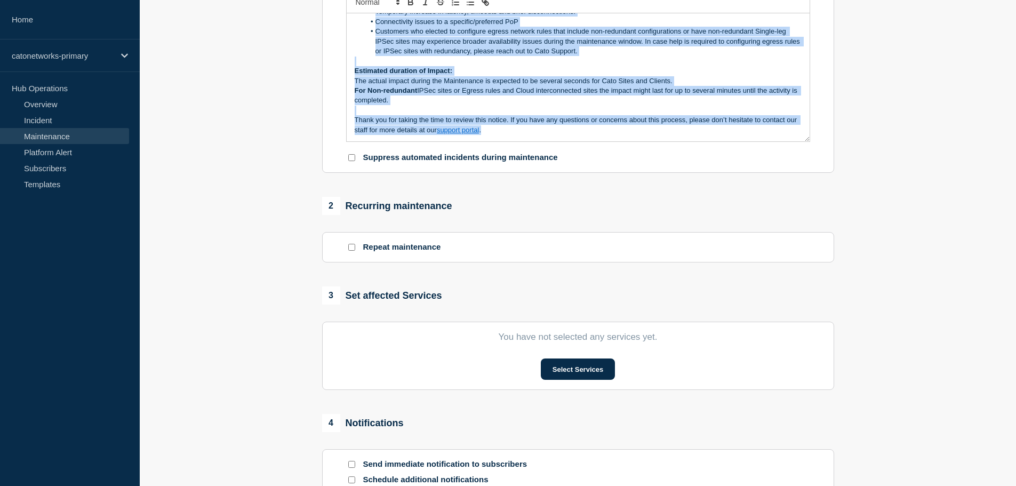
drag, startPoint x: 354, startPoint y: 180, endPoint x: 547, endPoint y: 131, distance: 199.6
click at [547, 131] on div "Dear customer, As part of our commitment to provide the best possible infrastru…" at bounding box center [578, 77] width 463 height 128
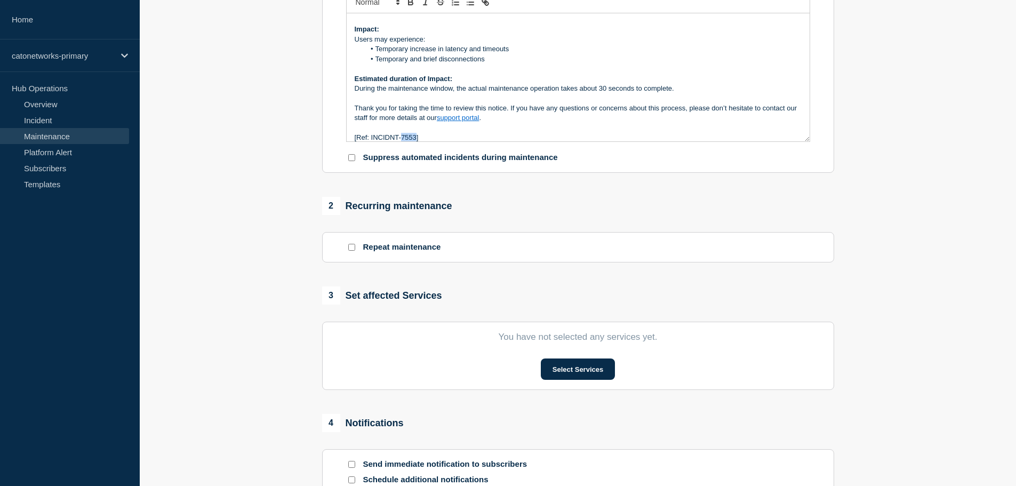
scroll to position [141, 0]
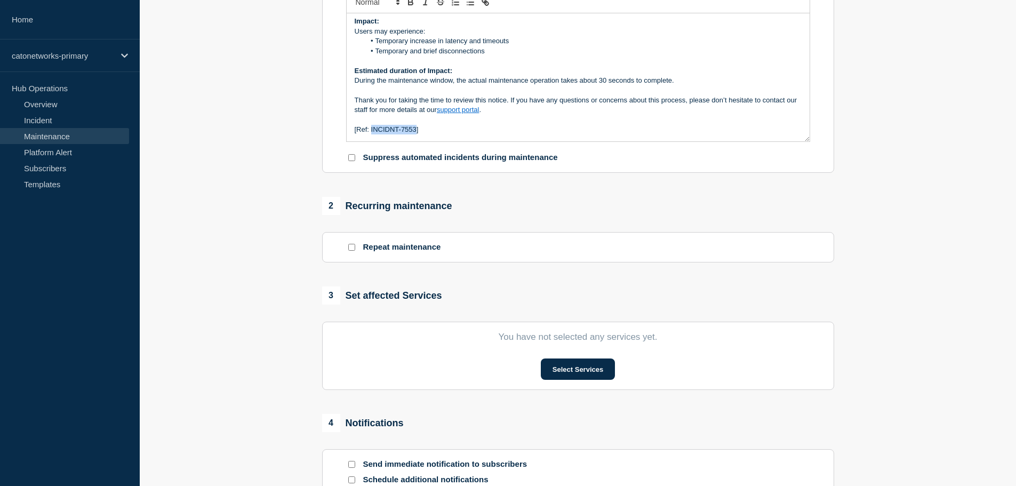
drag, startPoint x: 416, startPoint y: 136, endPoint x: 371, endPoint y: 133, distance: 44.9
click at [371, 133] on p "[Ref: INCIDNT-7553]" at bounding box center [578, 130] width 447 height 10
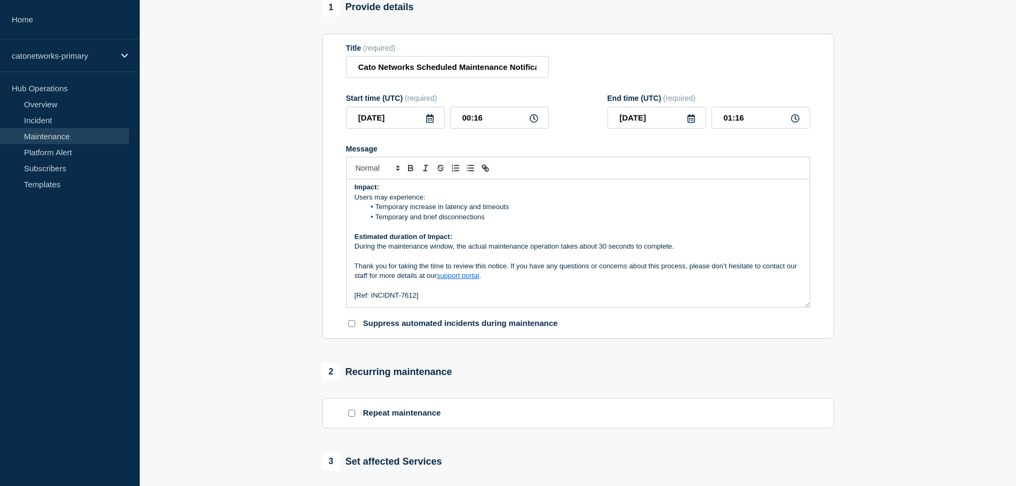
scroll to position [107, 0]
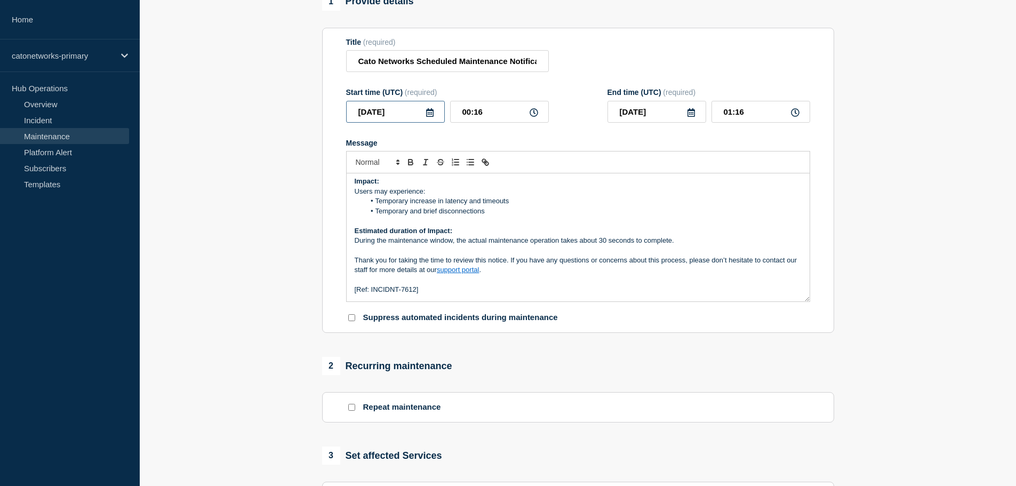
click at [423, 115] on input "[DATE]" at bounding box center [395, 112] width 99 height 22
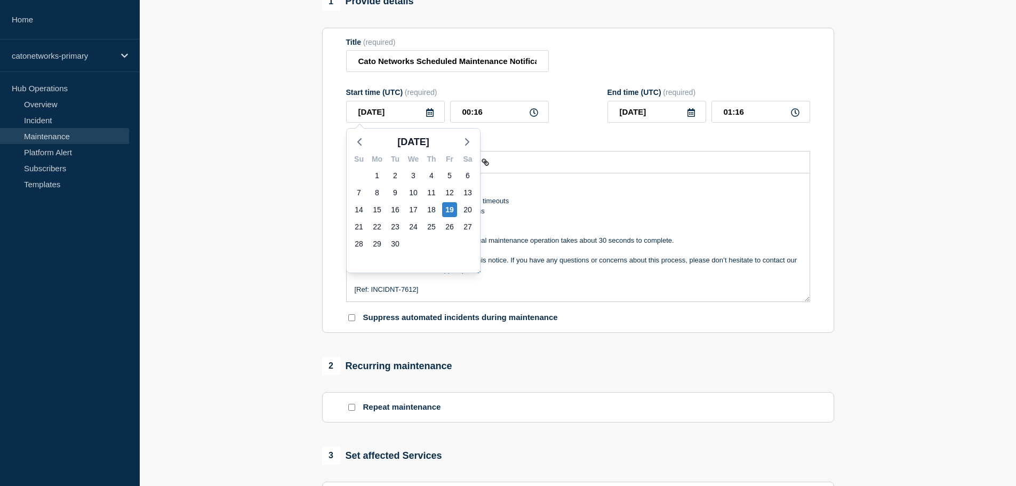
click at [428, 113] on icon at bounding box center [430, 112] width 9 height 9
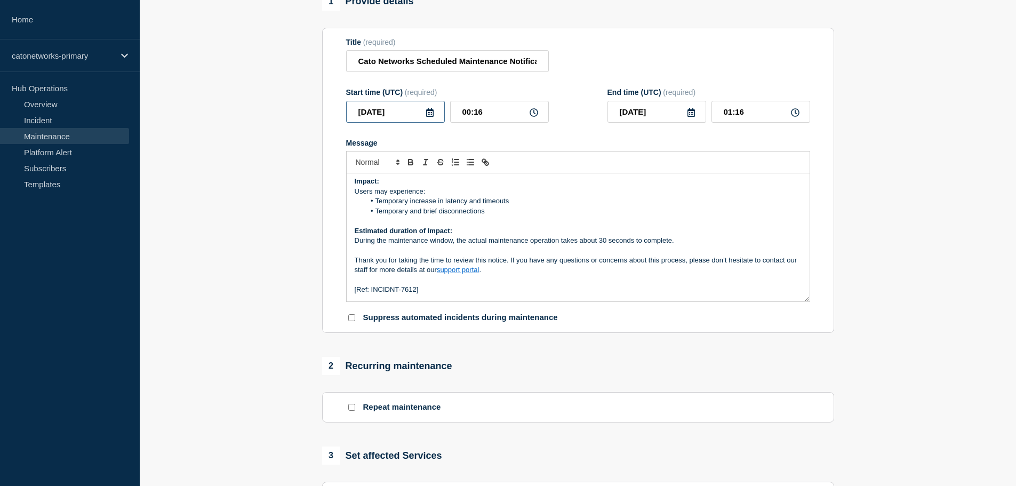
click at [424, 114] on input "[DATE]" at bounding box center [395, 112] width 99 height 22
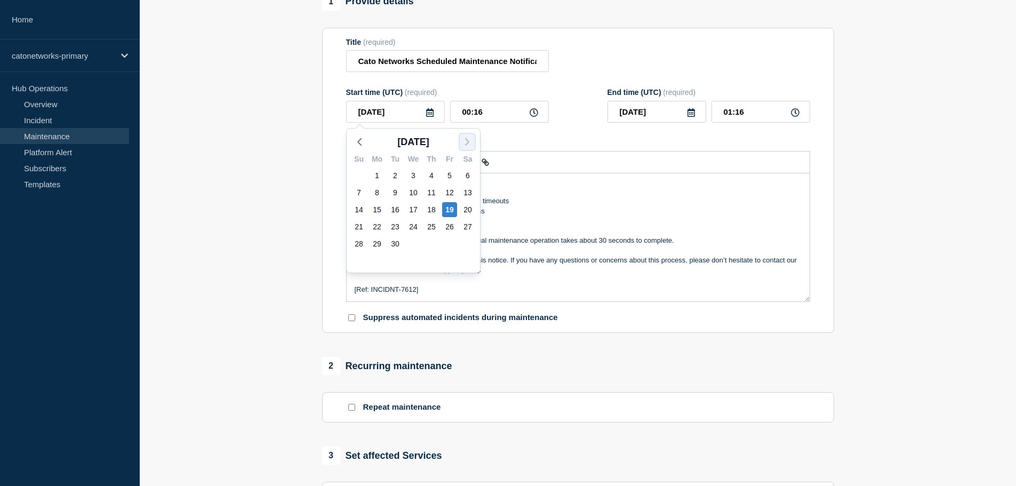
click at [467, 139] on icon "button" at bounding box center [467, 141] width 13 height 13
click at [468, 174] on div "4" at bounding box center [467, 175] width 15 height 15
type input "[DATE]"
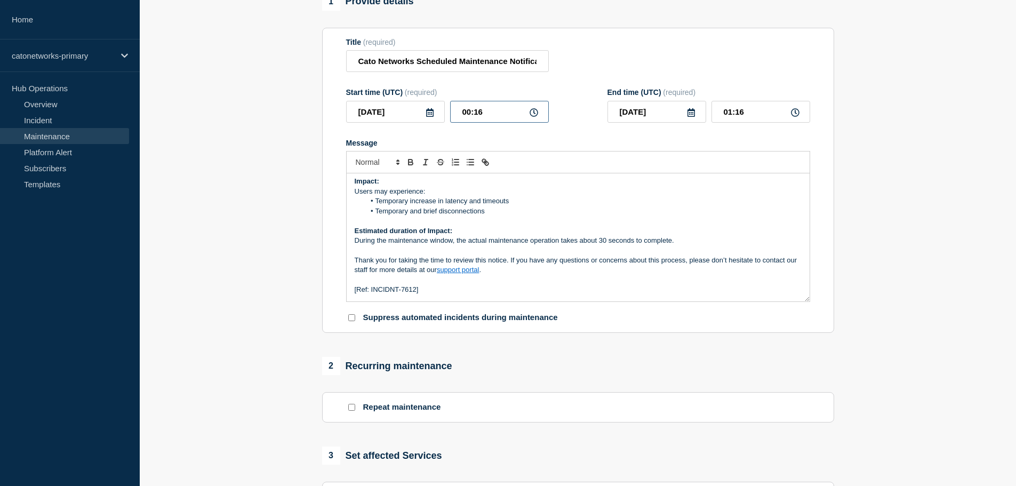
click at [483, 109] on input "00:16" at bounding box center [499, 112] width 99 height 22
type input "00:00"
type input "01:00"
type input "02:00"
click at [744, 115] on input "03:00" at bounding box center [760, 112] width 99 height 22
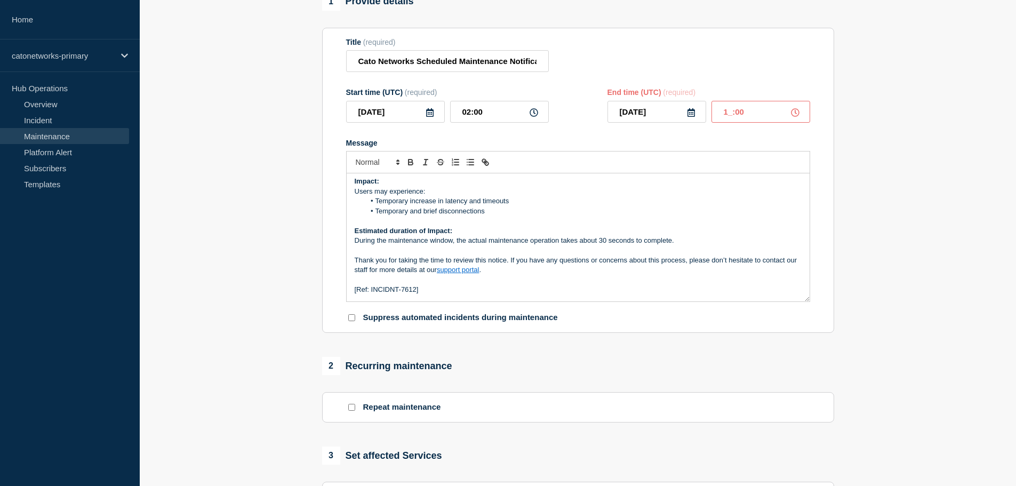
type input "10:00"
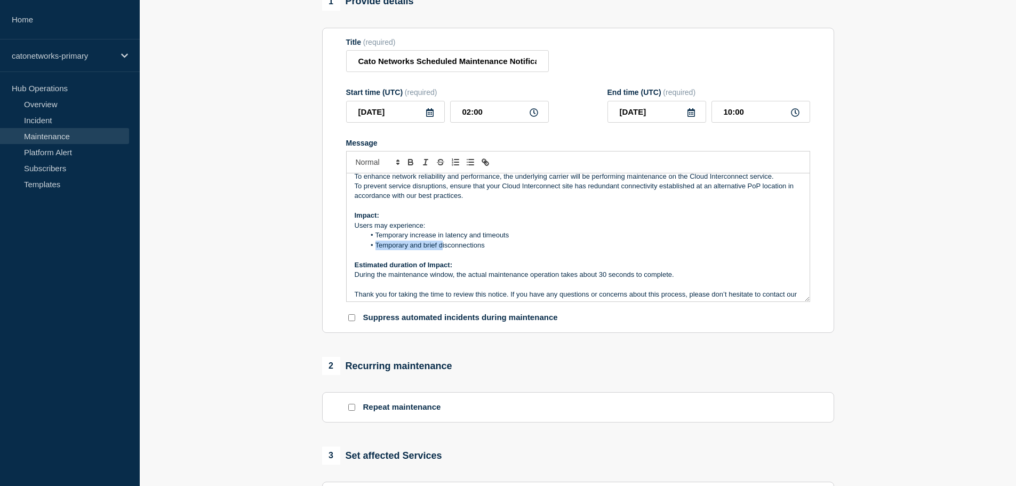
drag, startPoint x: 375, startPoint y: 245, endPoint x: 442, endPoint y: 247, distance: 66.7
click at [442, 247] on li "Temporary and brief disconnections" at bounding box center [583, 245] width 437 height 10
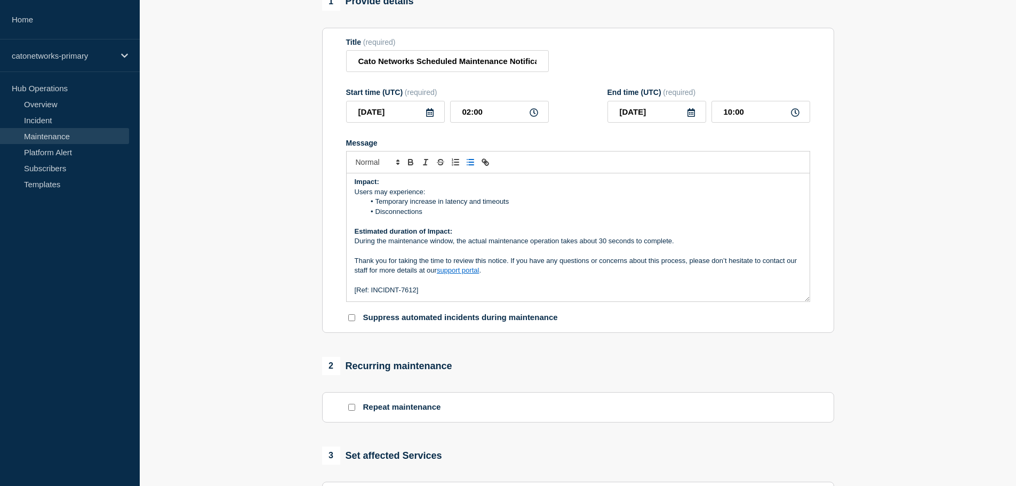
scroll to position [141, 0]
drag, startPoint x: 599, startPoint y: 239, endPoint x: 634, endPoint y: 236, distance: 34.8
click at [634, 236] on p "During the maintenance window, the actual maintenance operation takes about 30 …" at bounding box center [578, 241] width 447 height 10
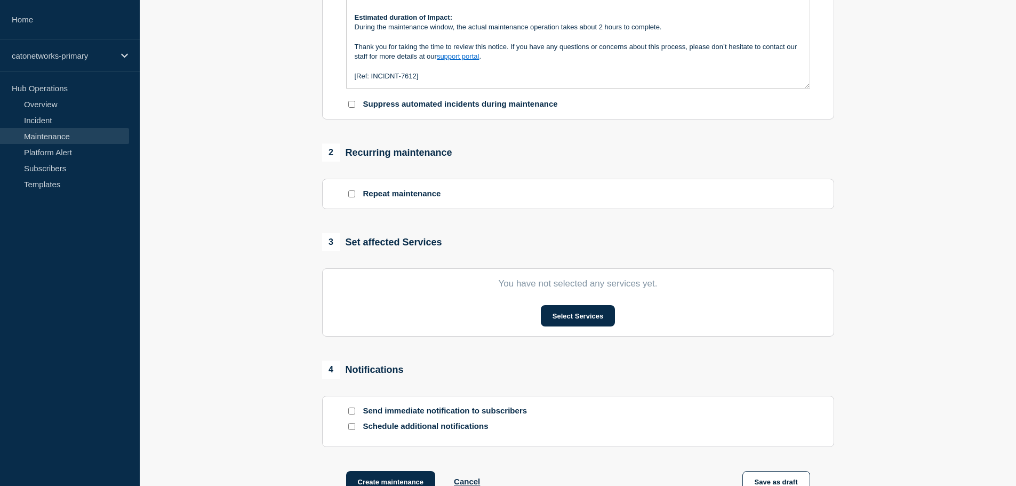
scroll to position [373, 0]
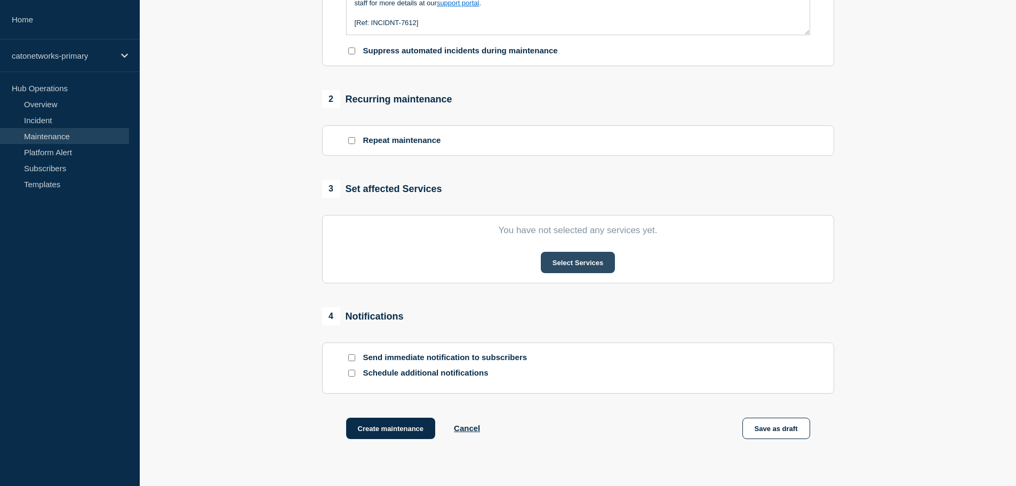
click at [598, 261] on button "Select Services" at bounding box center [578, 262] width 74 height 21
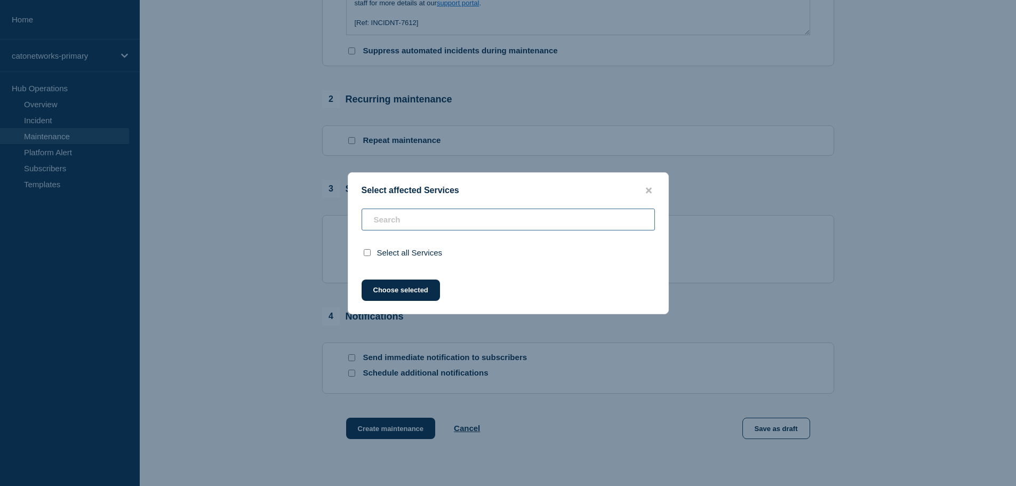
click at [446, 219] on input "text" at bounding box center [508, 220] width 293 height 22
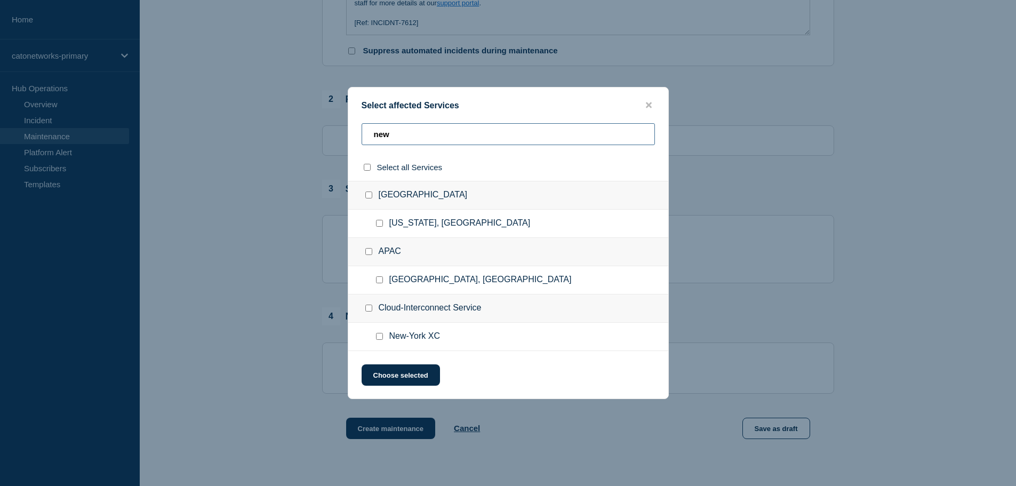
type input "new"
click at [395, 335] on span "New-York XC" at bounding box center [414, 336] width 51 height 11
click at [382, 336] on input "New-York XC checkbox" at bounding box center [379, 336] width 7 height 7
checkbox input "true"
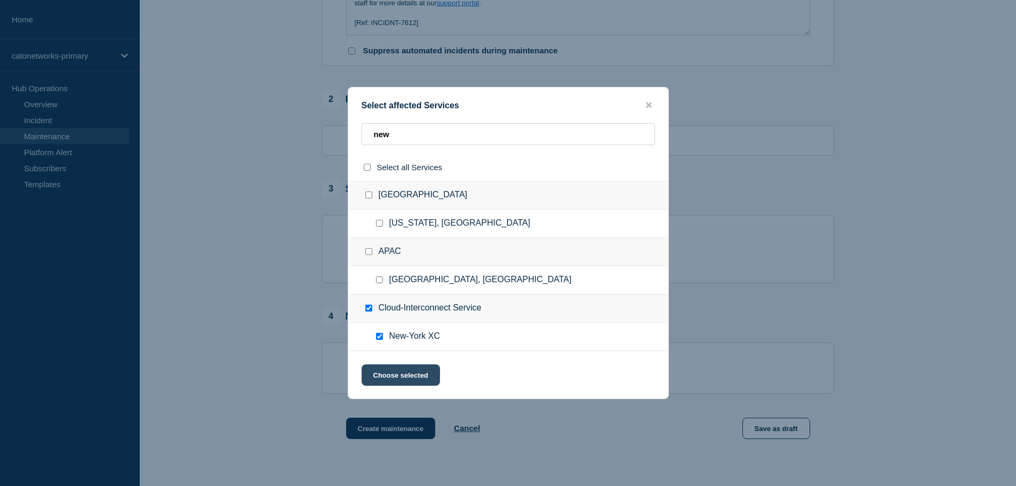
click at [384, 368] on button "Choose selected" at bounding box center [401, 374] width 78 height 21
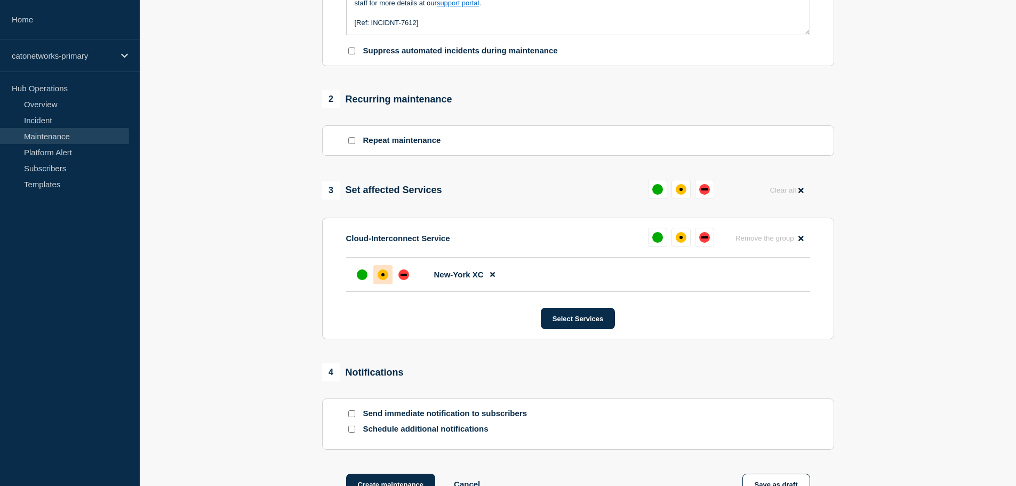
click at [391, 279] on div at bounding box center [382, 274] width 19 height 19
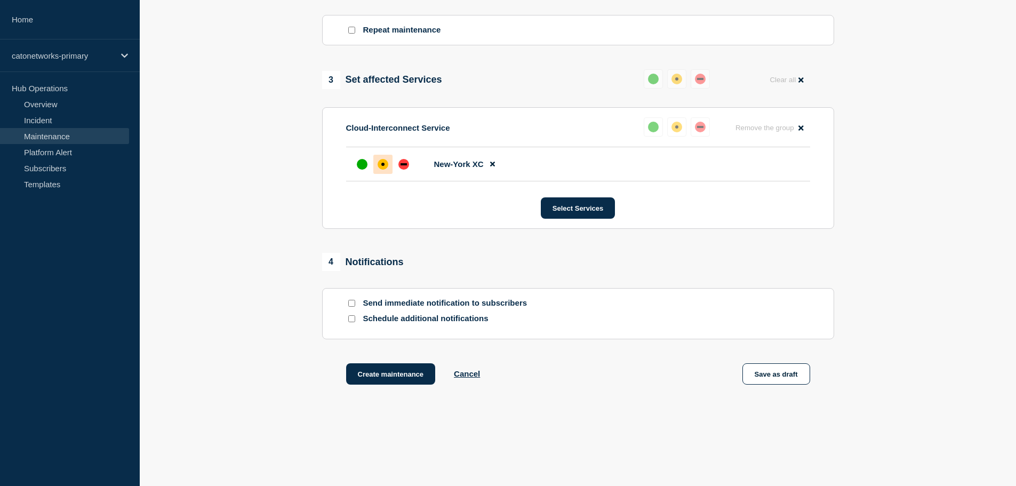
scroll to position [505, 0]
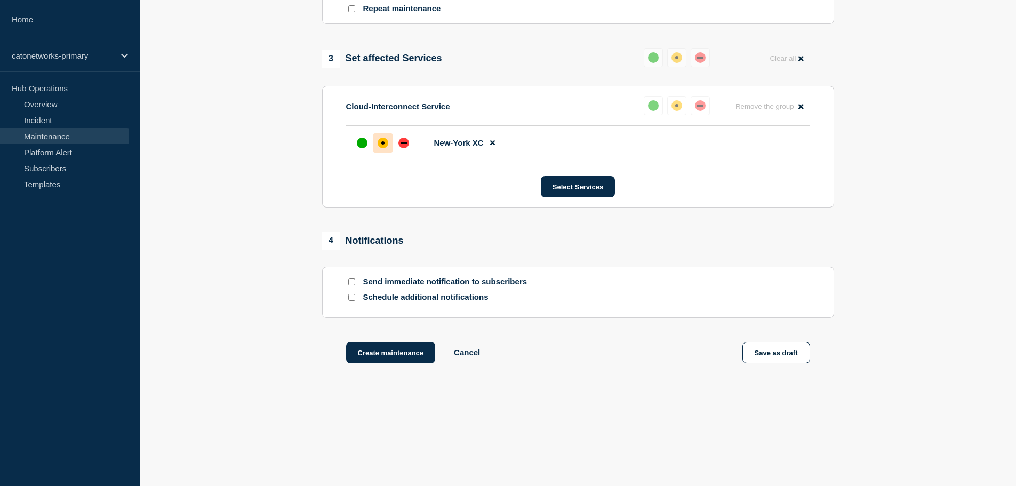
click at [349, 302] on div at bounding box center [351, 297] width 11 height 10
click at [348, 299] on input "Schedule additional notifications" at bounding box center [351, 297] width 7 height 7
checkbox input "true"
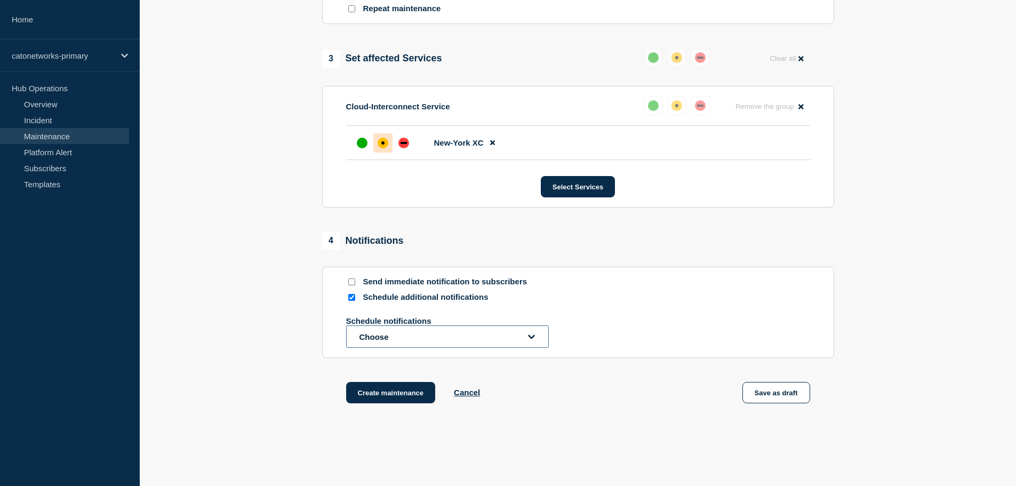
click at [396, 332] on button "Choose" at bounding box center [447, 336] width 203 height 22
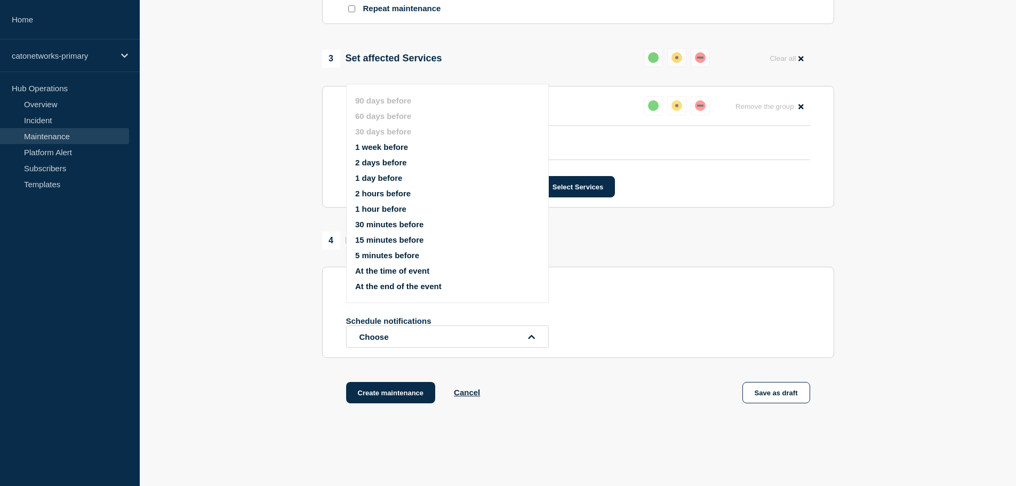
click at [390, 146] on button "1 week before" at bounding box center [381, 146] width 53 height 9
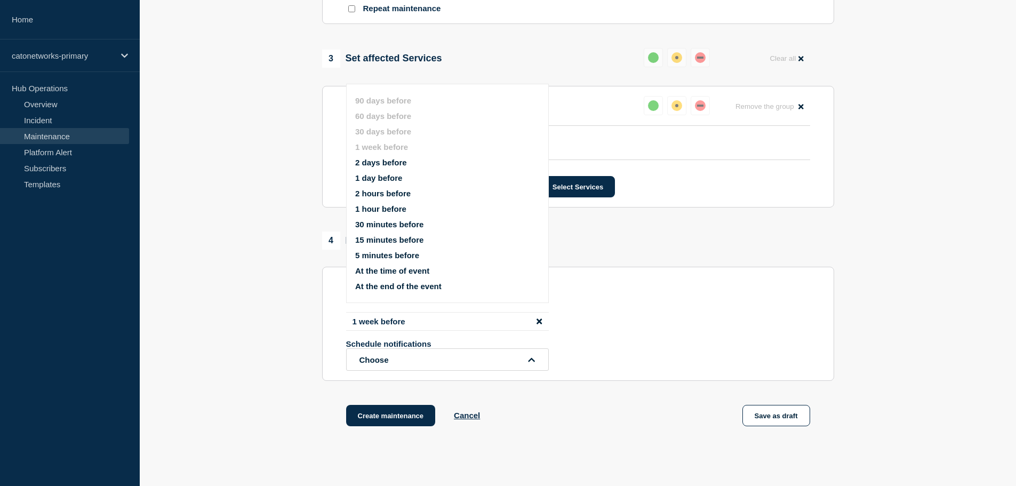
click at [375, 162] on button "2 days before" at bounding box center [381, 162] width 52 height 9
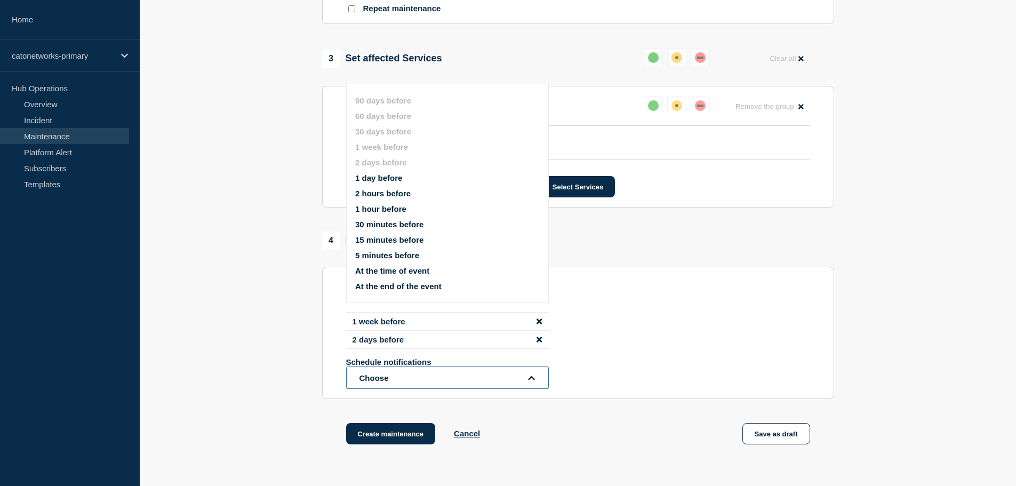
click at [395, 377] on button "Choose" at bounding box center [447, 377] width 203 height 22
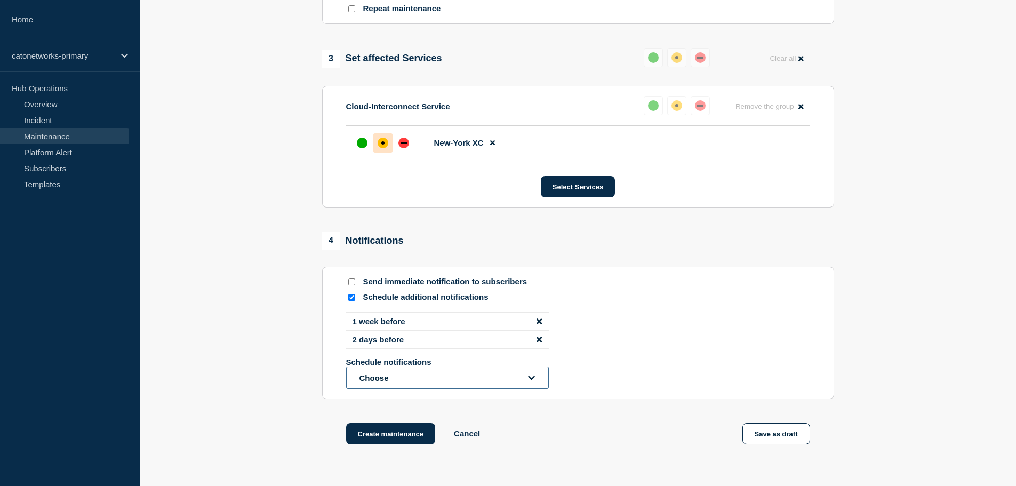
click at [394, 379] on button "Choose" at bounding box center [447, 377] width 203 height 22
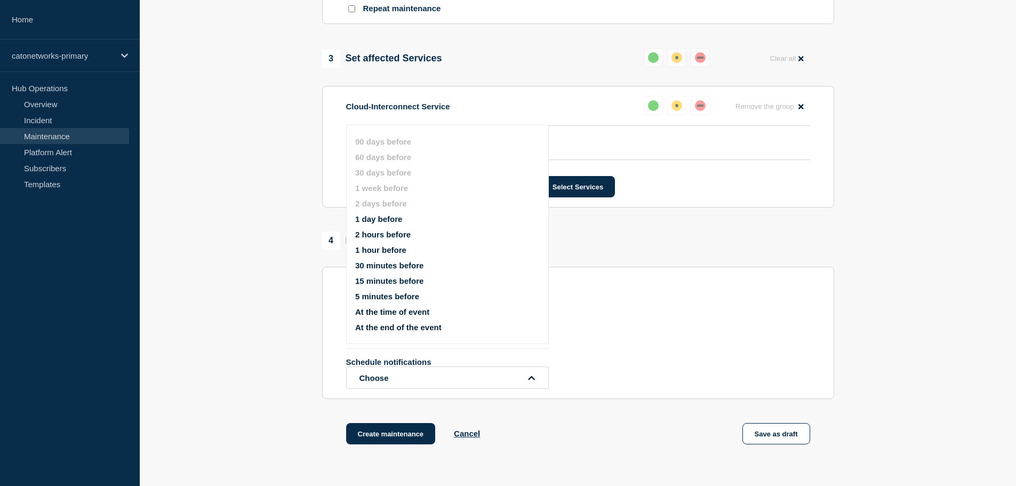
click at [382, 292] on button "5 minutes before" at bounding box center [387, 296] width 64 height 9
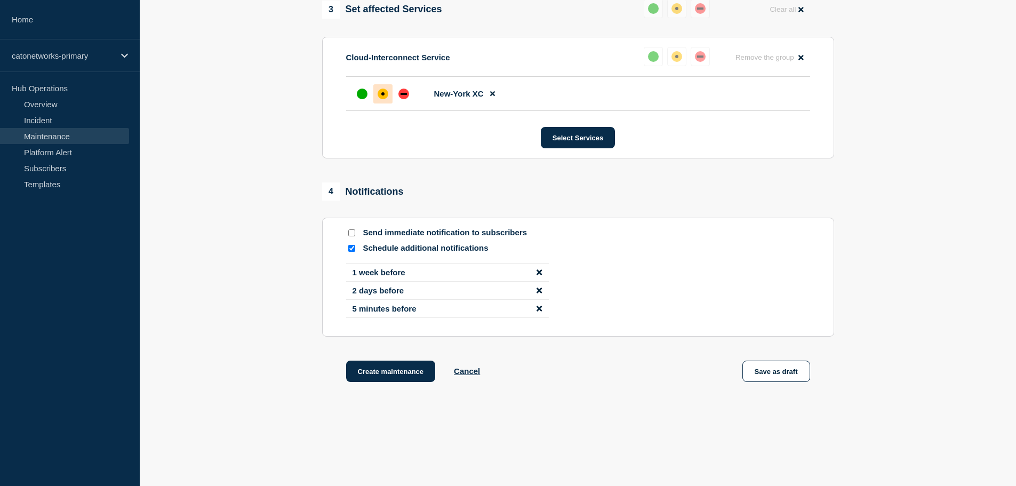
scroll to position [573, 0]
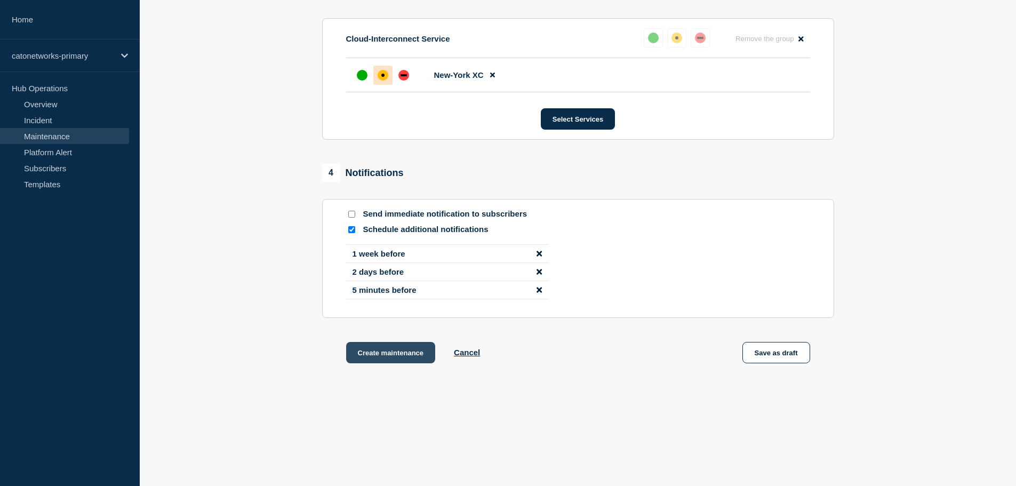
click at [408, 346] on button "Create maintenance" at bounding box center [391, 352] width 90 height 21
